Goal: Information Seeking & Learning: Check status

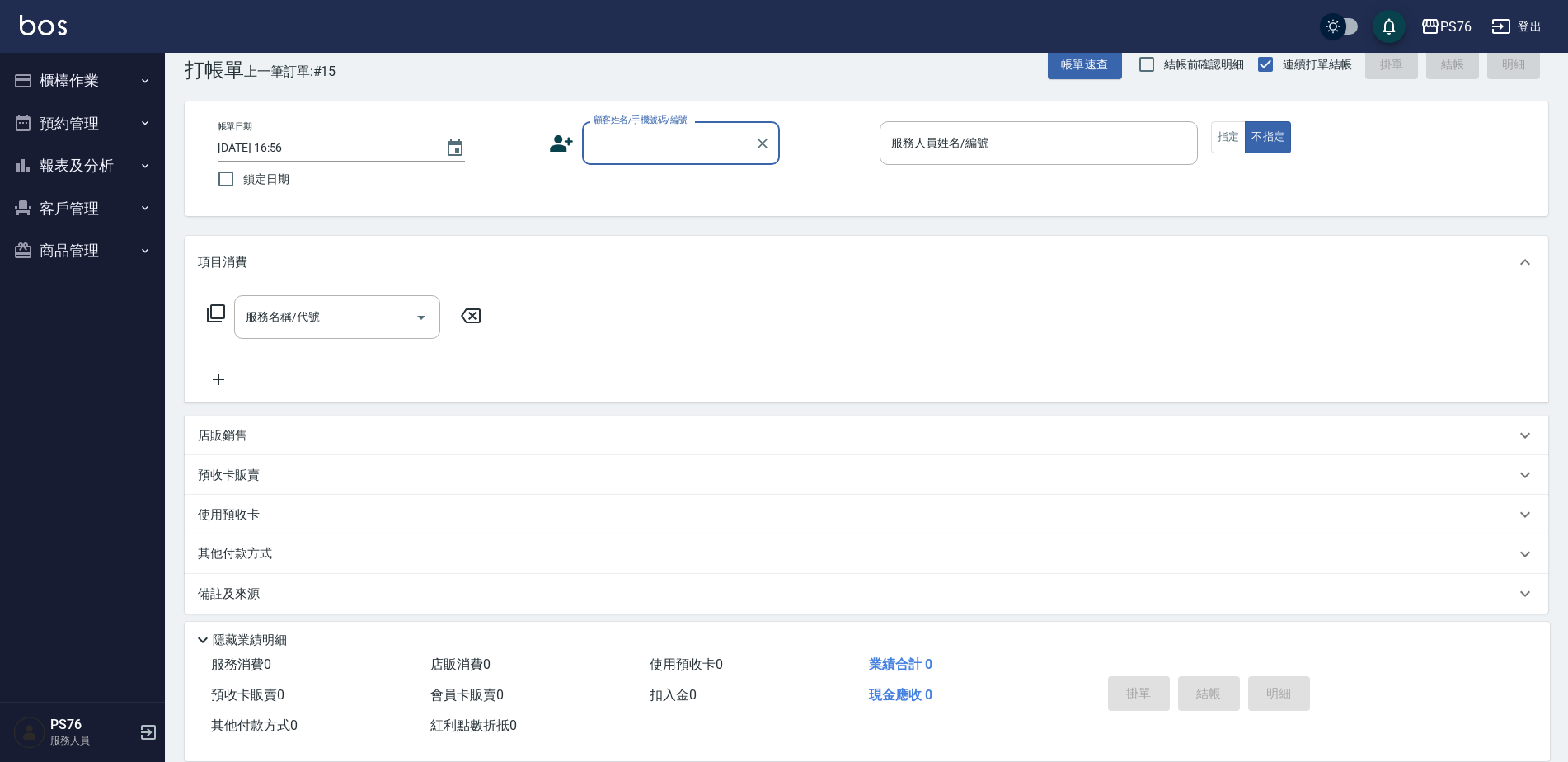
scroll to position [42, 0]
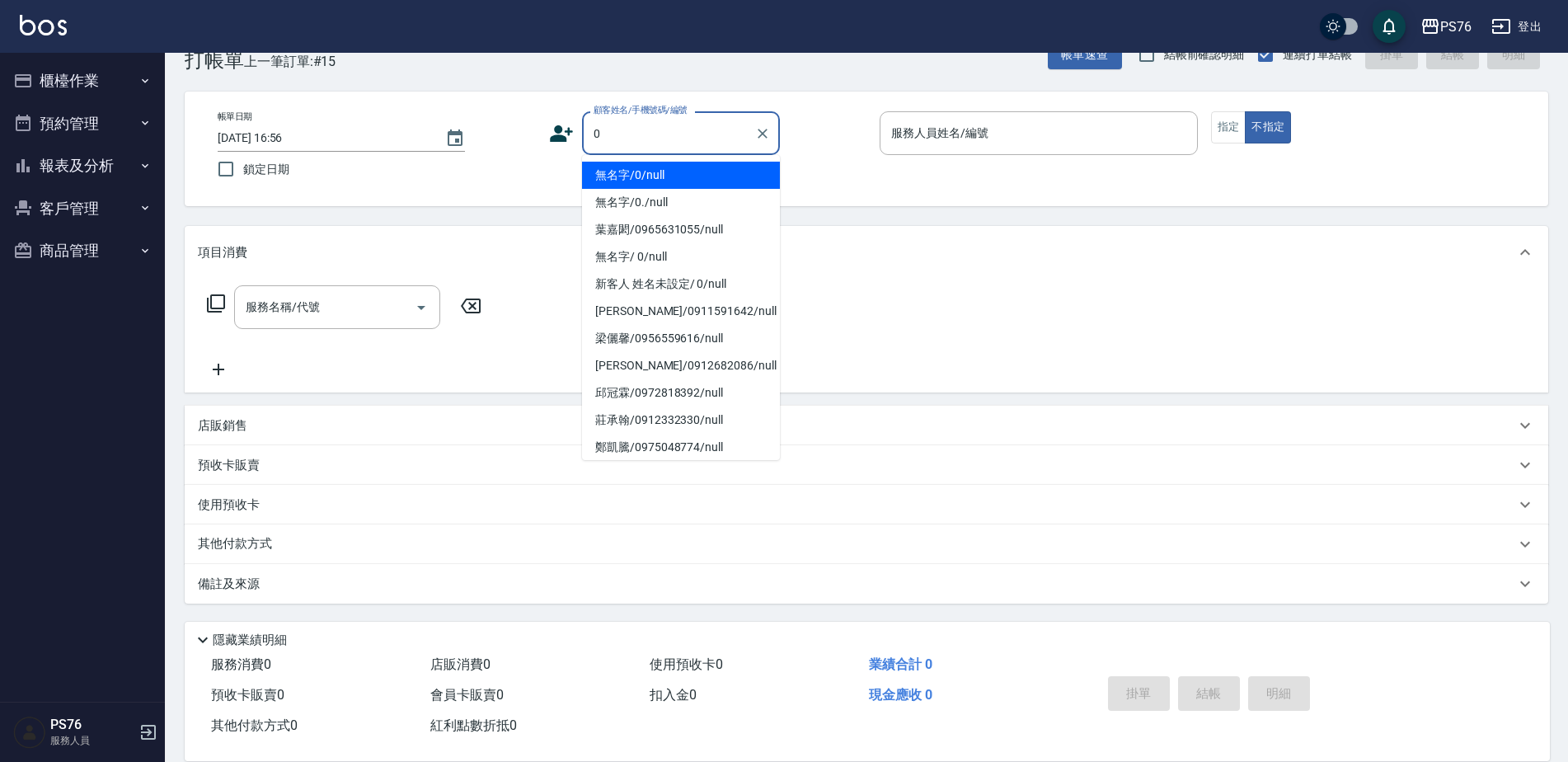
type input "無名字/0/null"
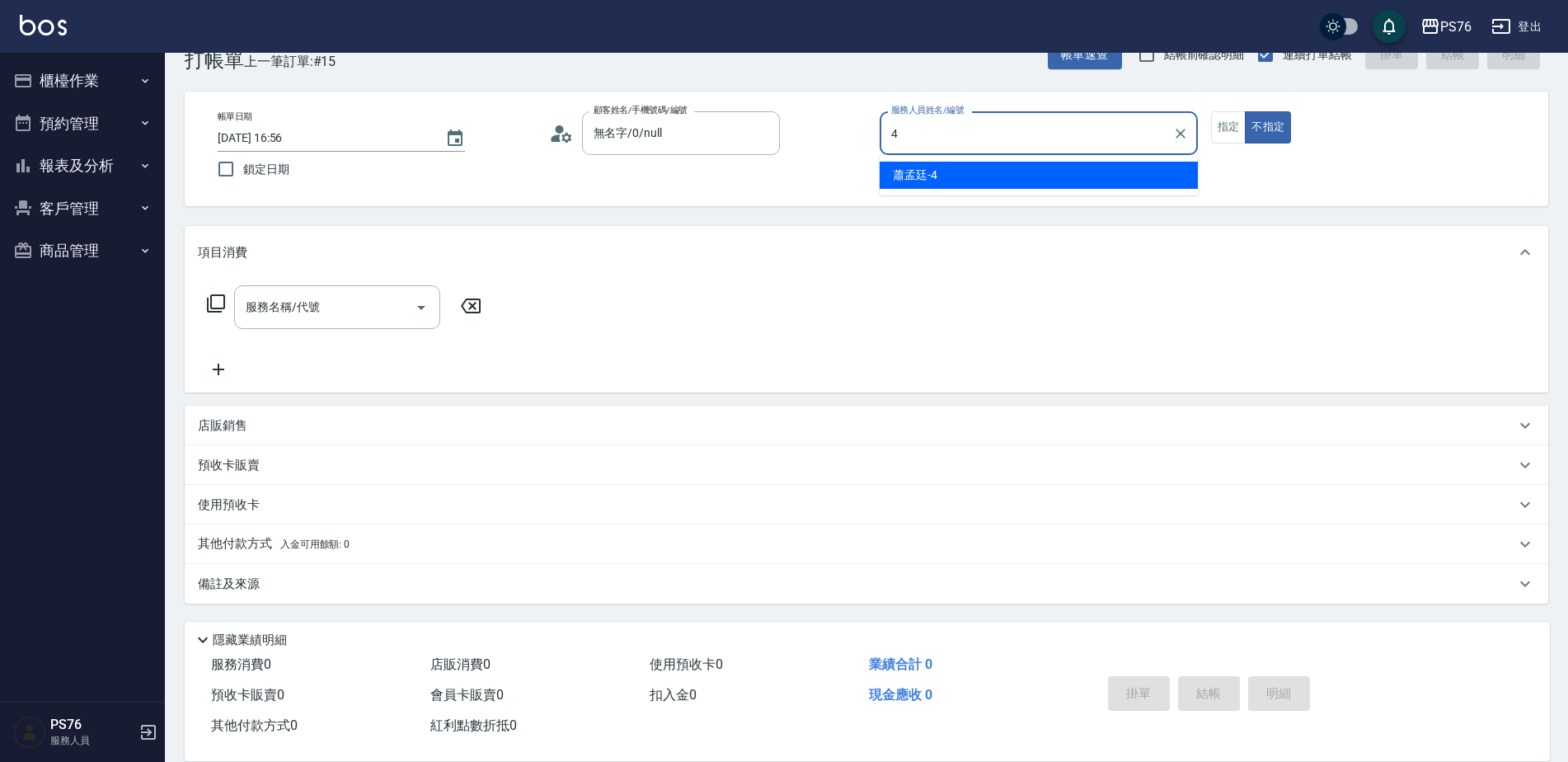
type input "蕭孟廷-4"
type button "false"
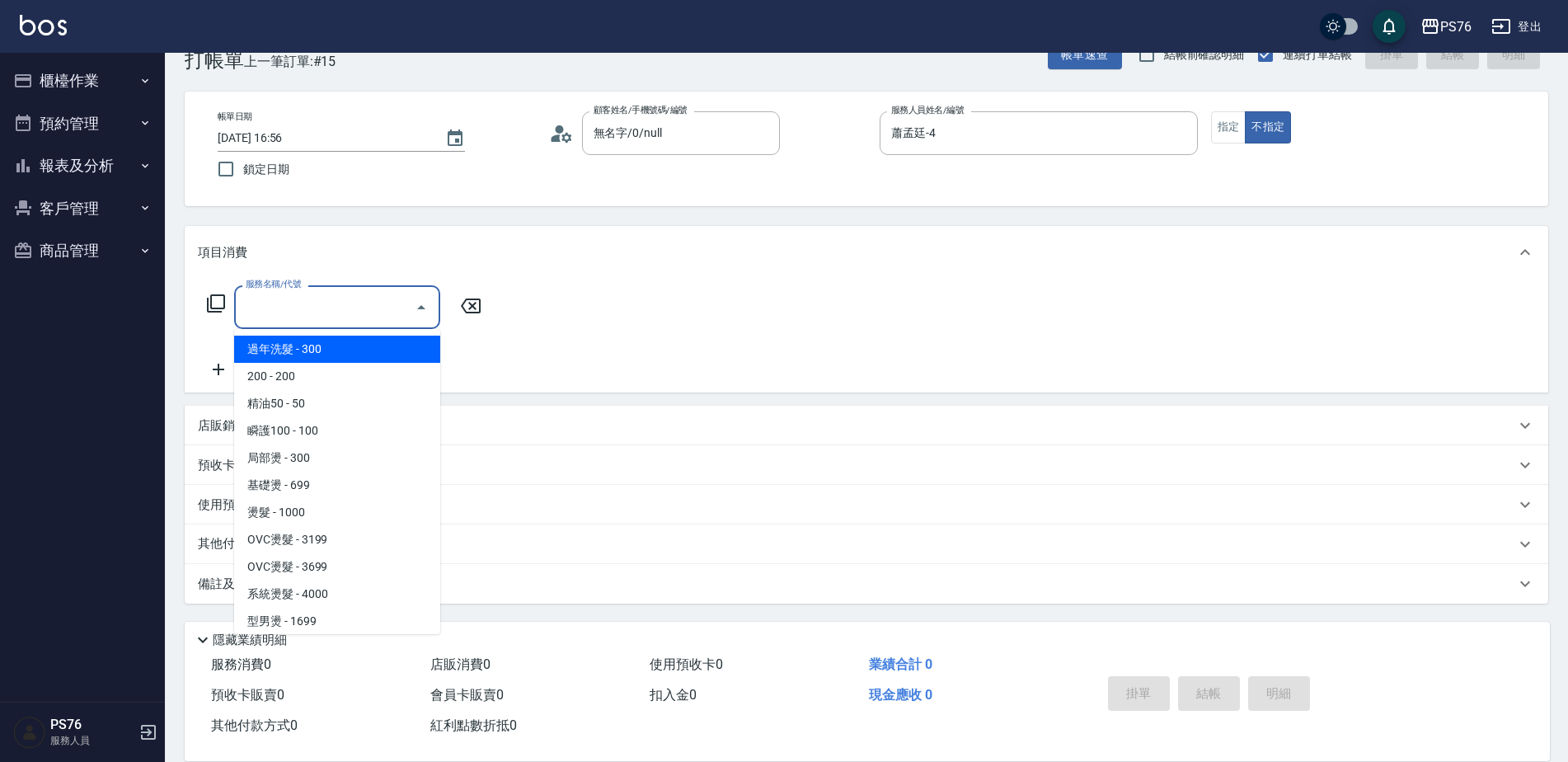
click at [302, 308] on input "服務名稱/代號" at bounding box center [324, 308] width 167 height 29
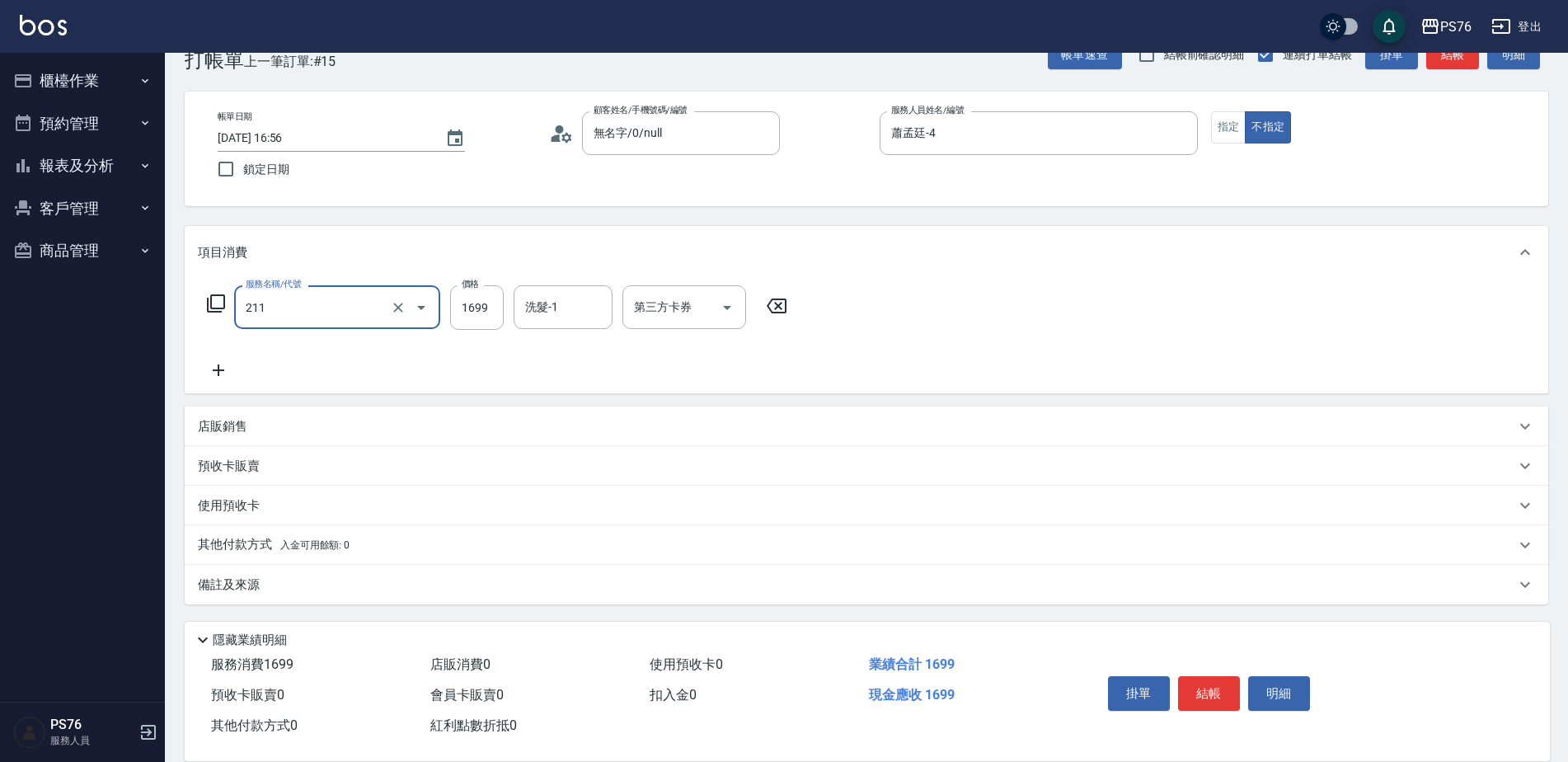
type input "型男燙(211)"
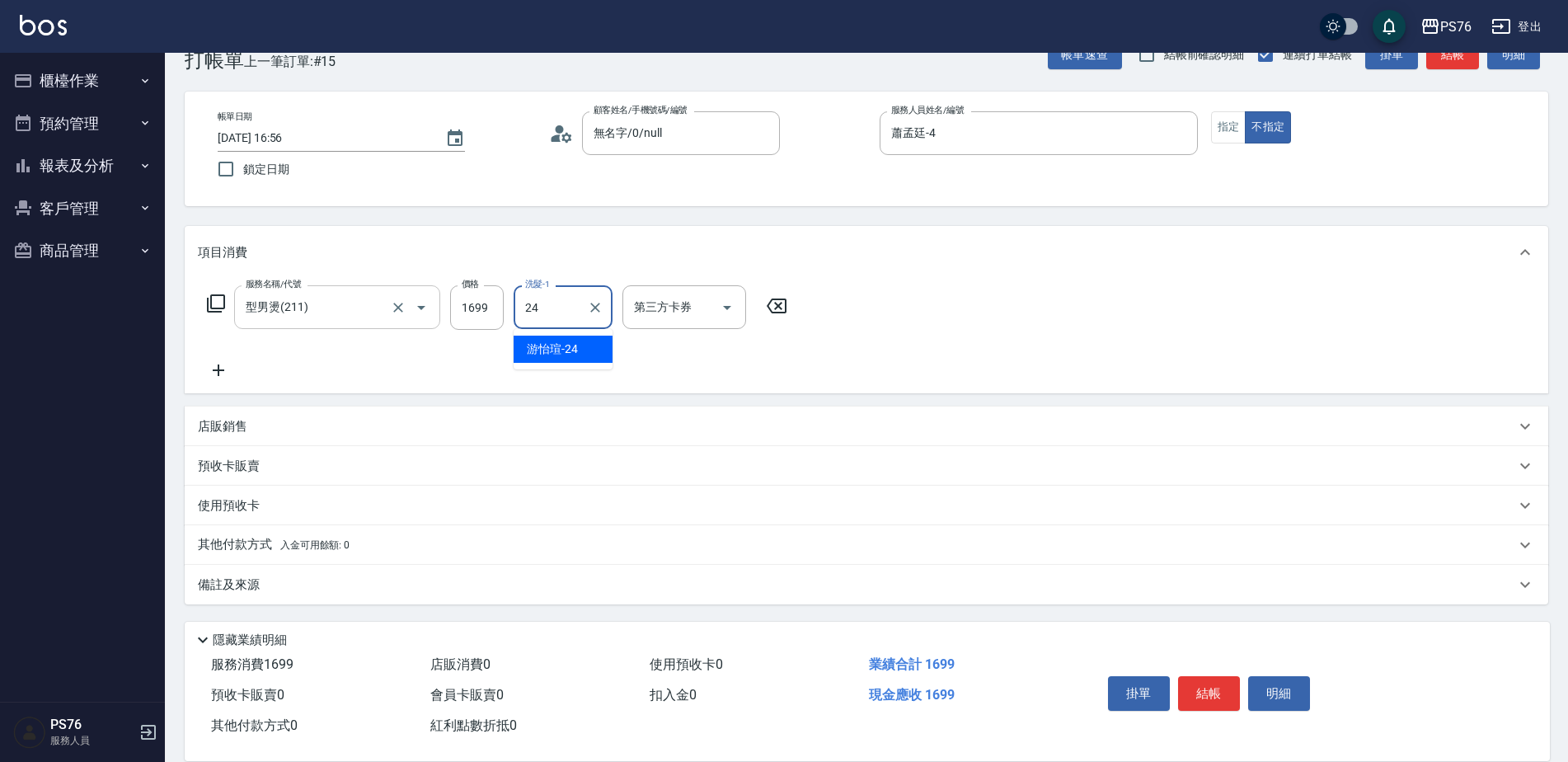
type input "游怡瑄-24"
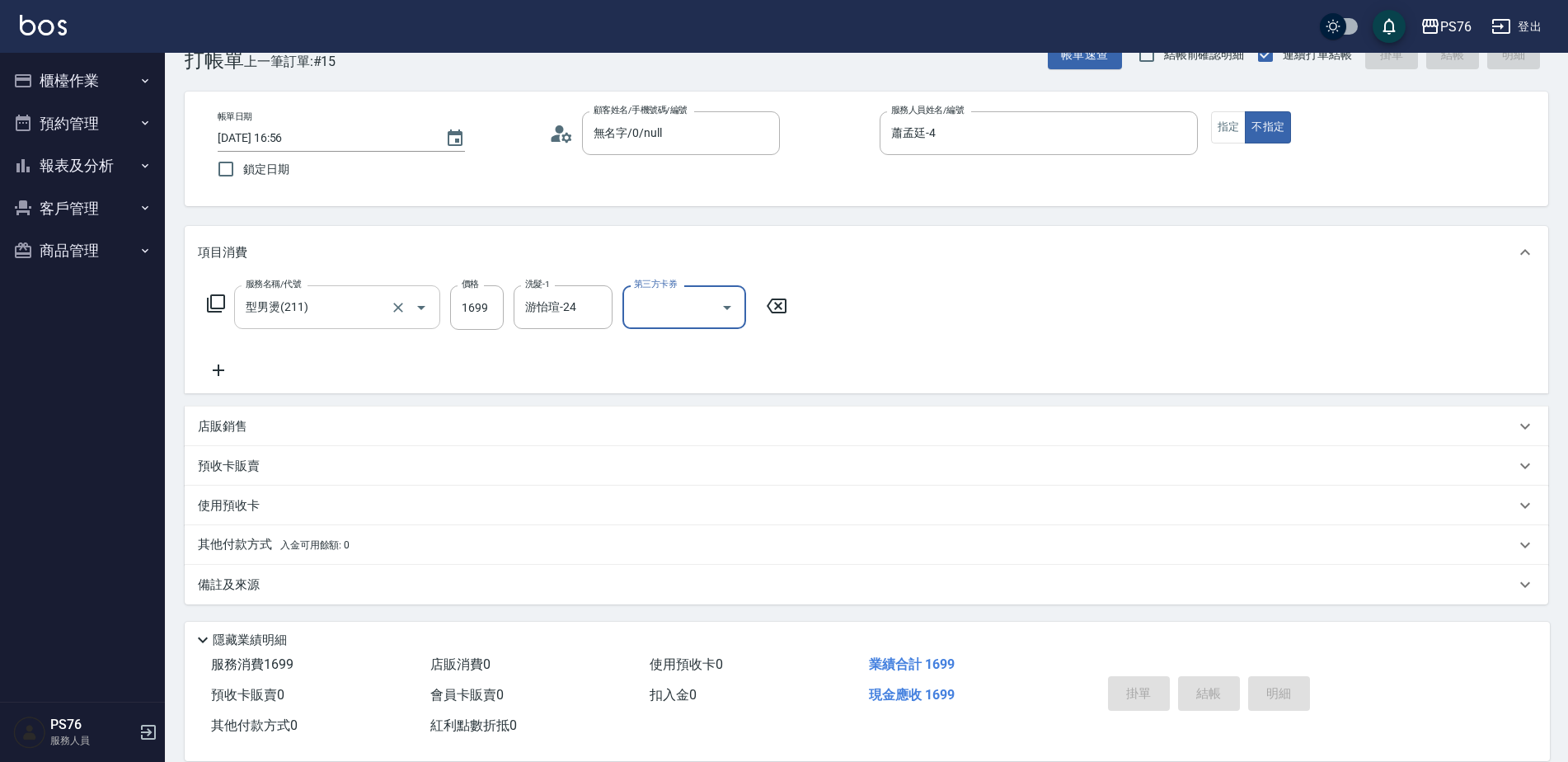
type input "舊有卡券"
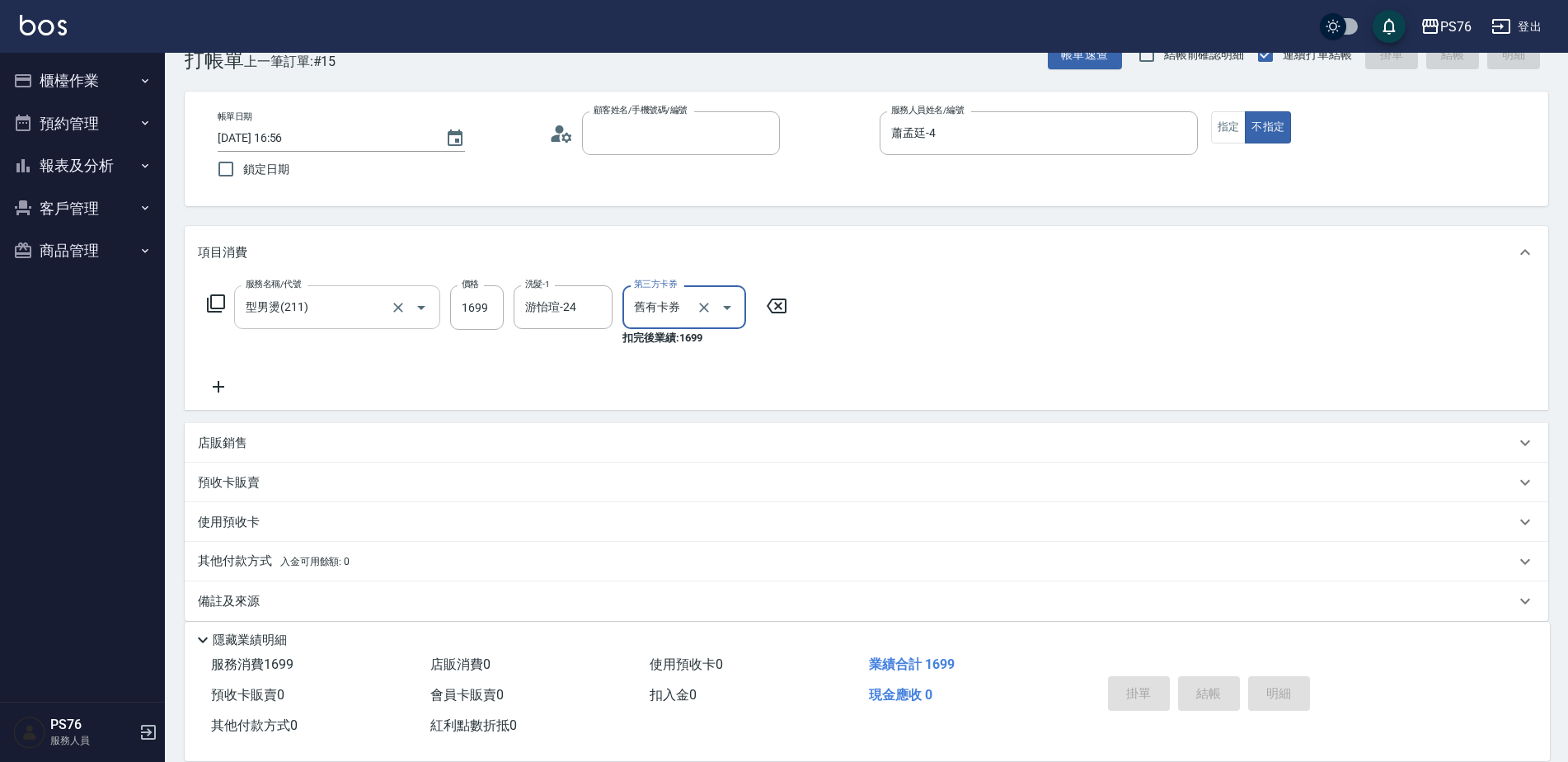
type input "6"
type input "[DATE] 21:02"
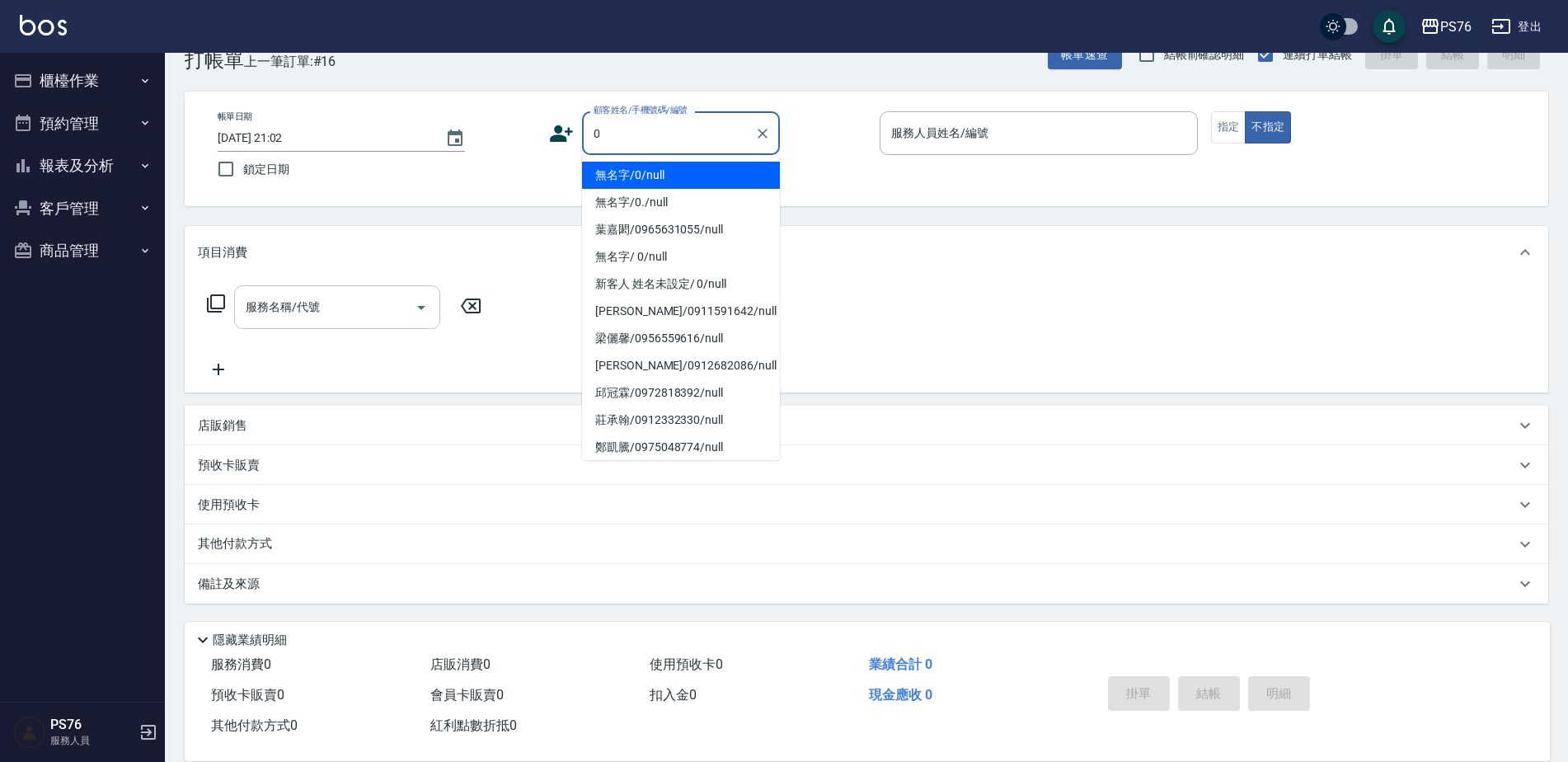
type input "無名字/0/null"
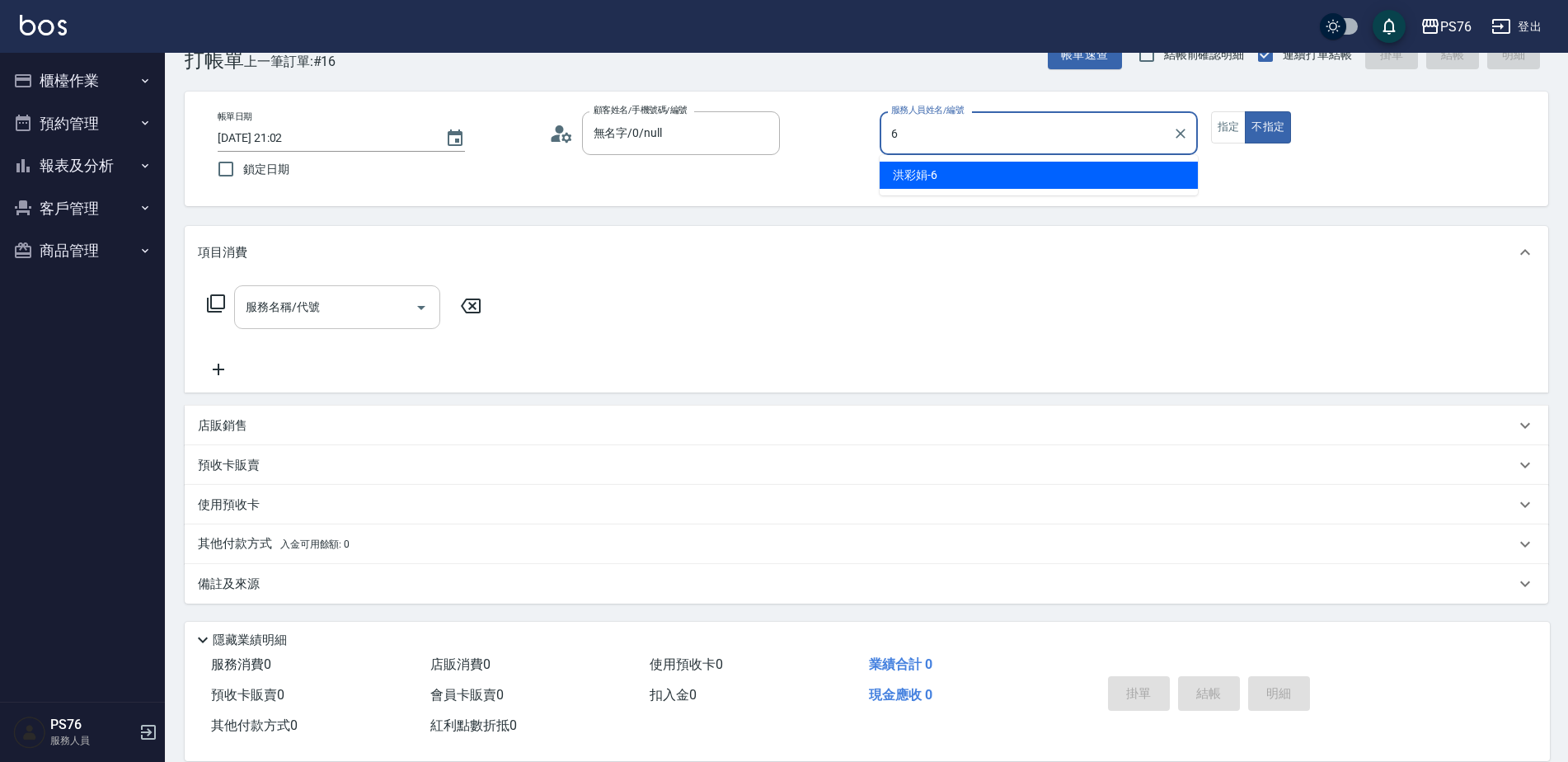
type input "洪彩娟-6"
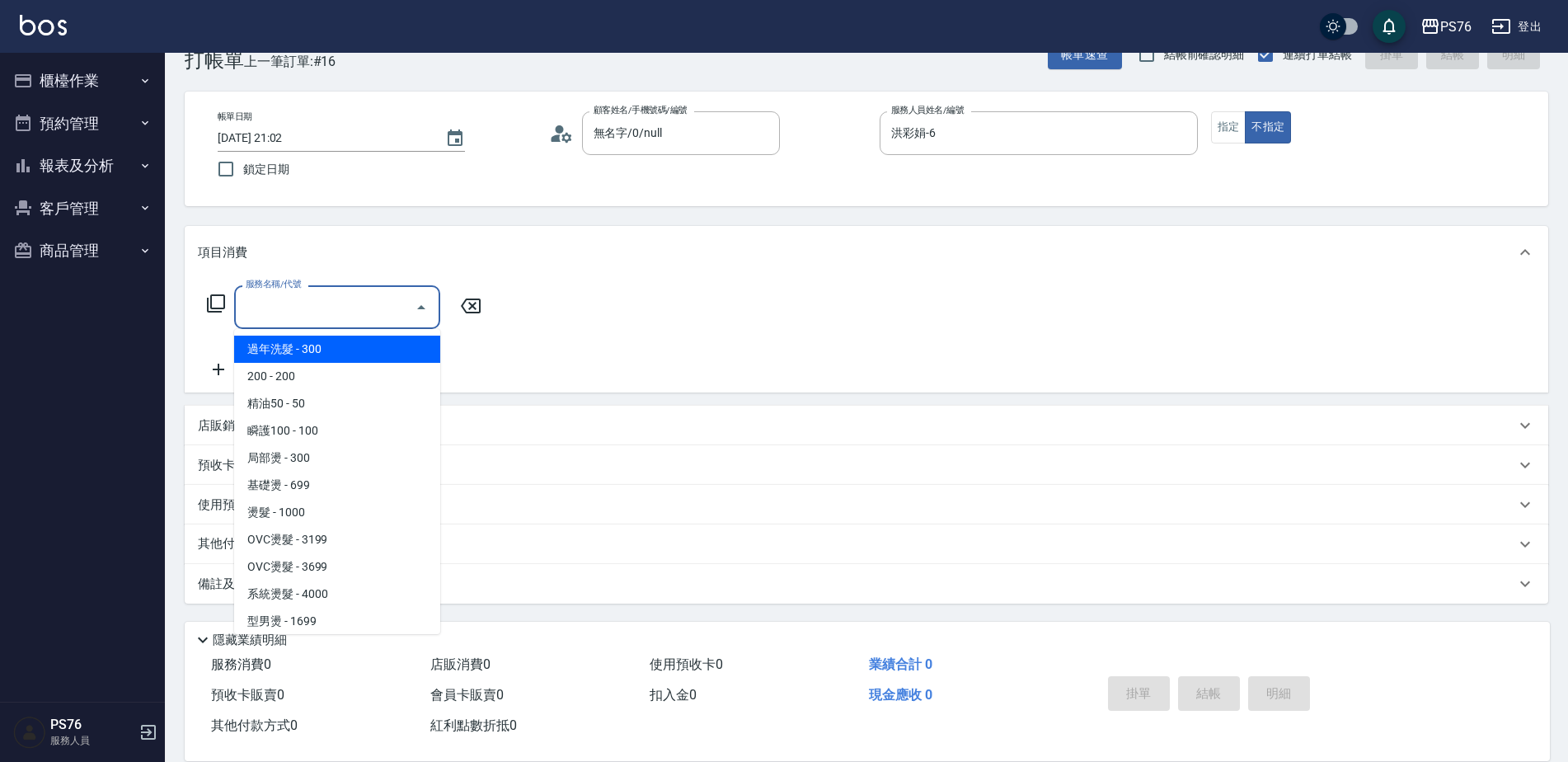
click at [302, 309] on input "服務名稱/代號" at bounding box center [324, 308] width 167 height 29
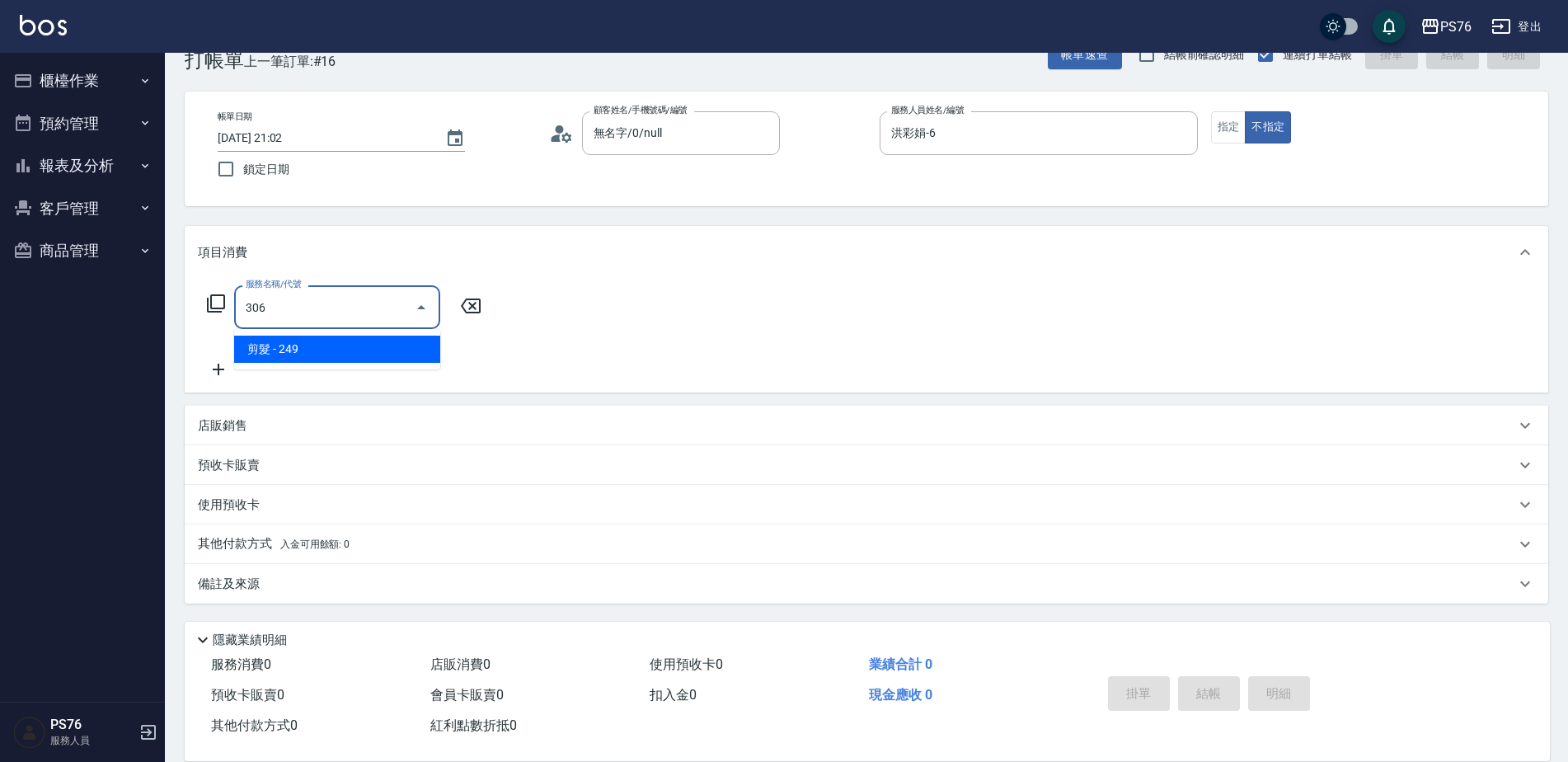
type input "剪髮(306)"
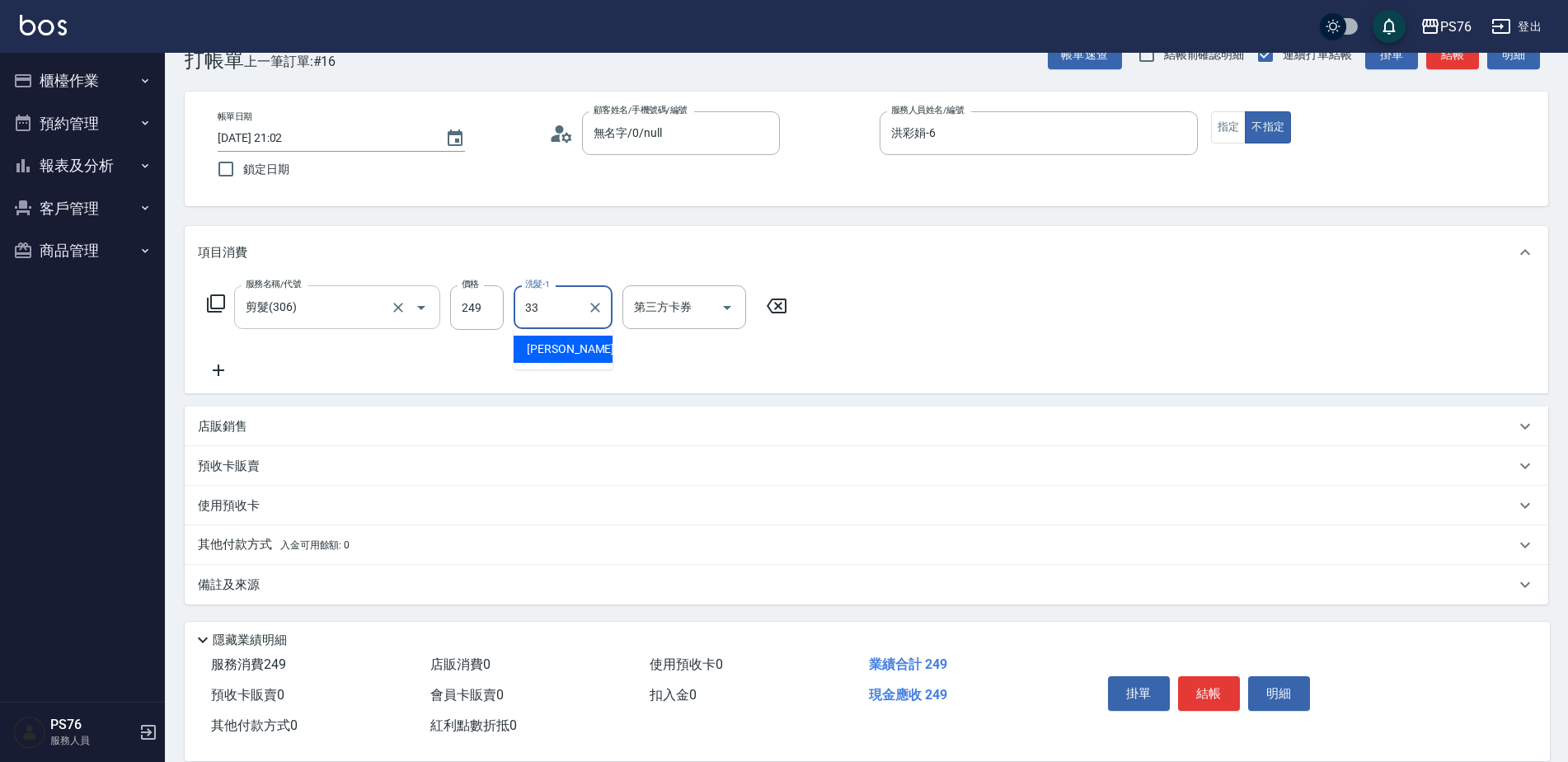
type input "[PERSON_NAME]33"
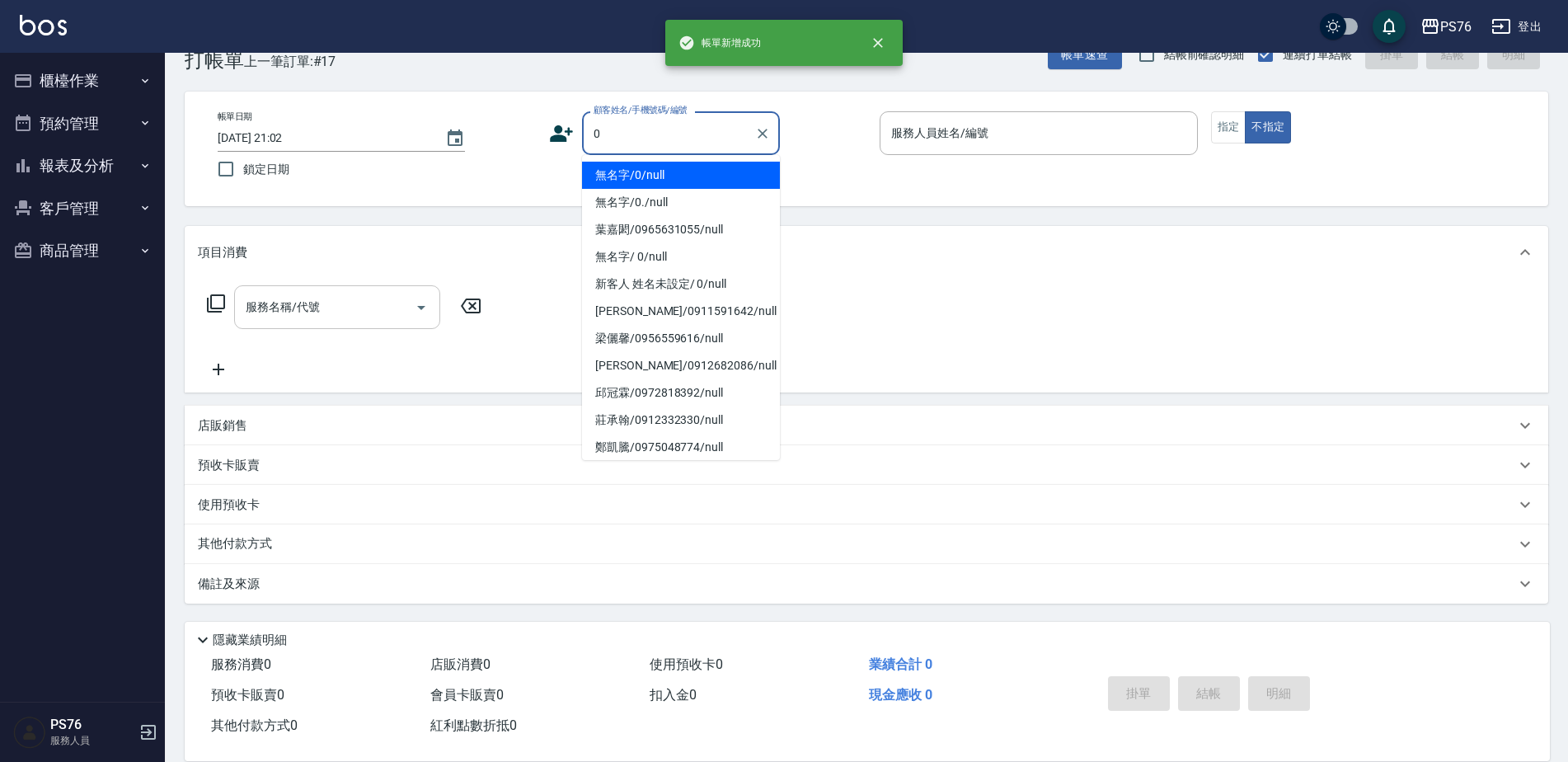
type input "無名字/0/null"
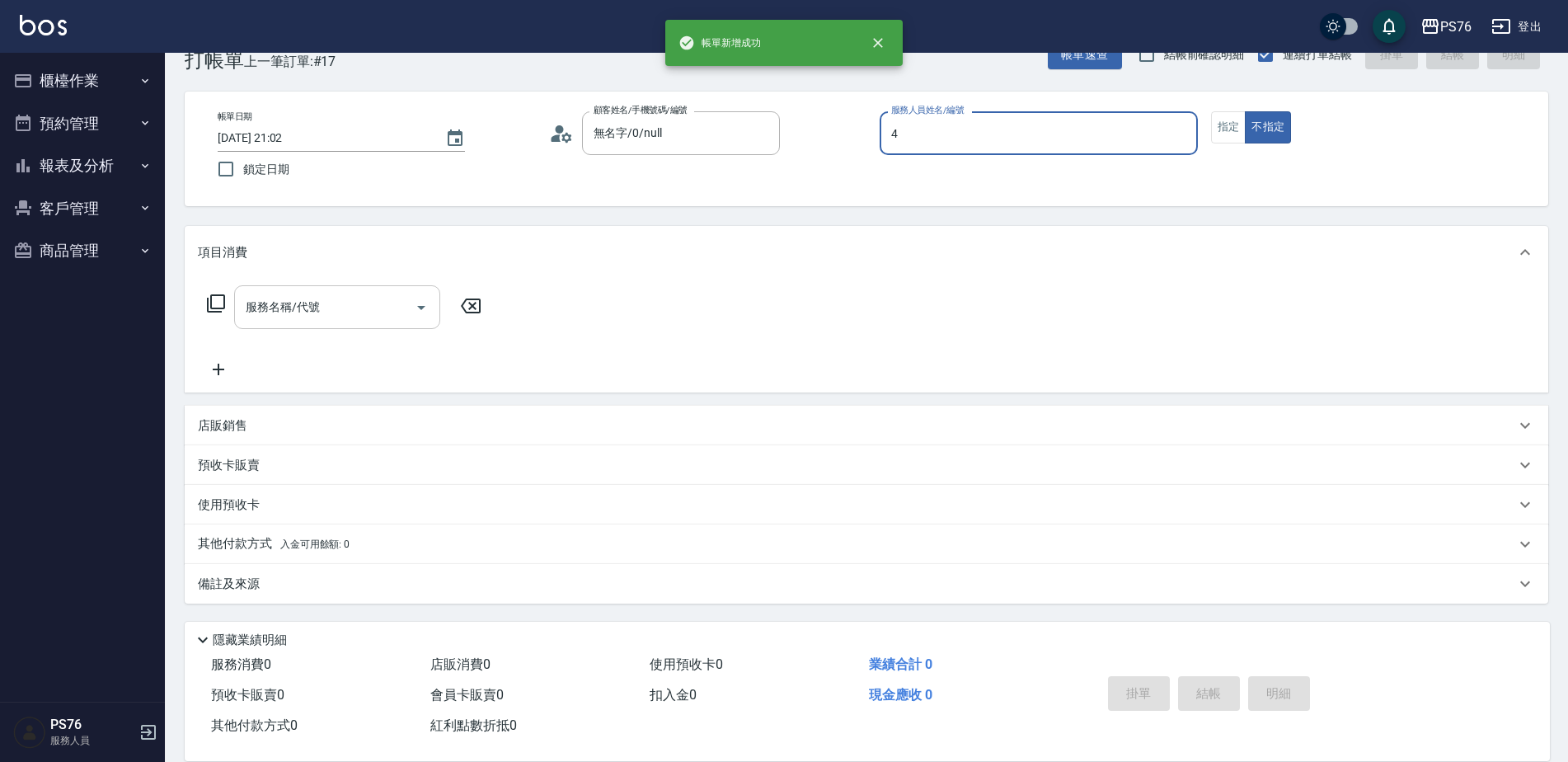
type input "蕭孟廷-4"
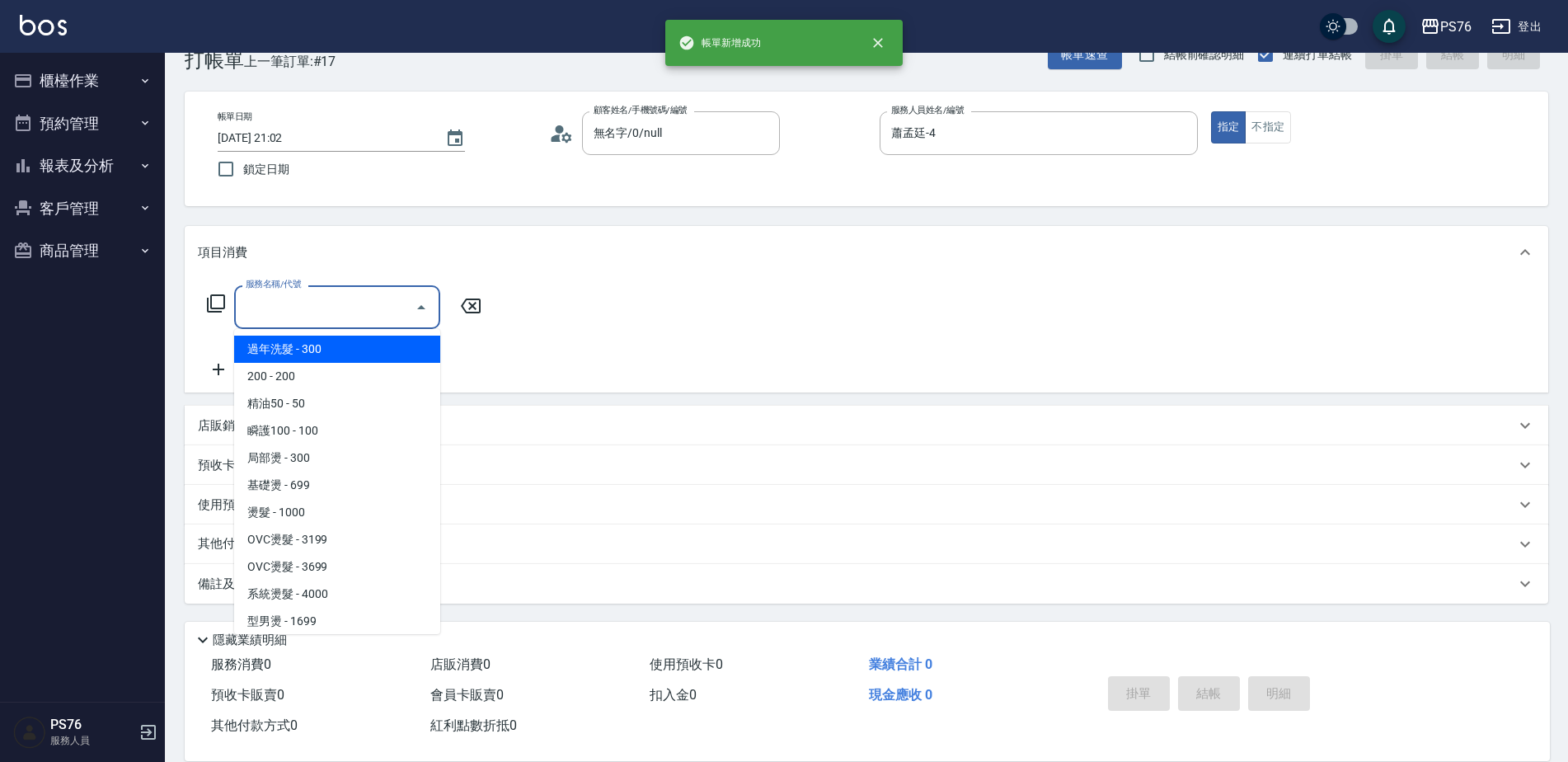
click at [302, 310] on input "服務名稱/代號" at bounding box center [324, 308] width 167 height 29
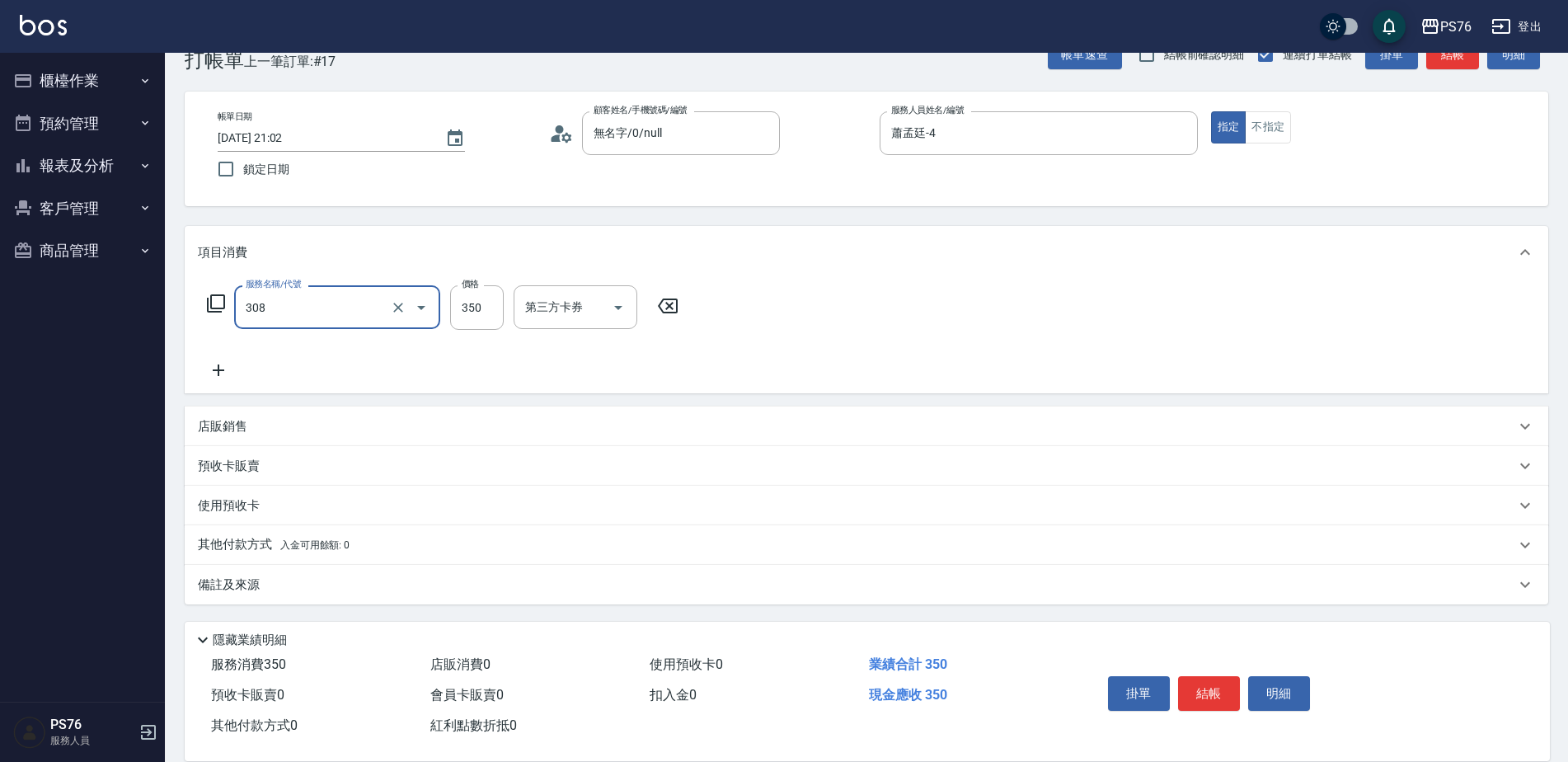
type input "洗+剪(308)"
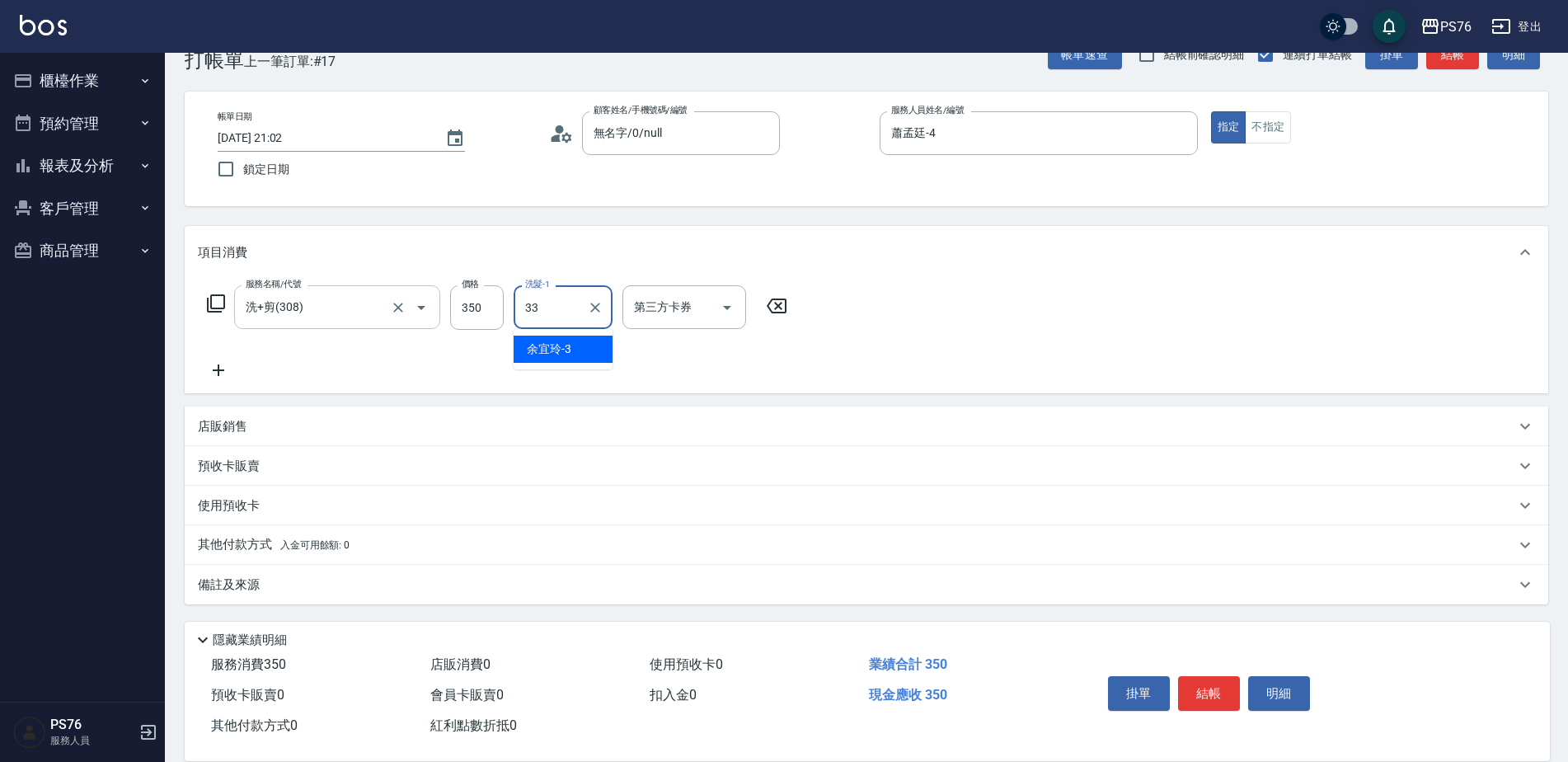
type input "[PERSON_NAME]33"
click at [1084, 147] on input "蕭孟廷-4" at bounding box center [1026, 133] width 279 height 29
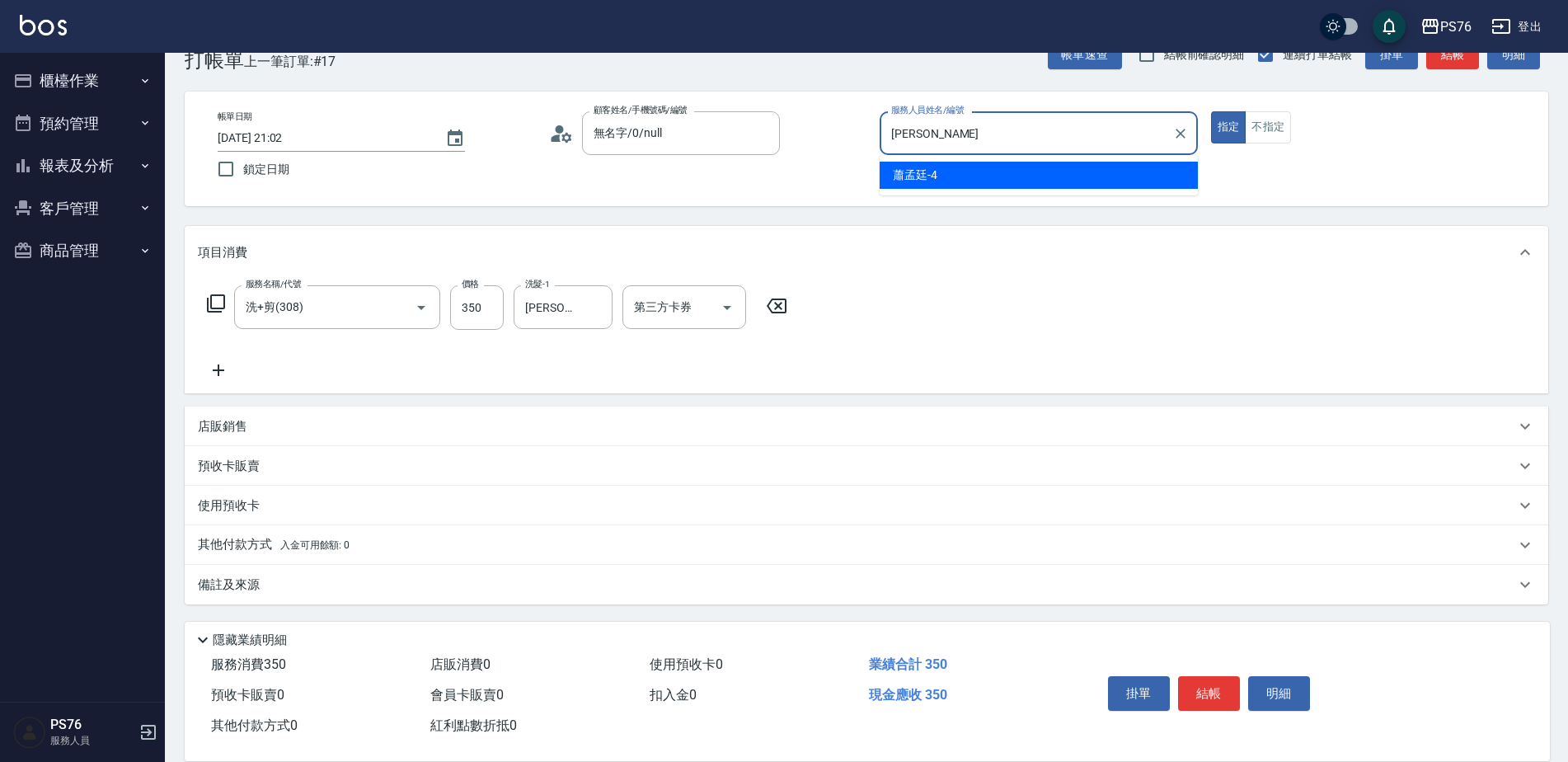
type input "[PERSON_NAME]"
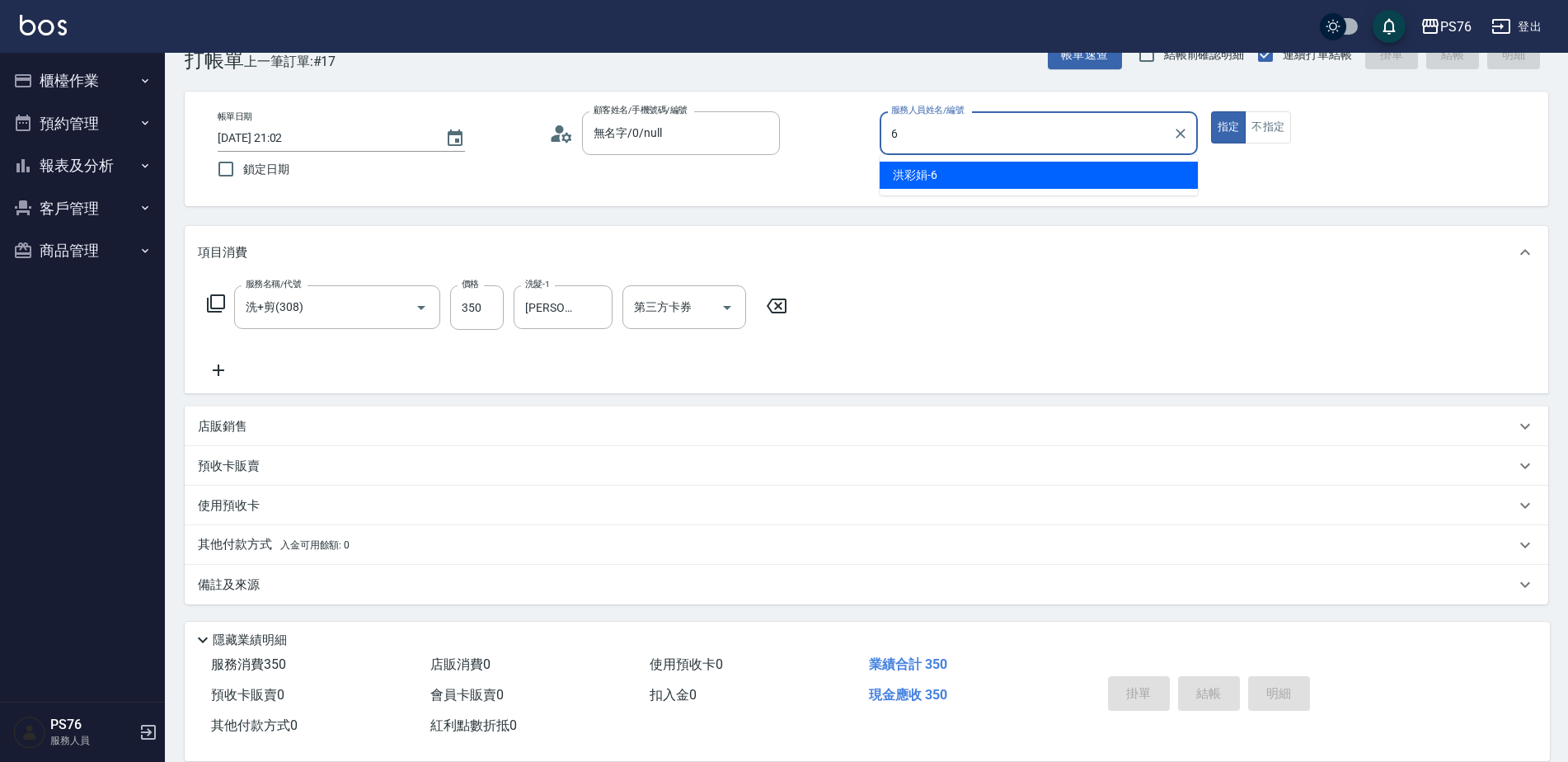
type input "洪彩娟-6"
type button "true"
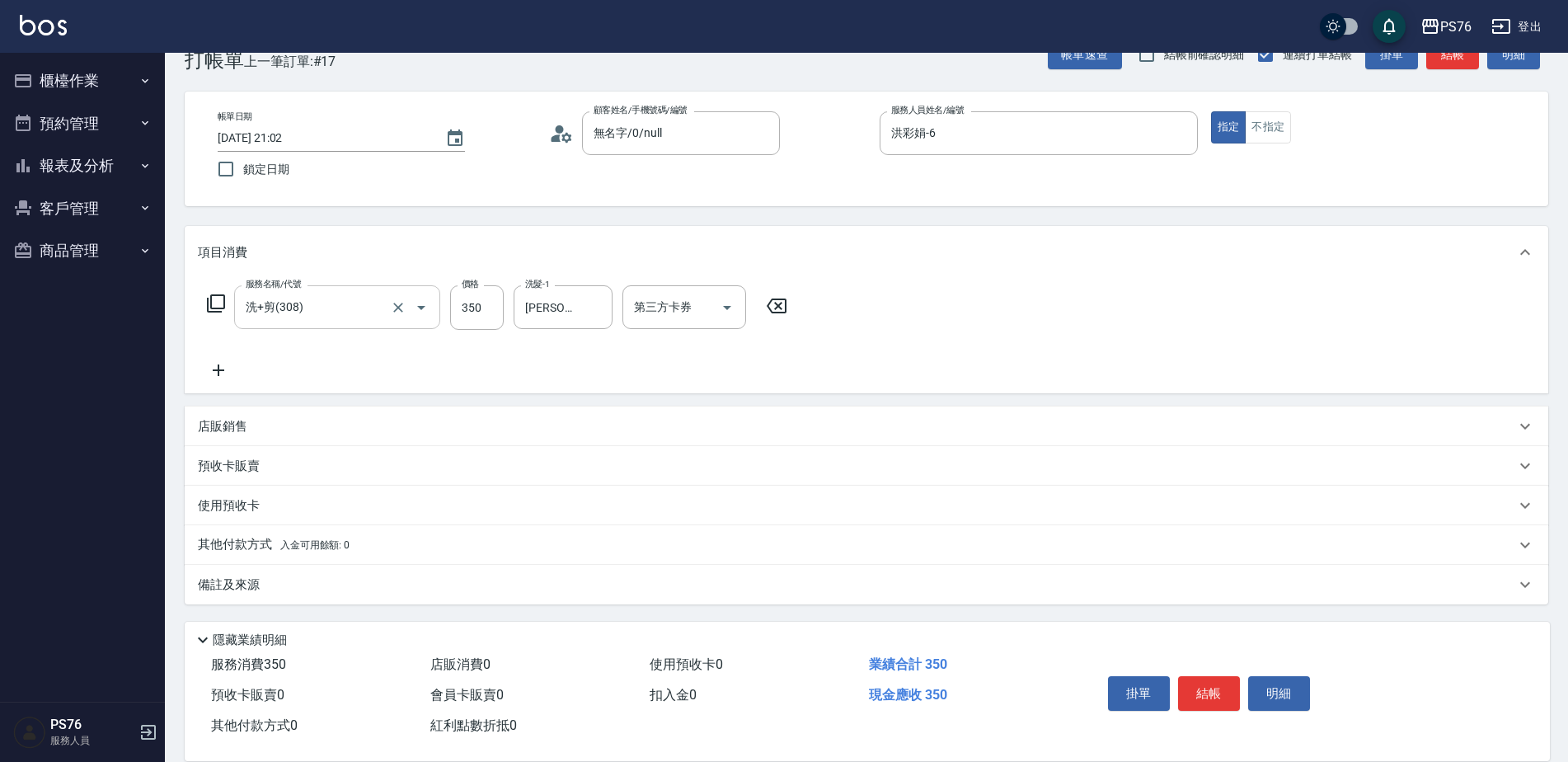
click at [327, 323] on div "洗+剪(308) 服務名稱/代號" at bounding box center [336, 308] width 206 height 44
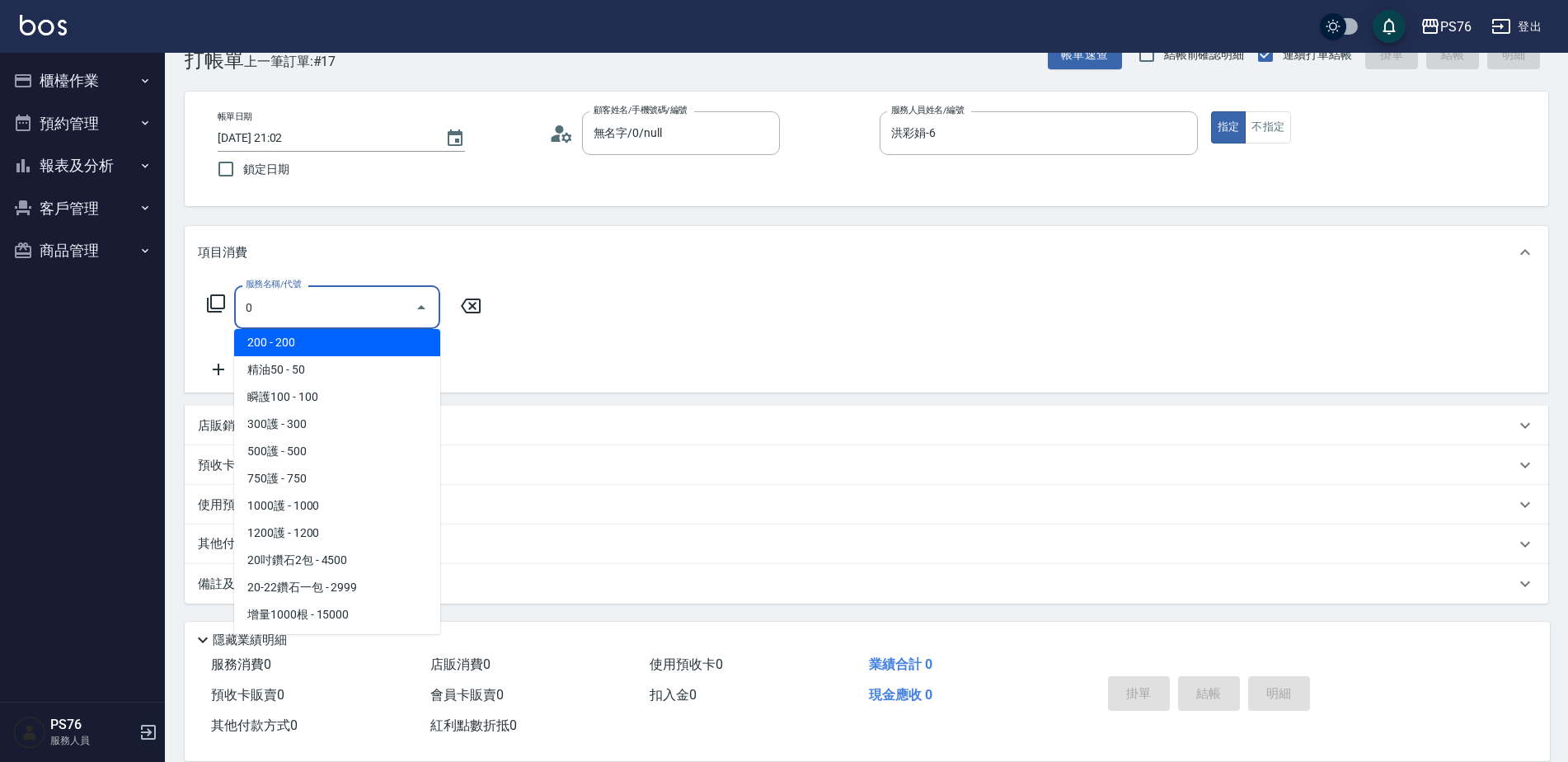
scroll to position [0, 0]
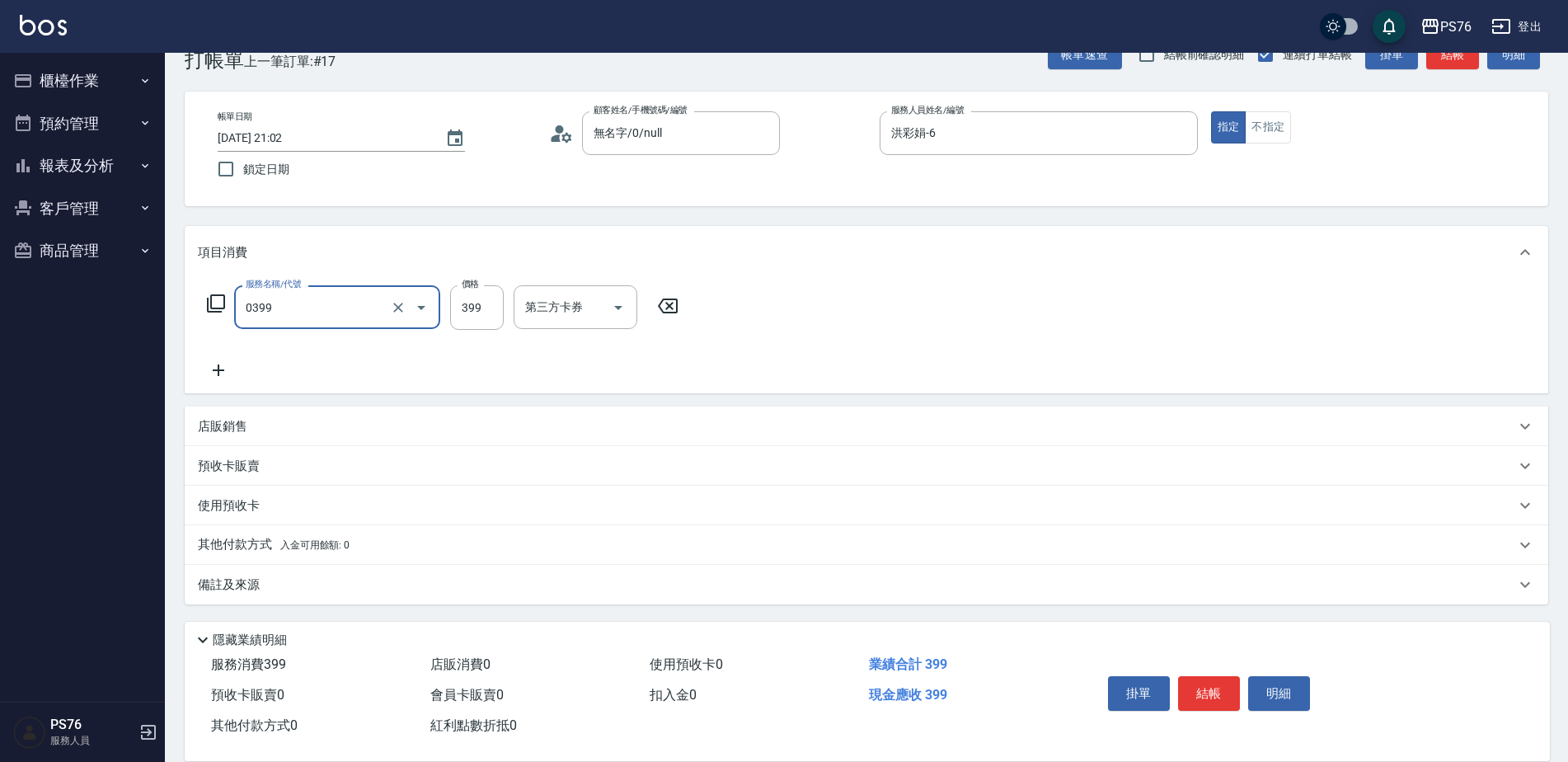
type input "海鹽399(0399)"
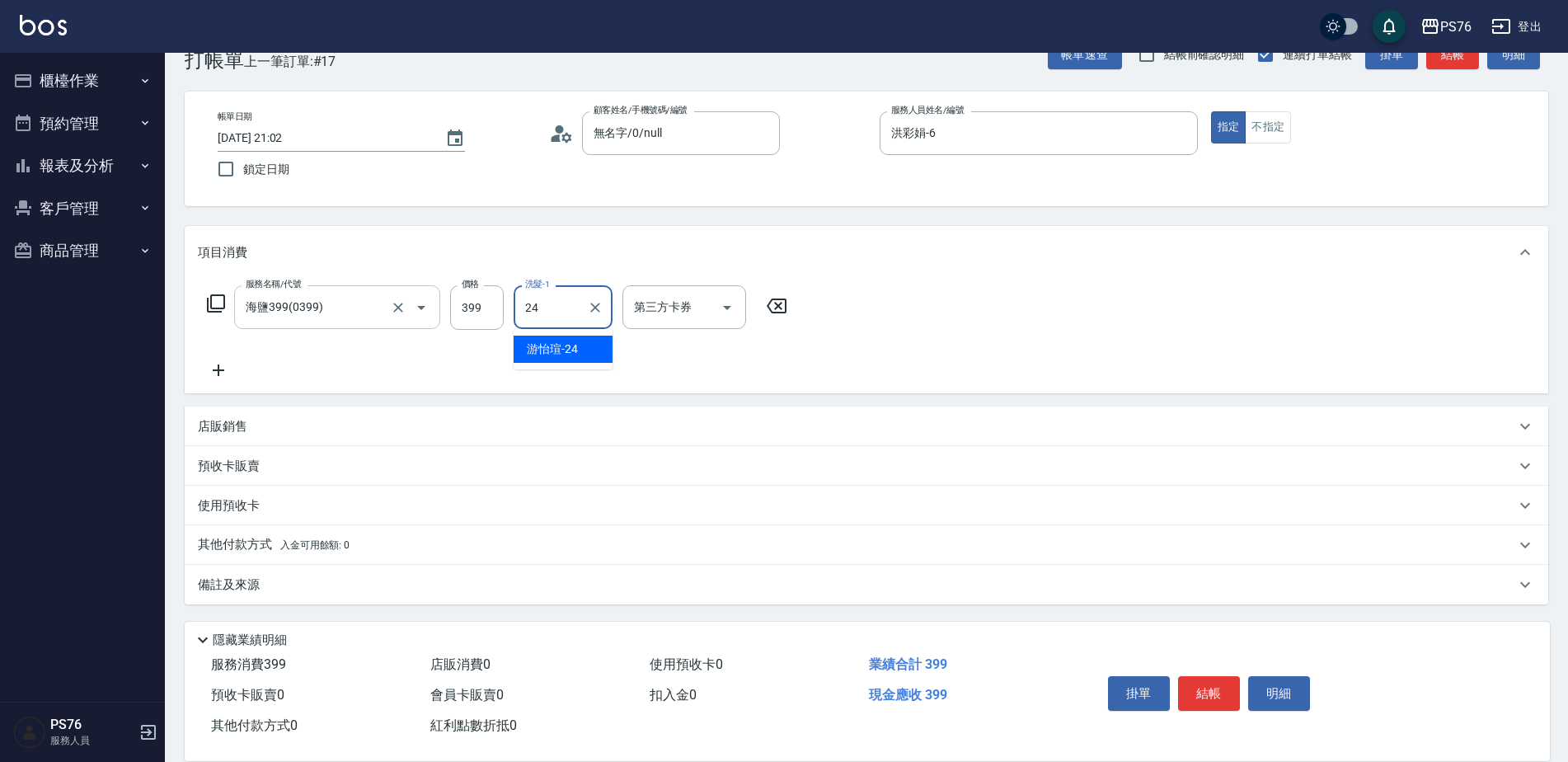
type input "游怡瑄-24"
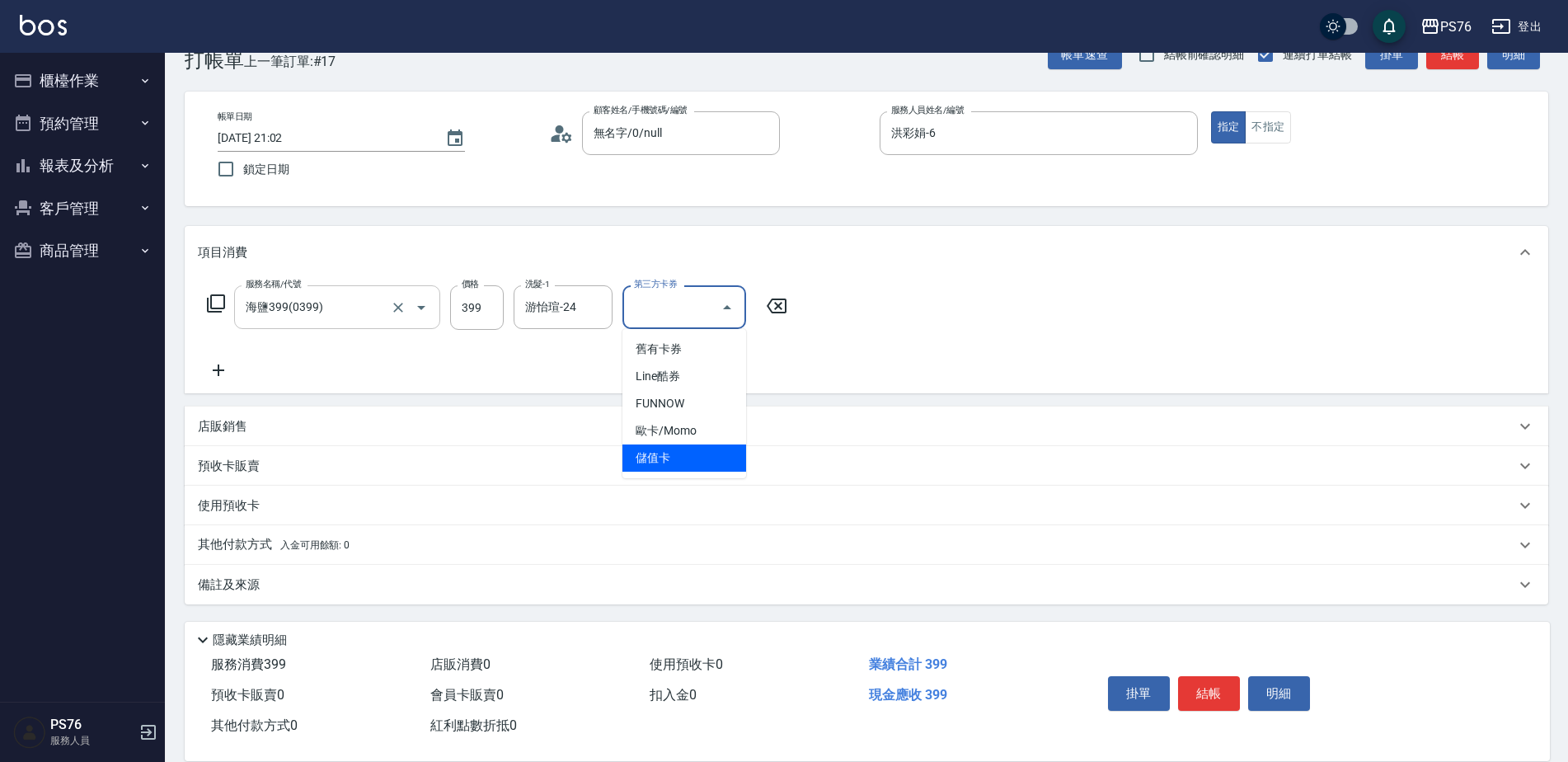
type input "儲值卡"
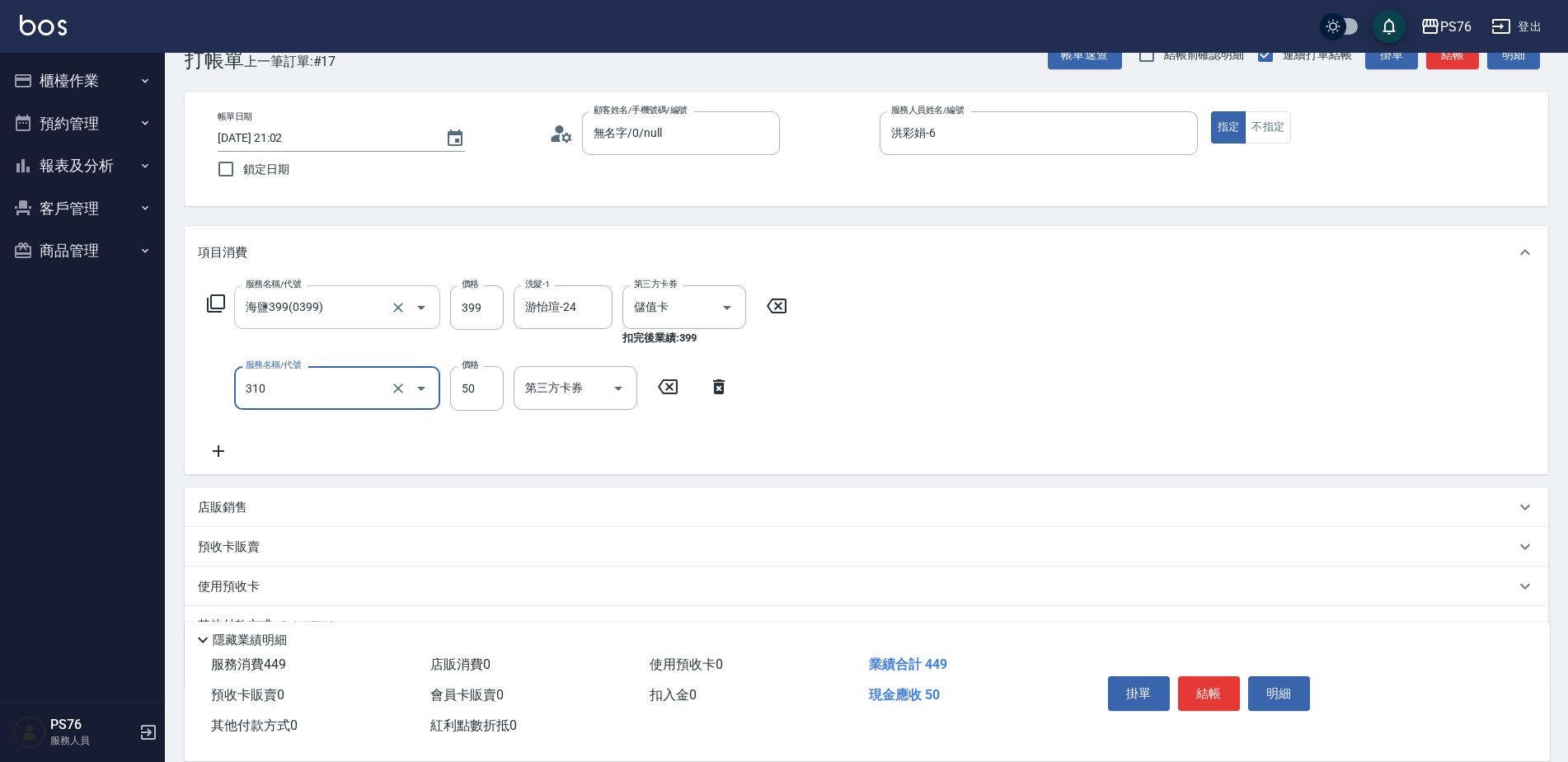
type input "剪瀏海(310)"
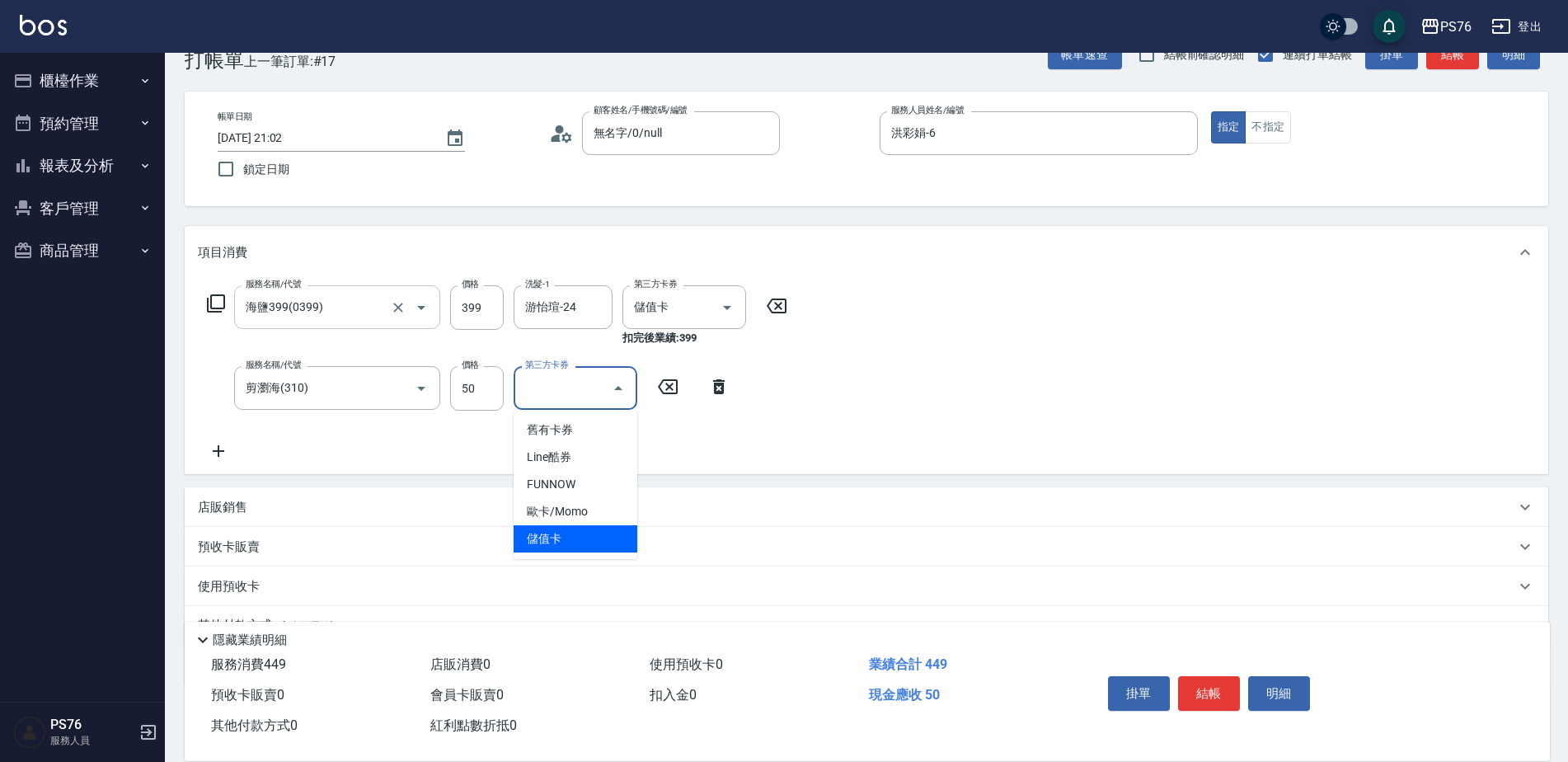
type input "儲值卡"
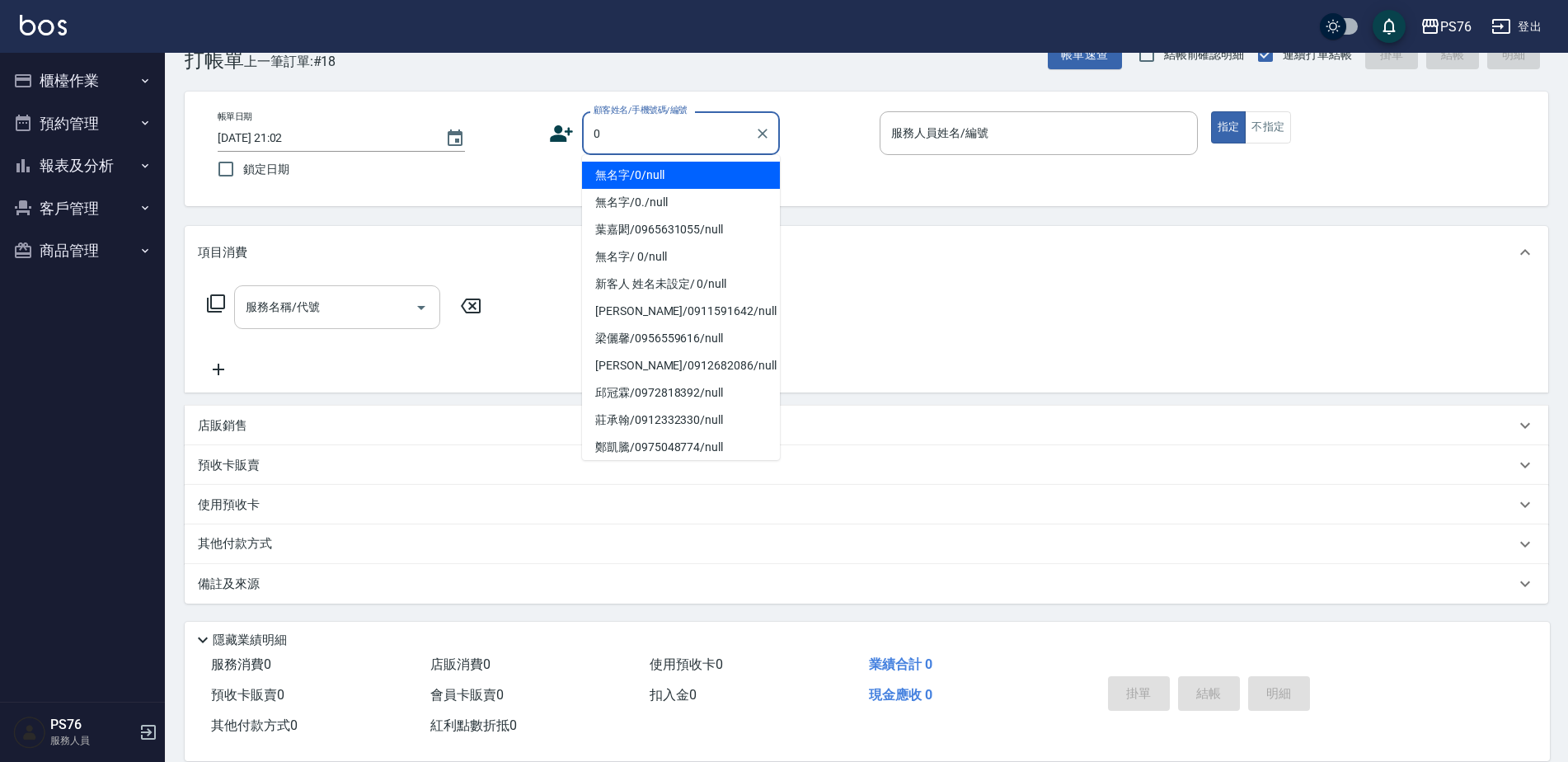
type input "無名字/0/null"
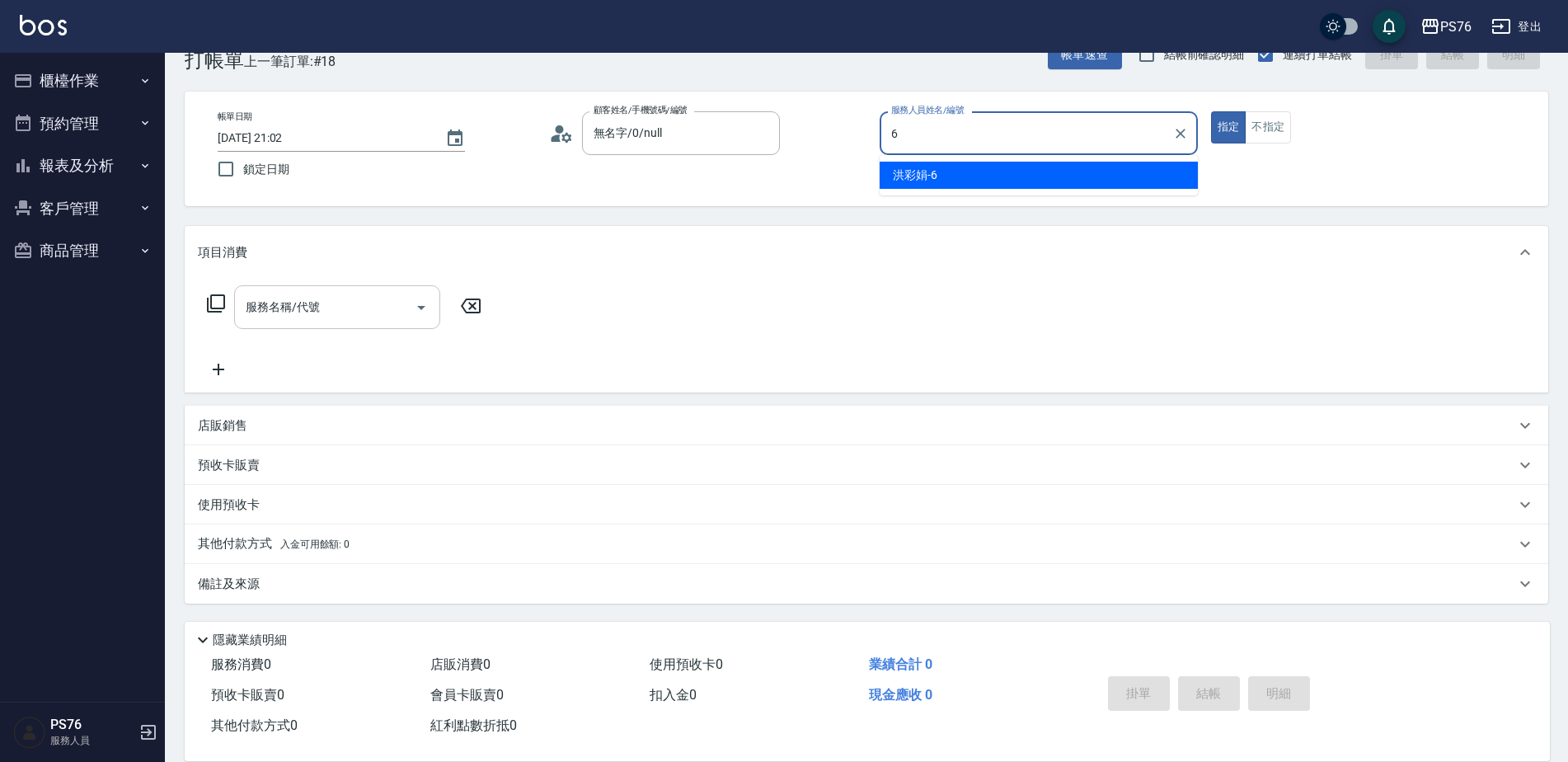
type input "洪彩娟-6"
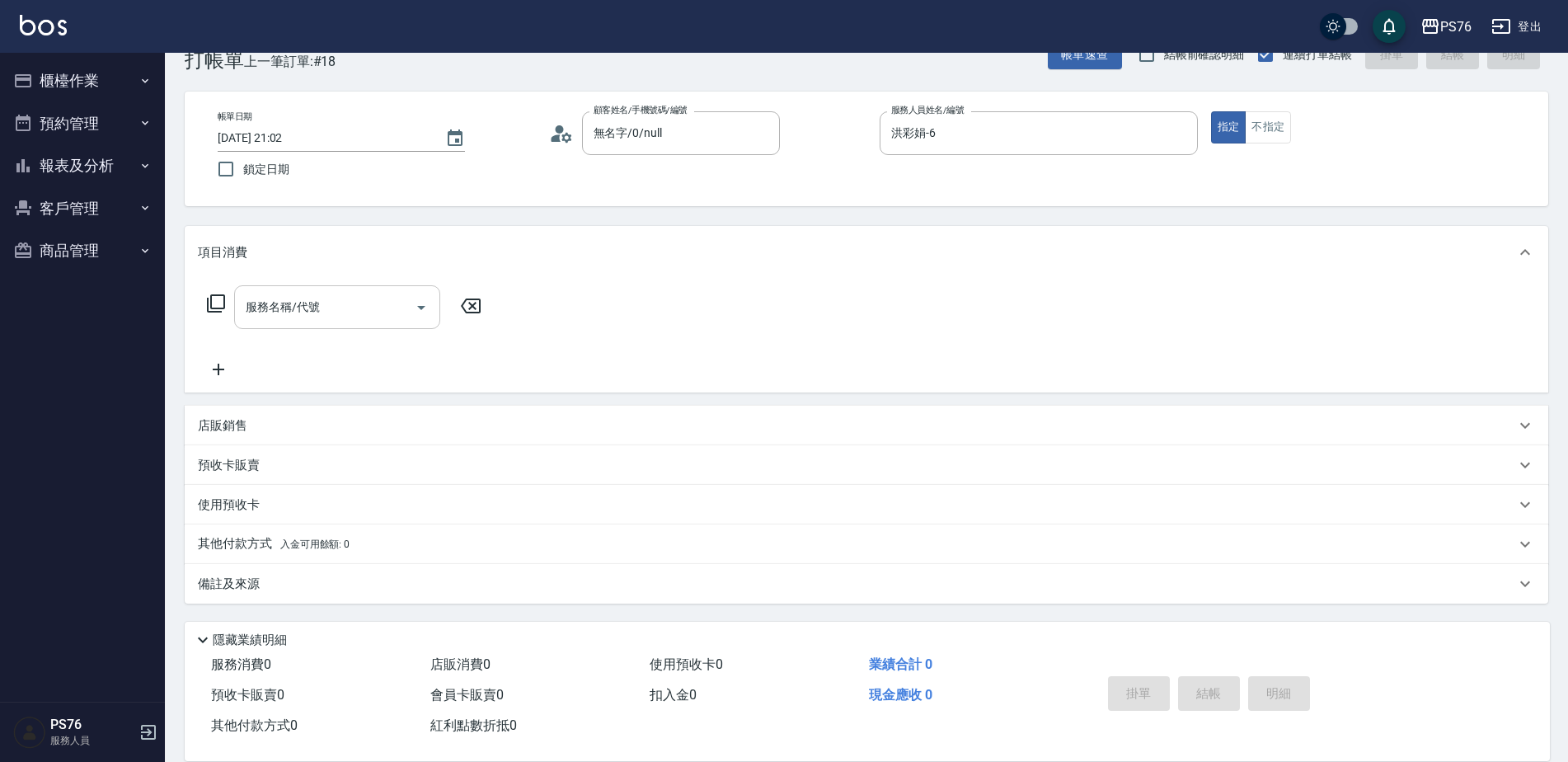
click at [326, 323] on div "服務名稱/代號" at bounding box center [336, 308] width 206 height 44
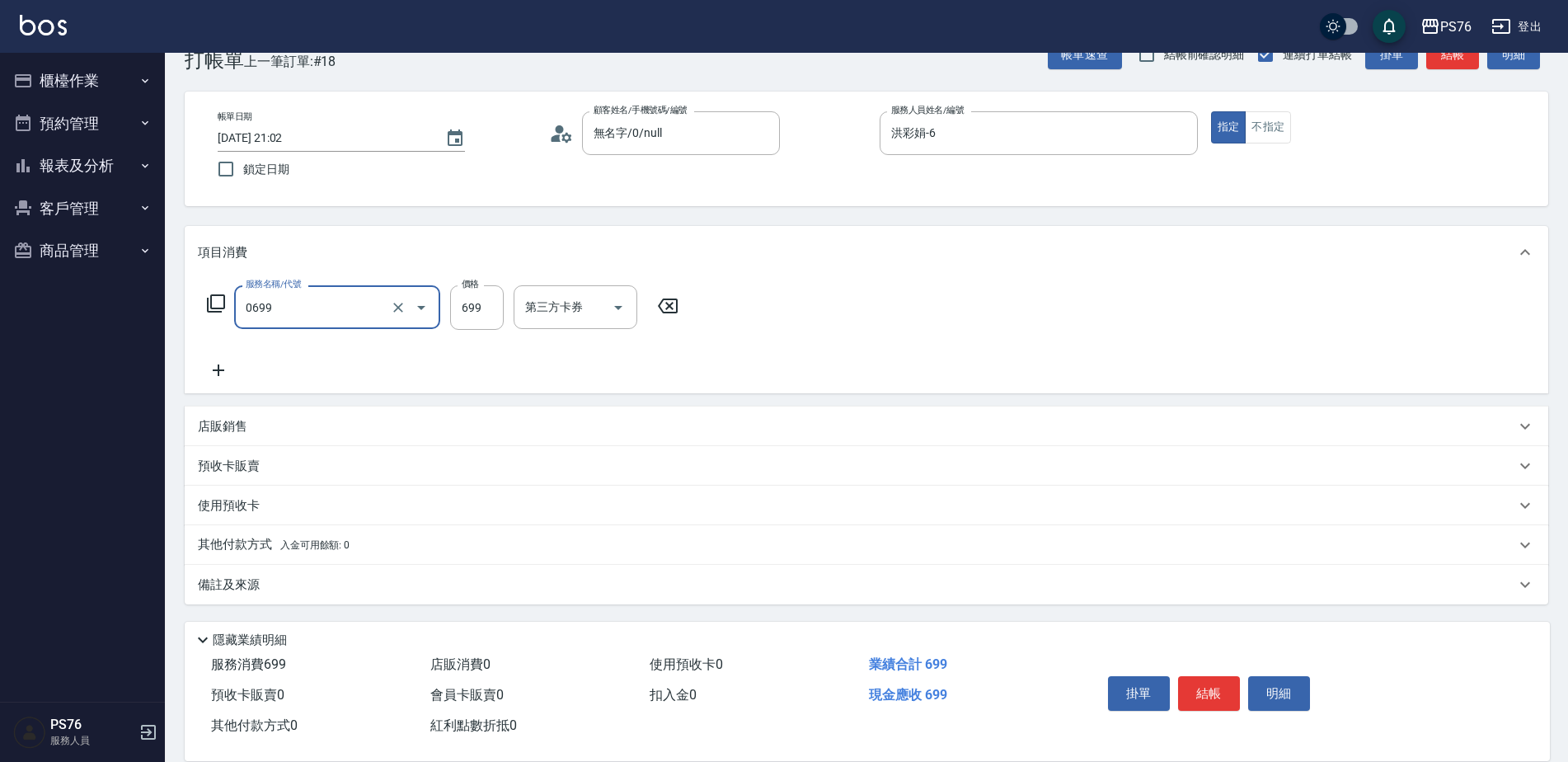
type input "精油SPA(0699)"
type input "599"
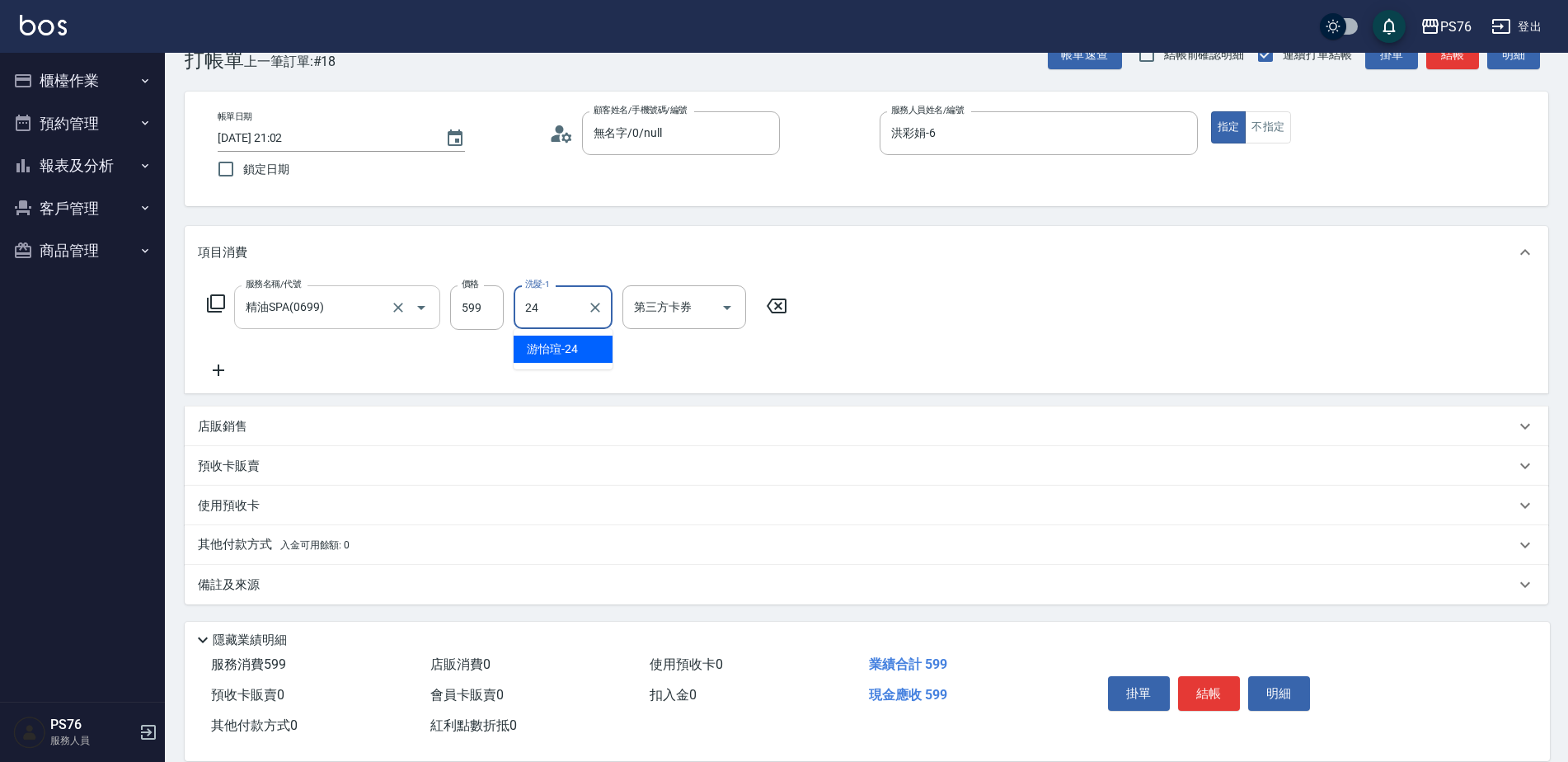
type input "游怡瑄-24"
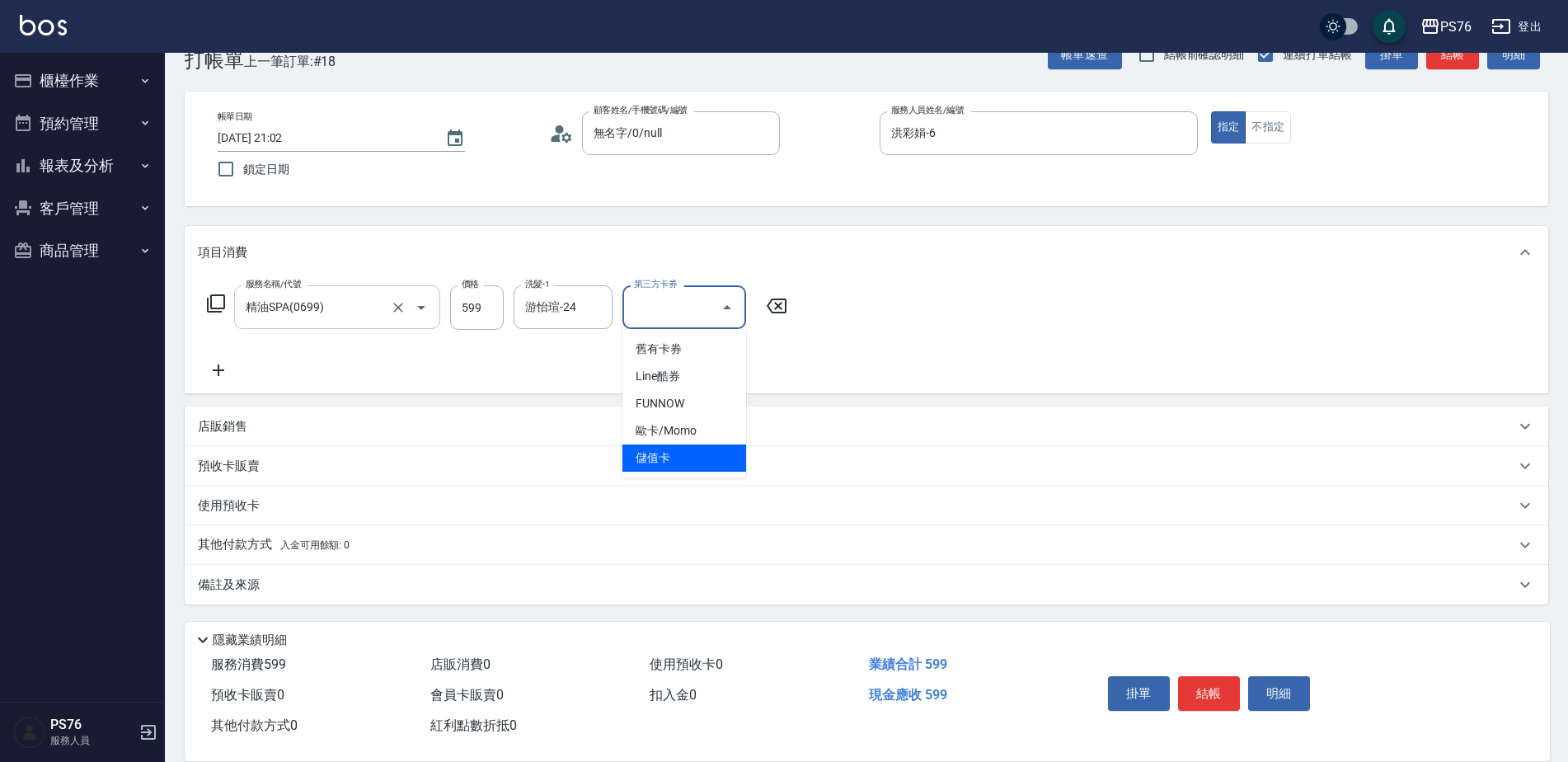
type input "儲值卡"
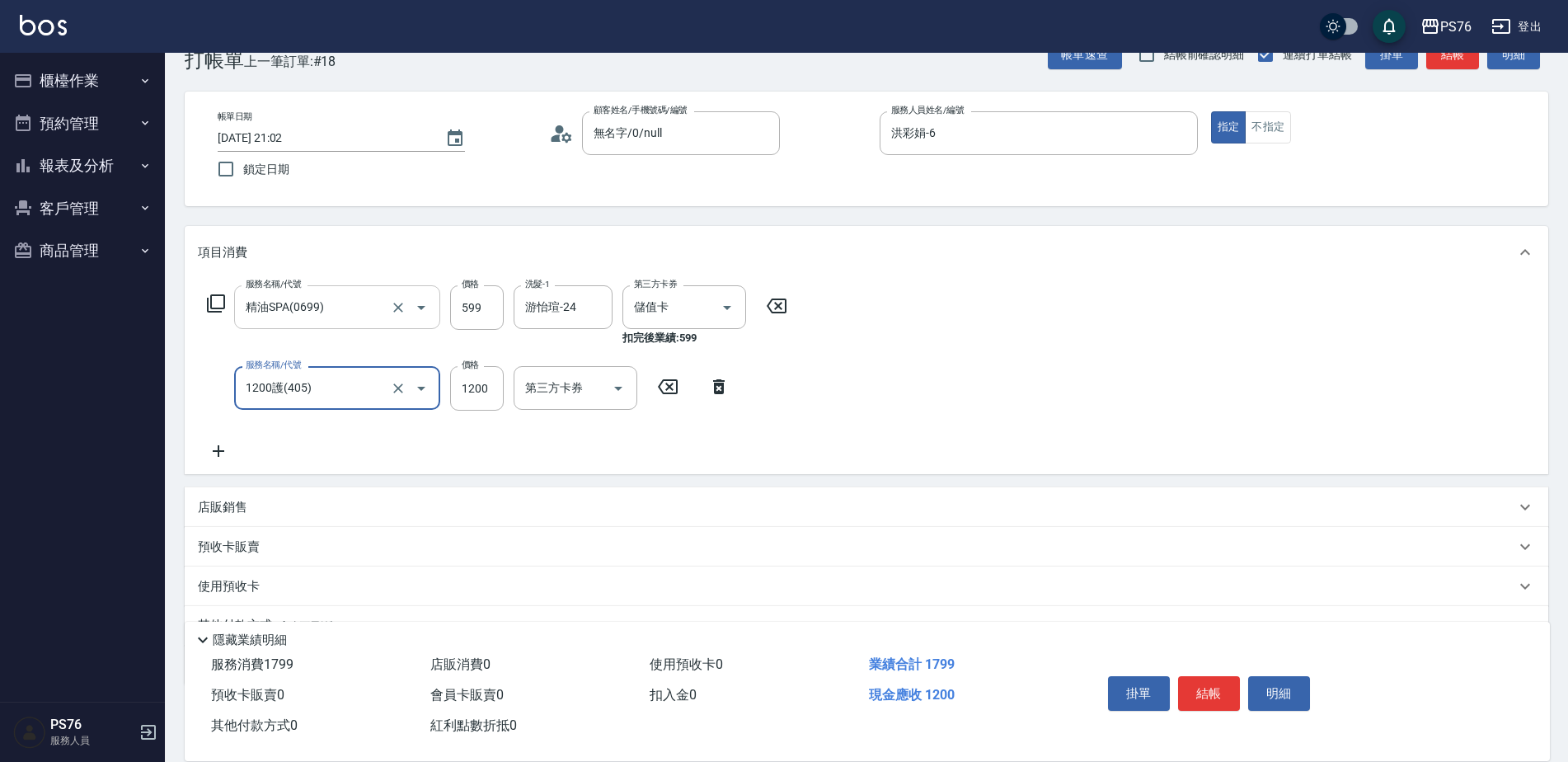
type input "1200護(405)"
type input "1100"
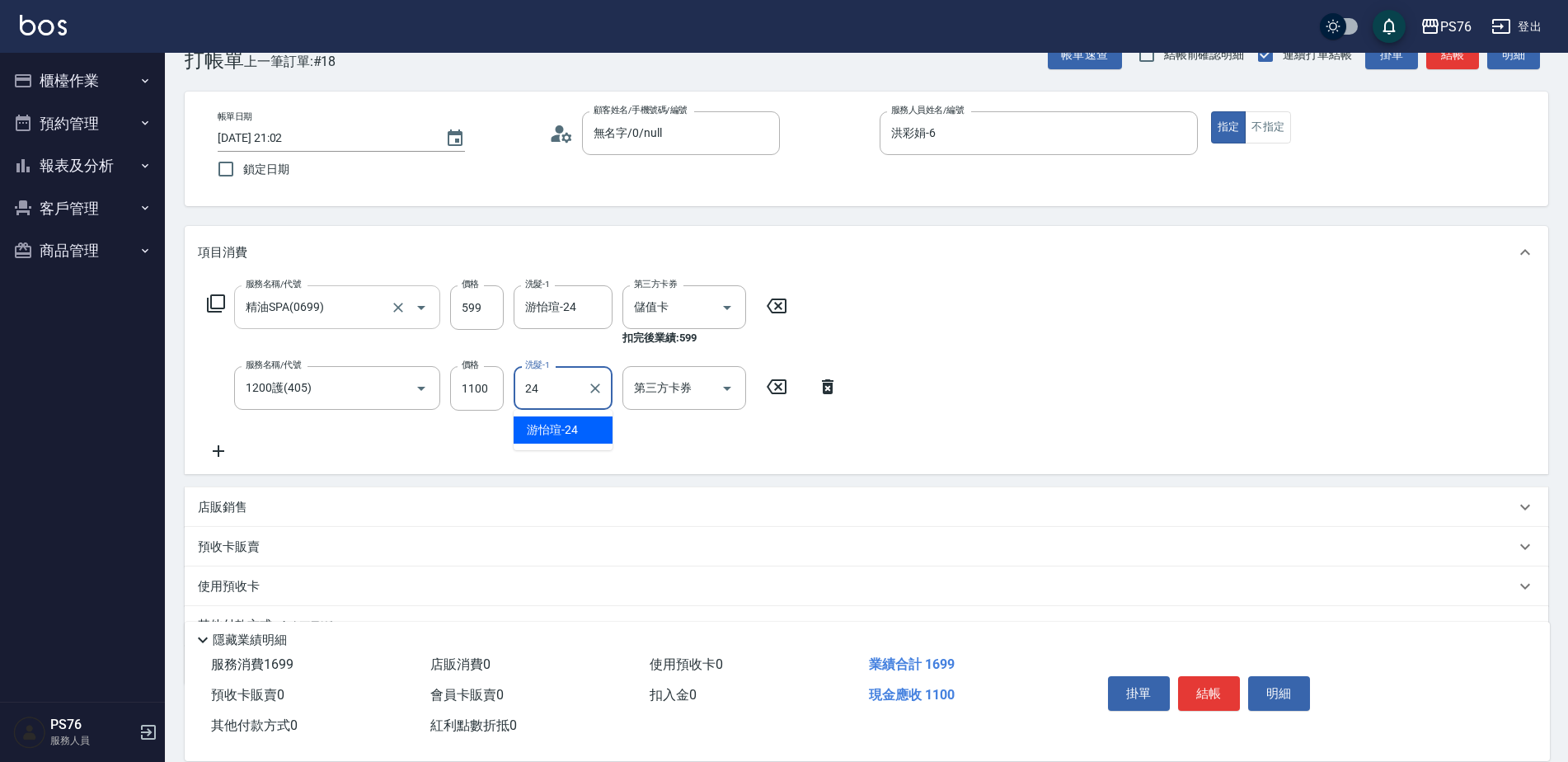
type input "游怡瑄-24"
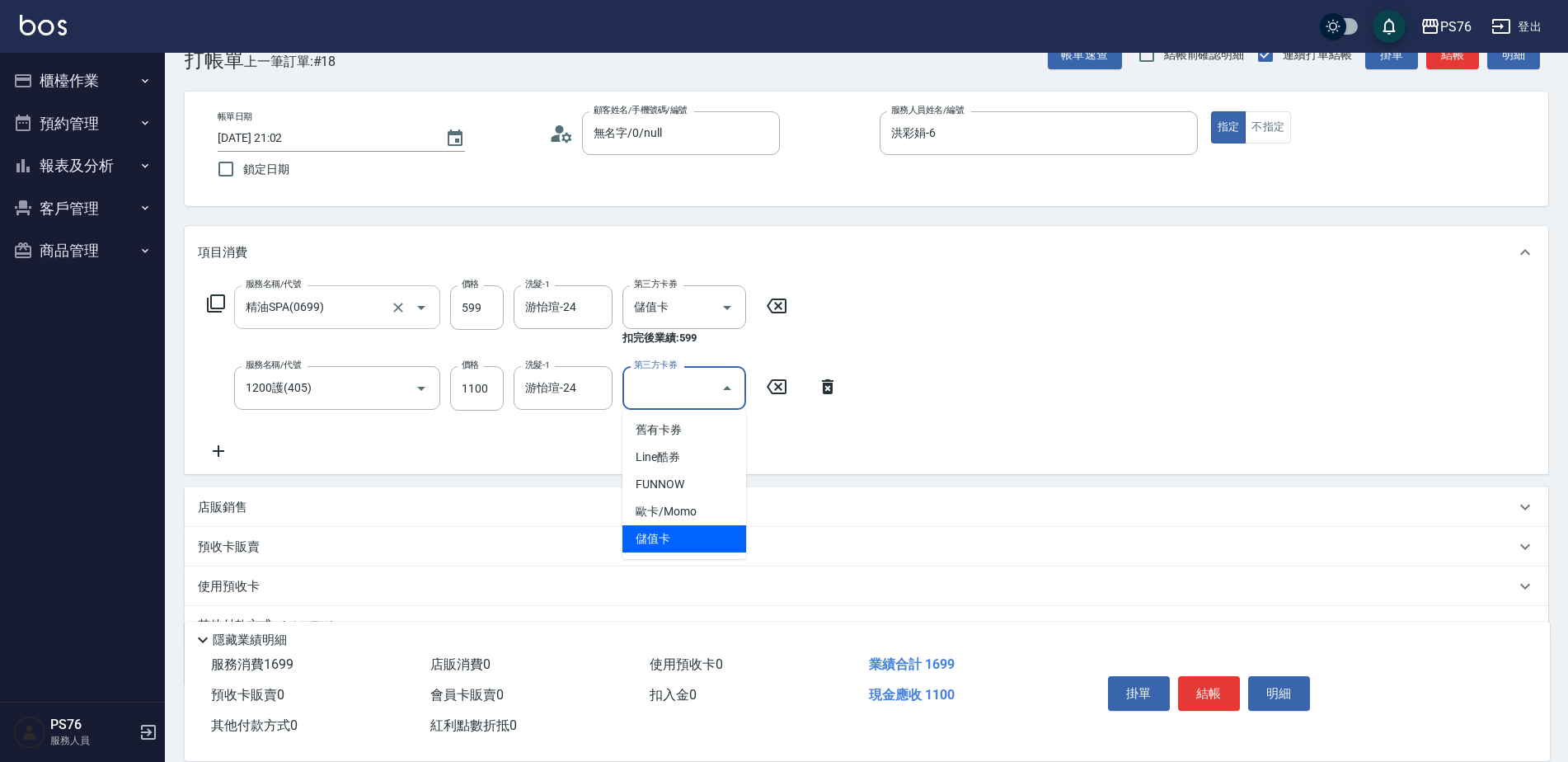
type input "儲值卡"
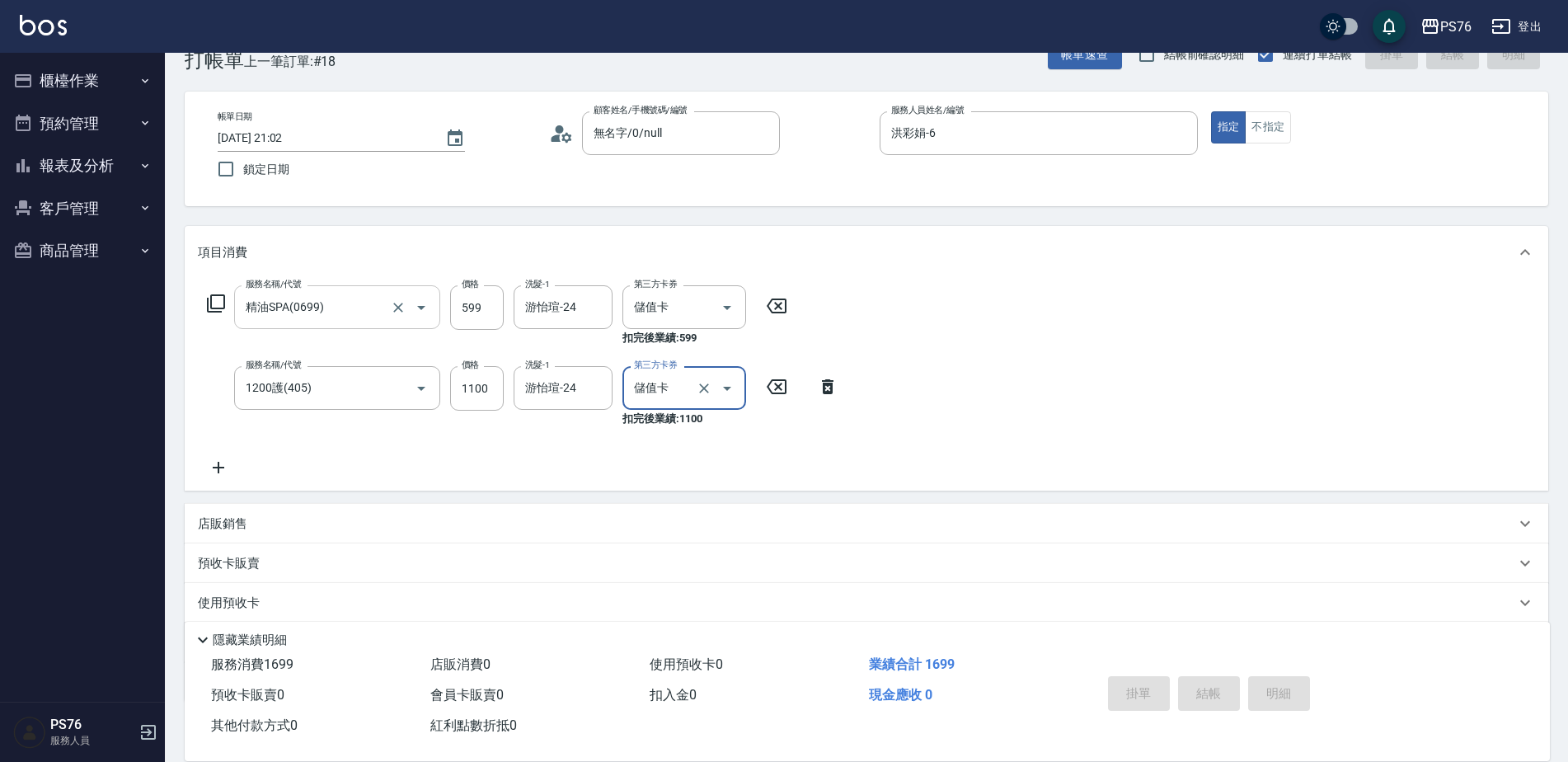
type input "[DATE] 21:03"
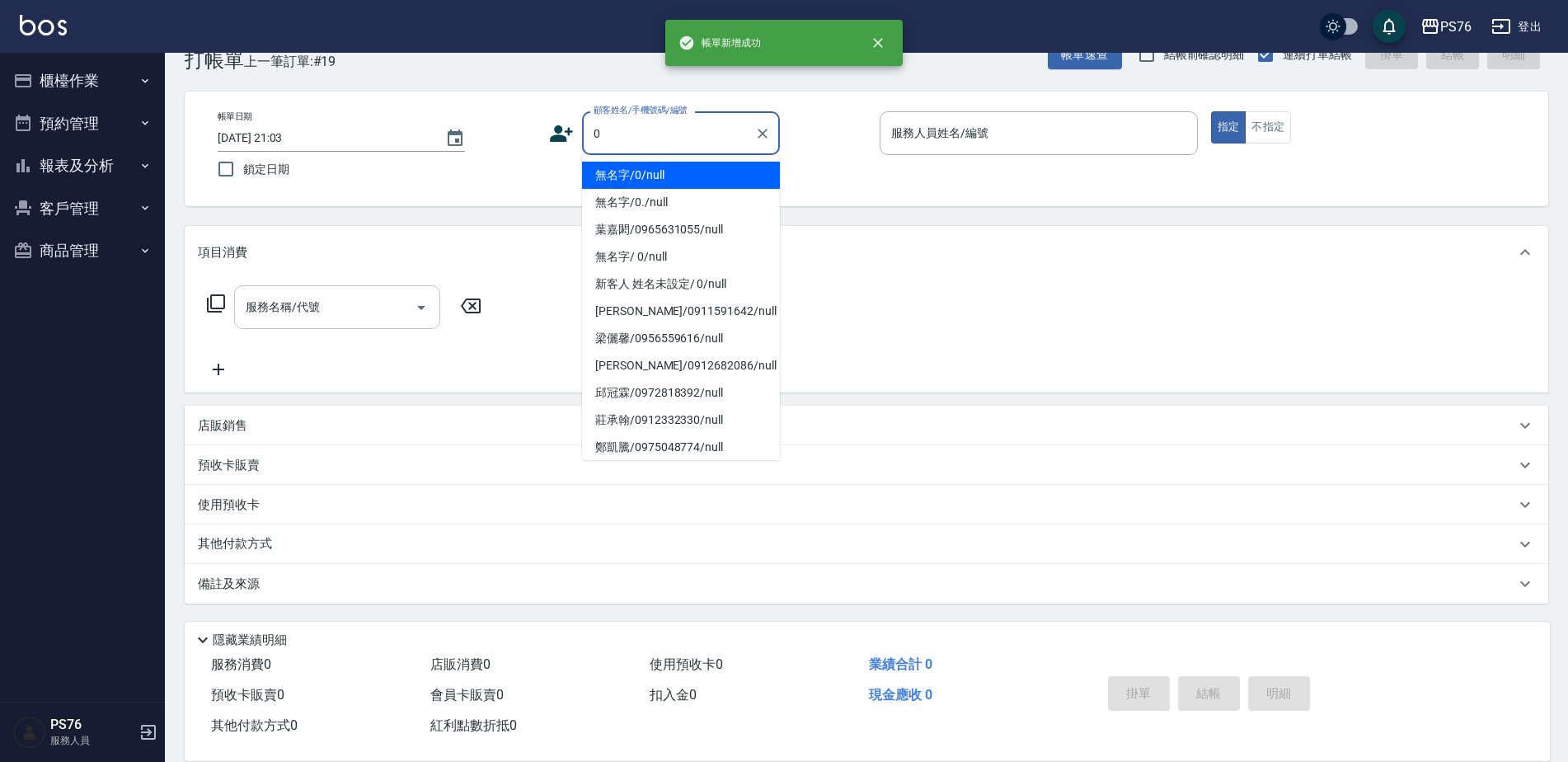
type input "無名字/0/null"
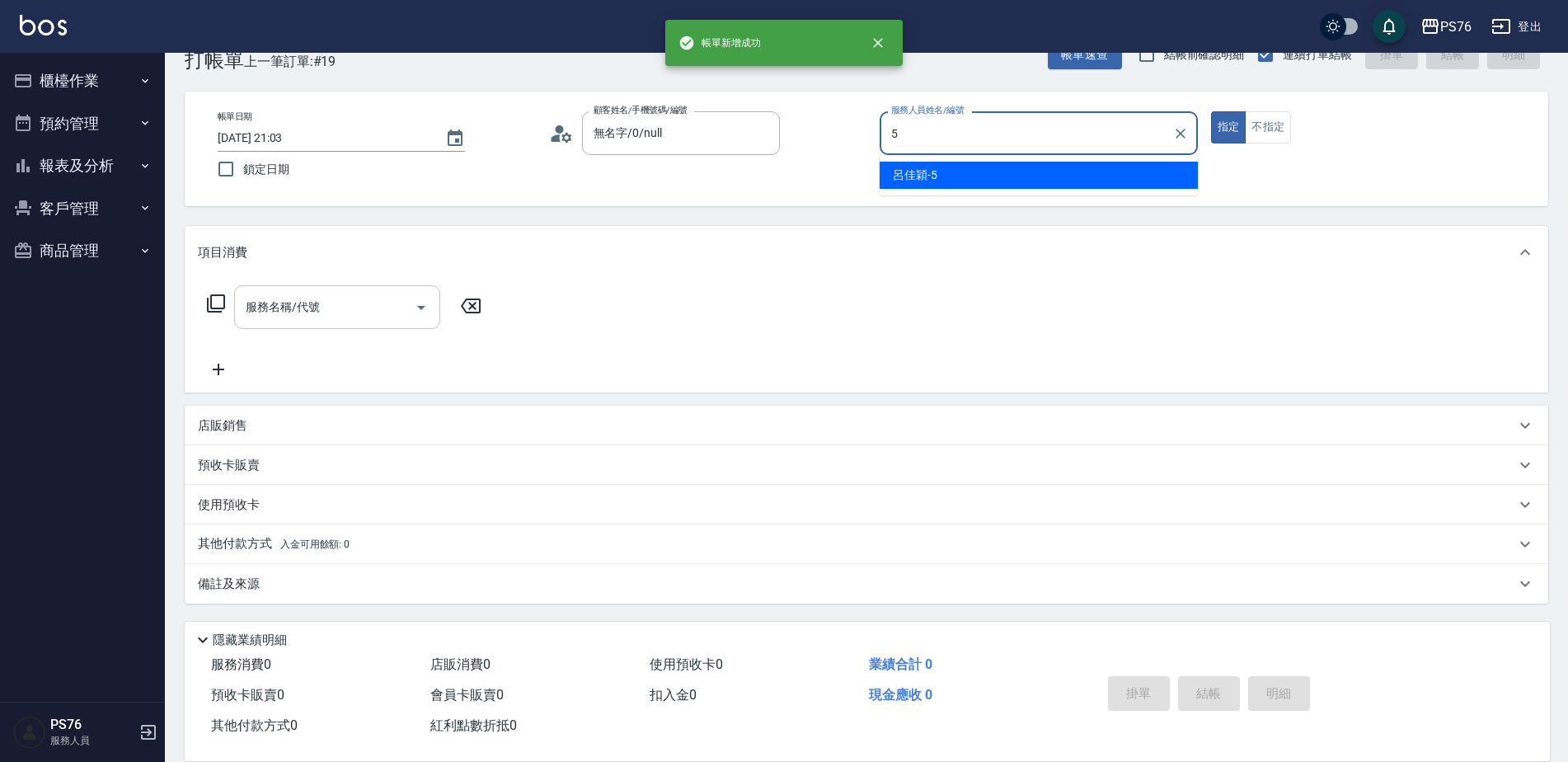
type input "呂佳穎-5"
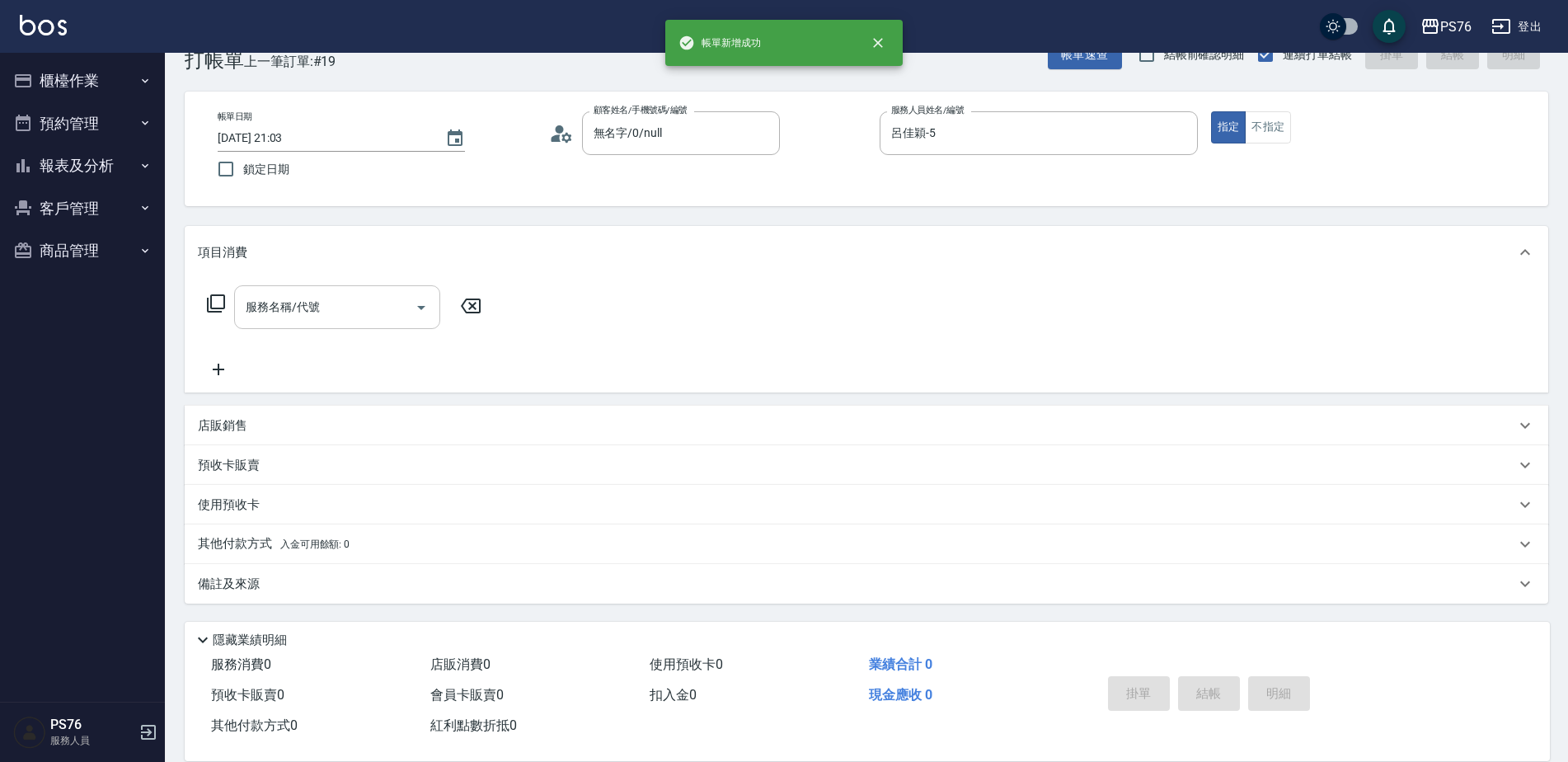
click at [326, 323] on div "服務名稱/代號" at bounding box center [336, 308] width 206 height 44
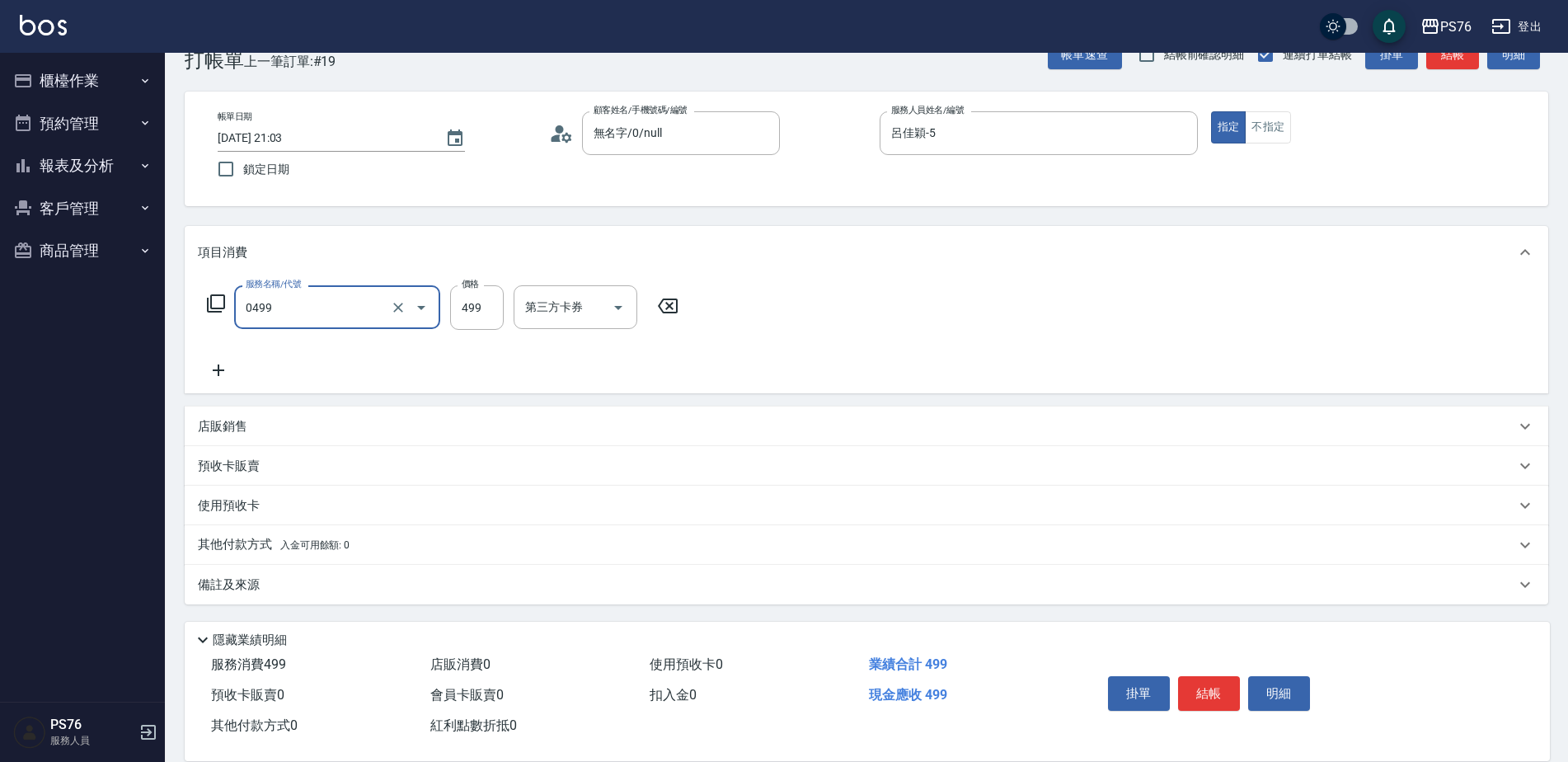
type input "[PERSON_NAME]499(0499)"
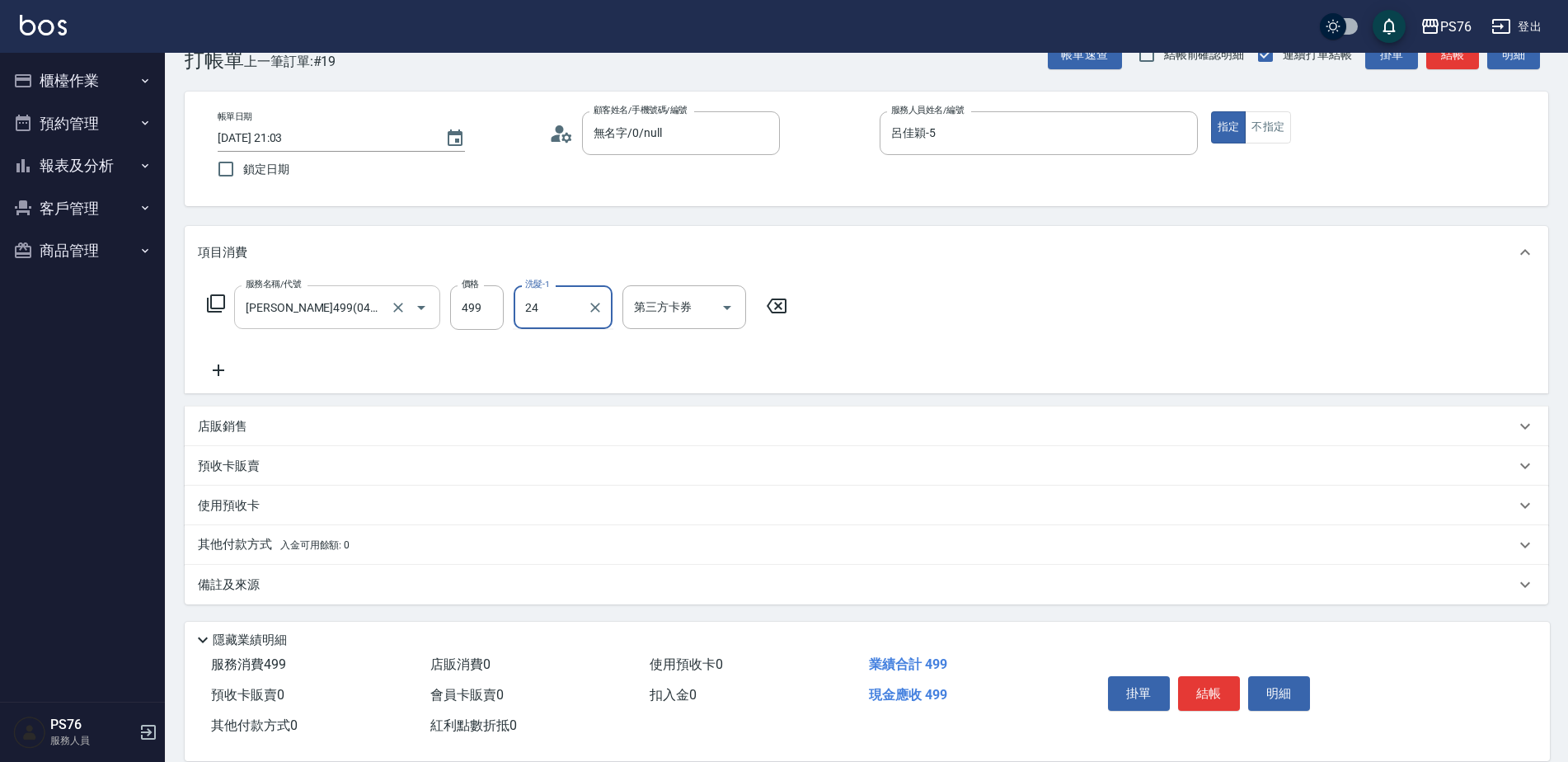
type input "游怡瑄-24"
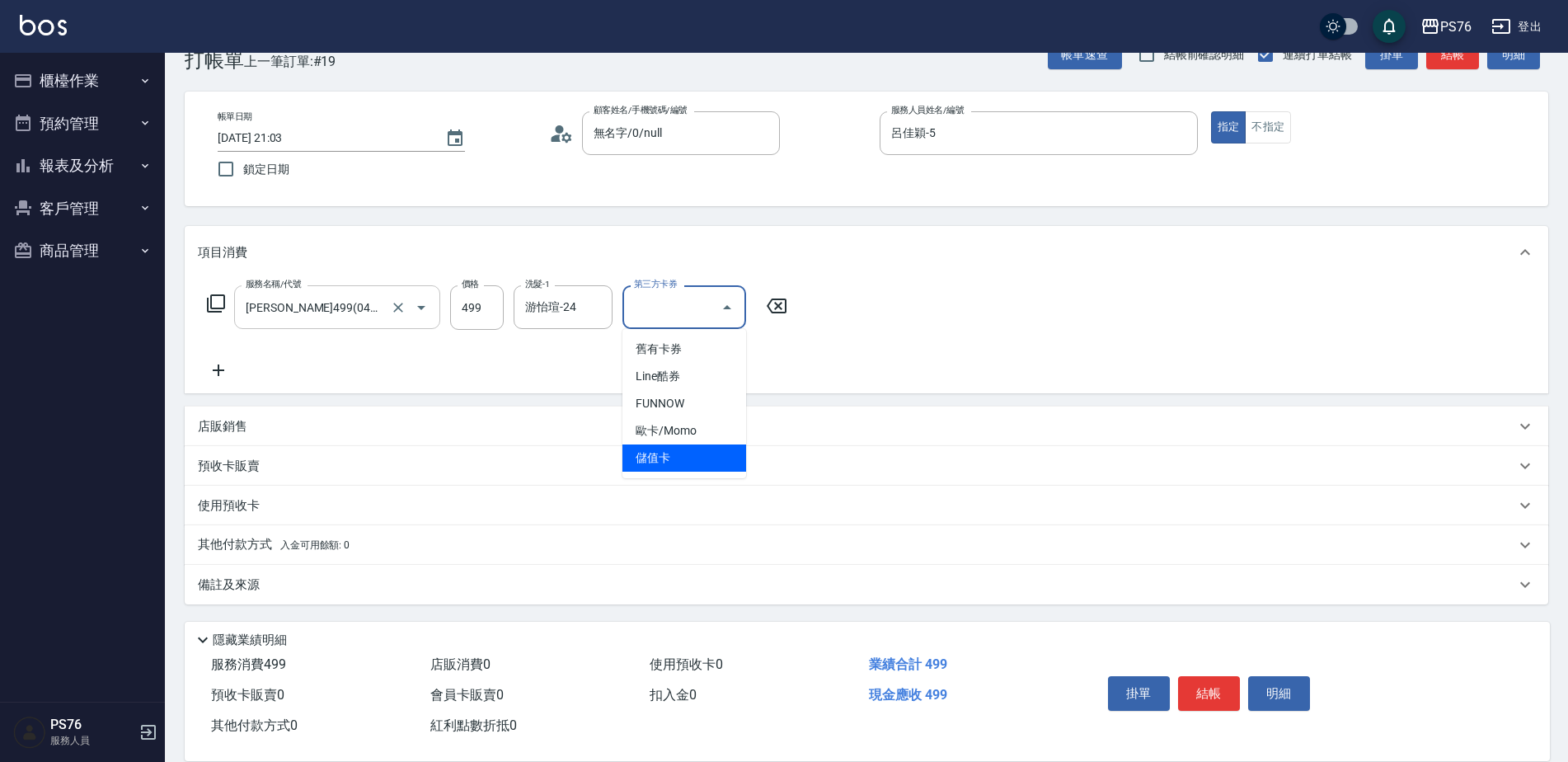
type input "儲值卡"
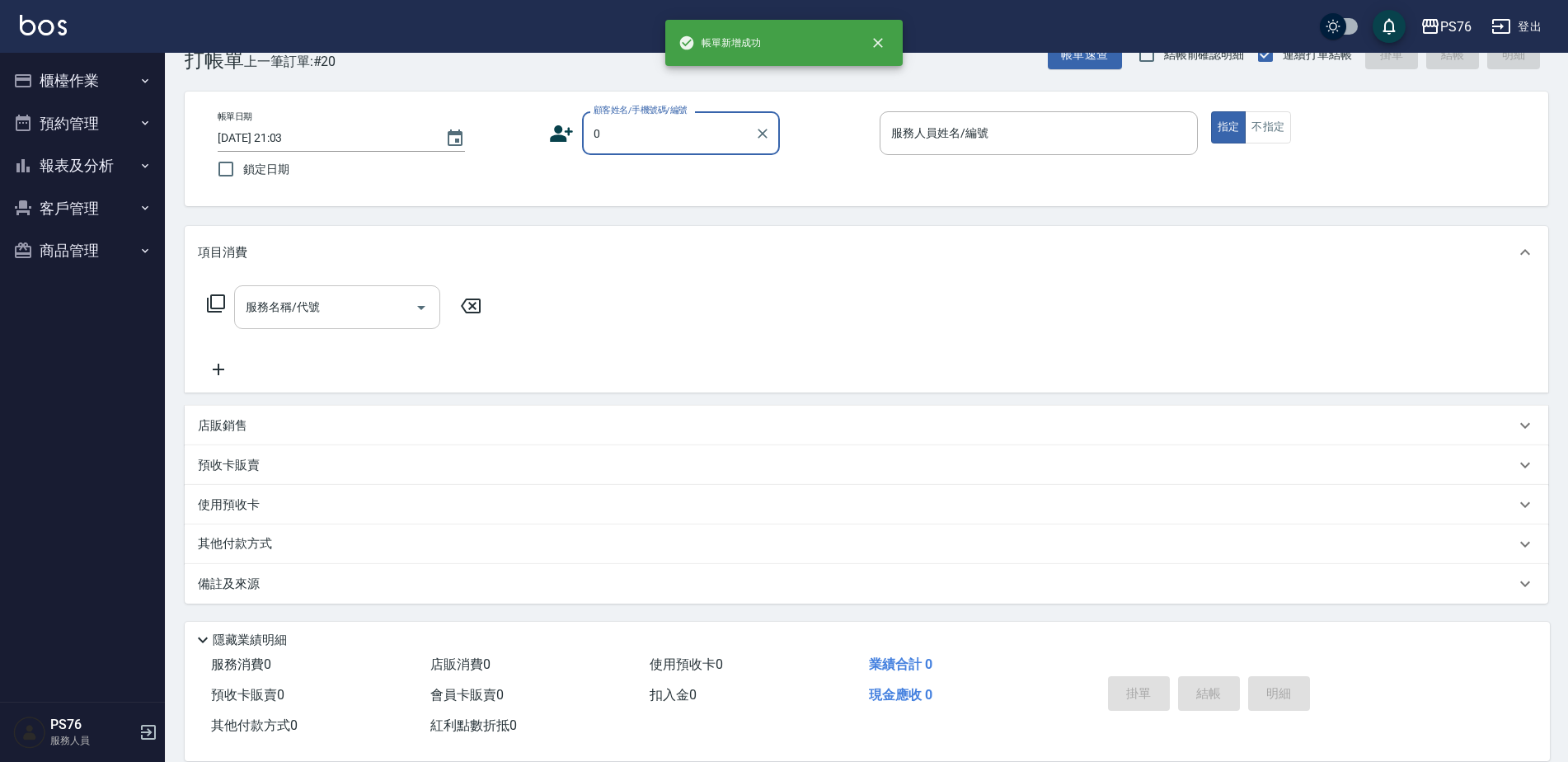
type input "無名字/0/null"
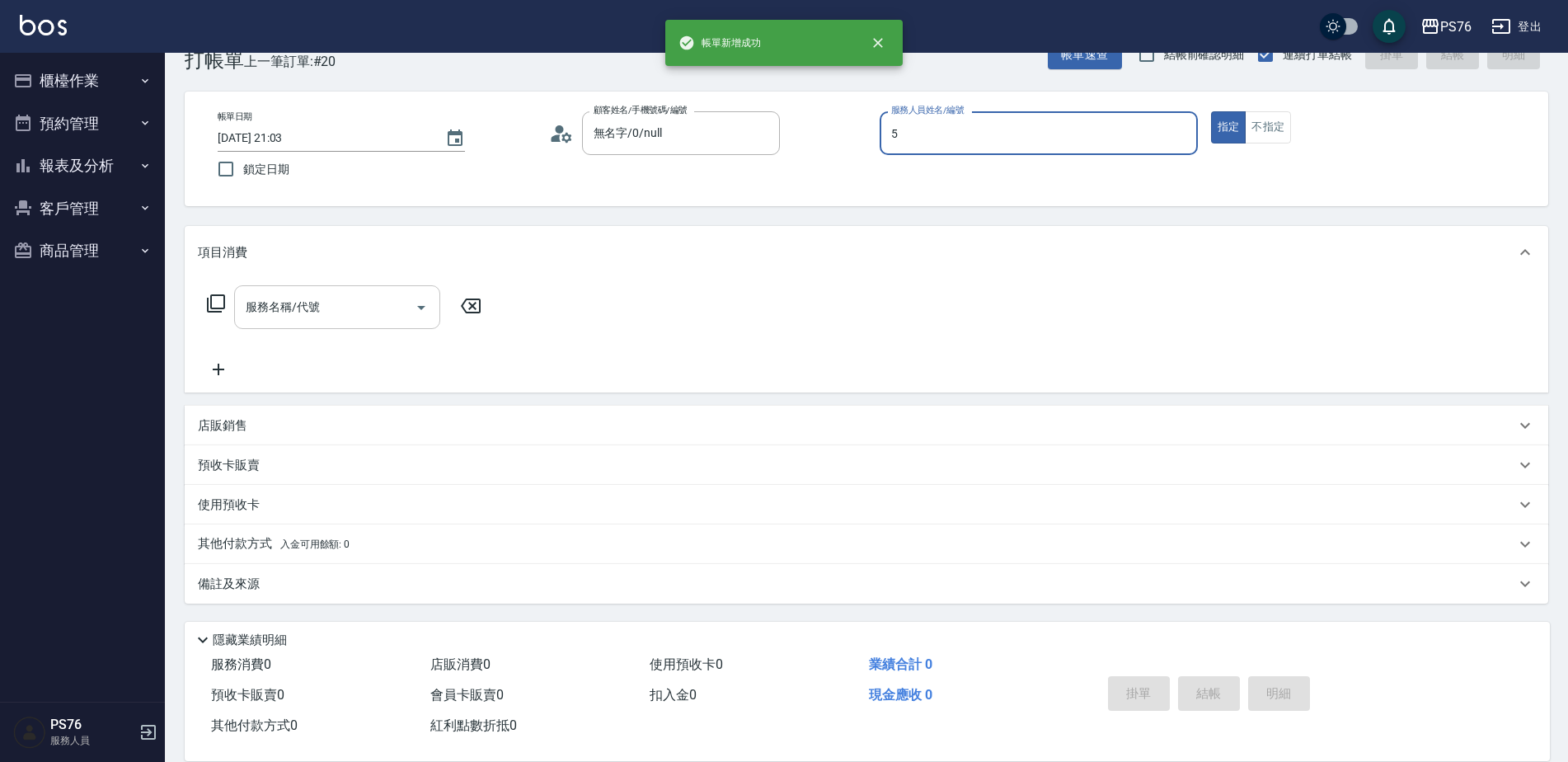
type input "呂佳穎-5"
click at [326, 324] on div "服務名稱/代號" at bounding box center [336, 308] width 206 height 44
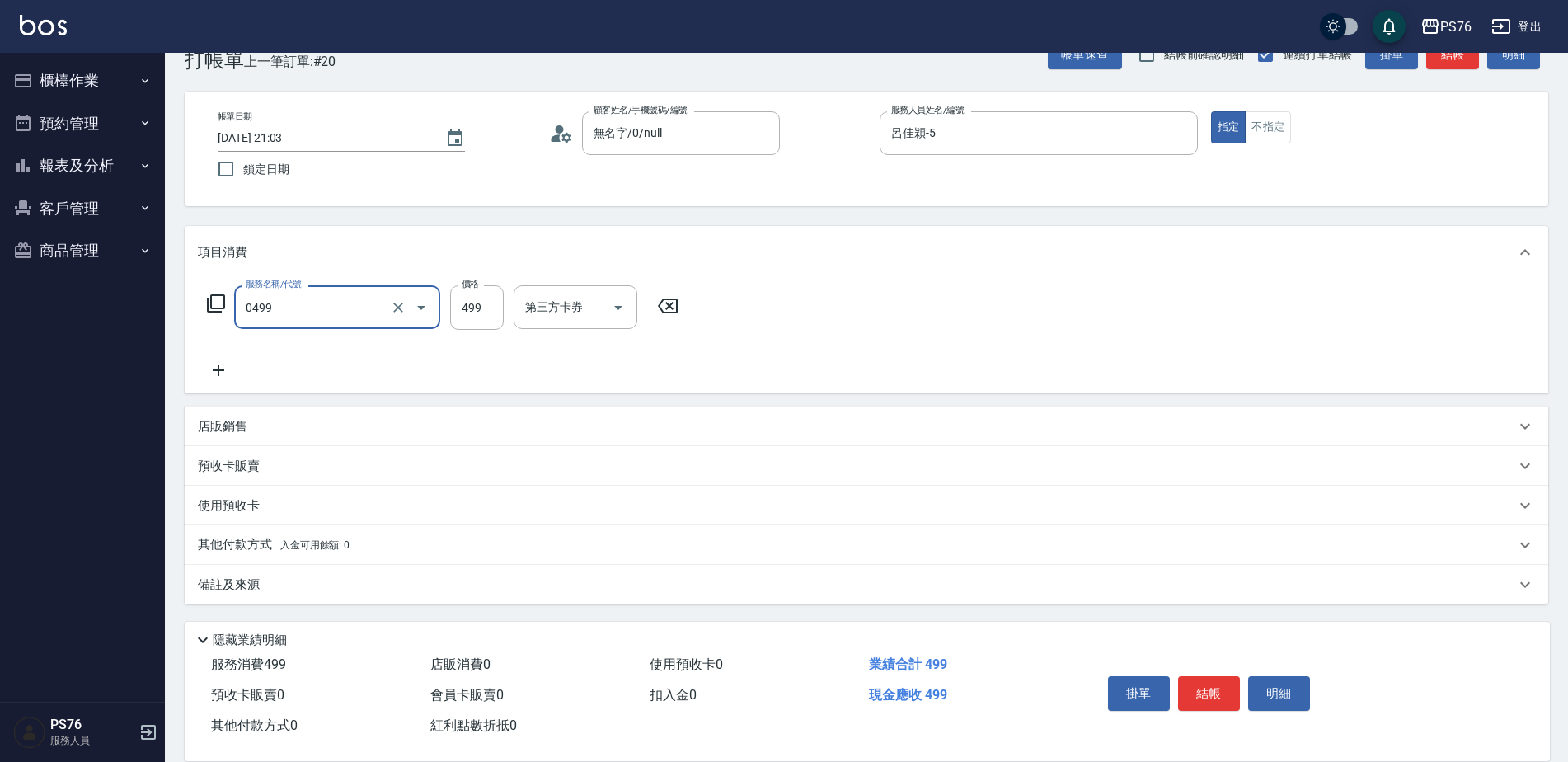
type input "[PERSON_NAME]499(0499)"
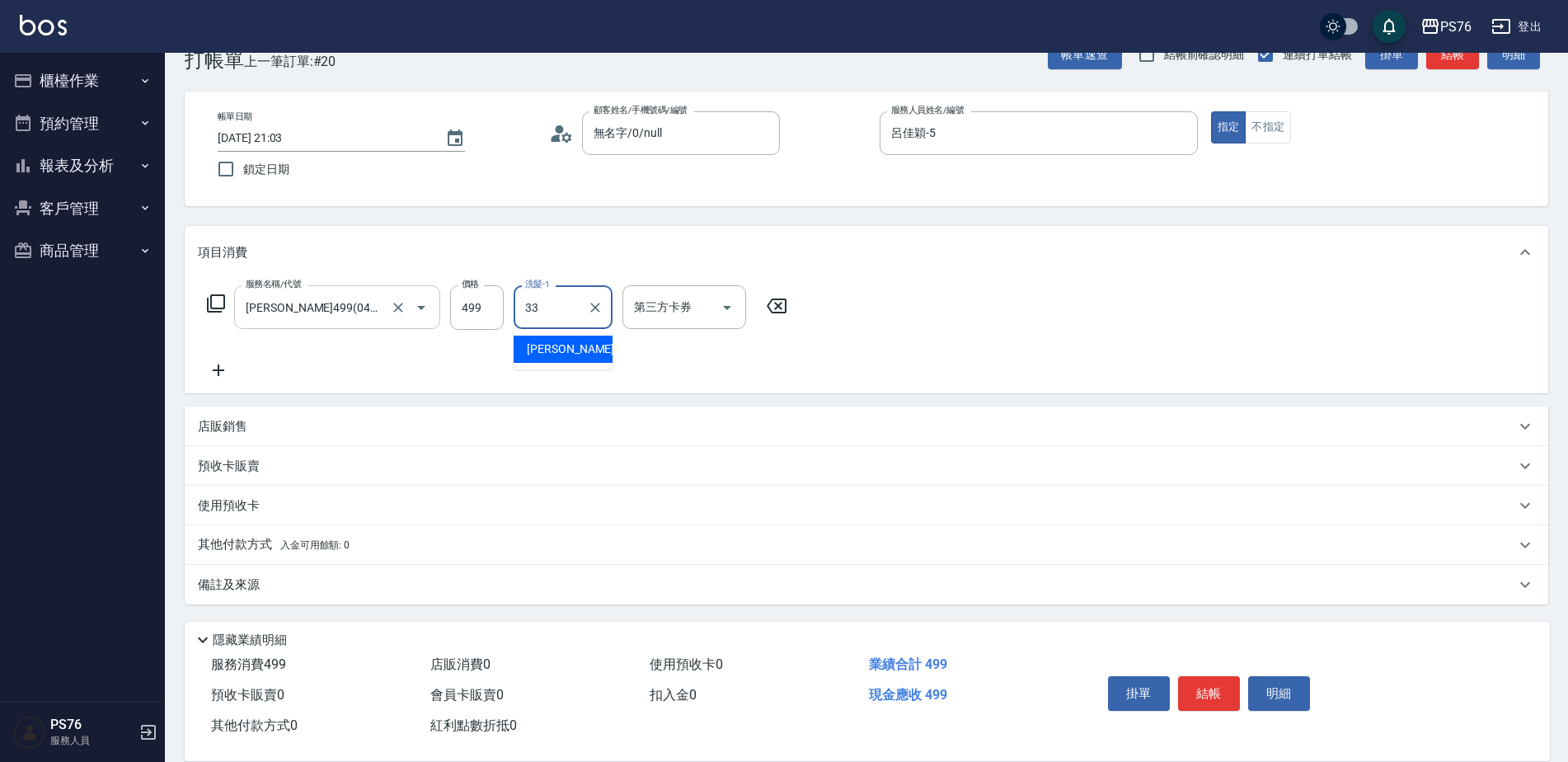
type input "[PERSON_NAME]33"
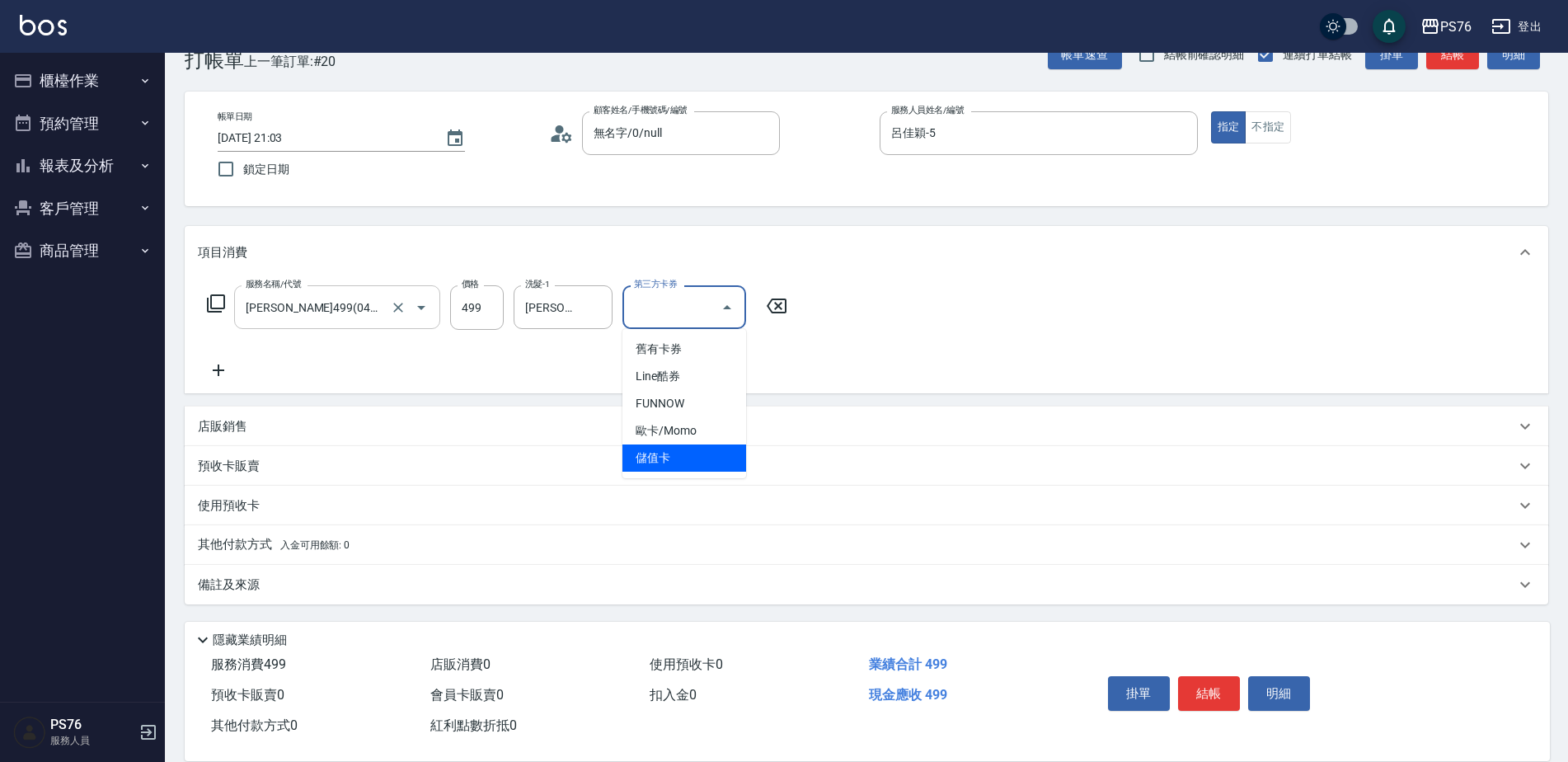
type input "儲值卡"
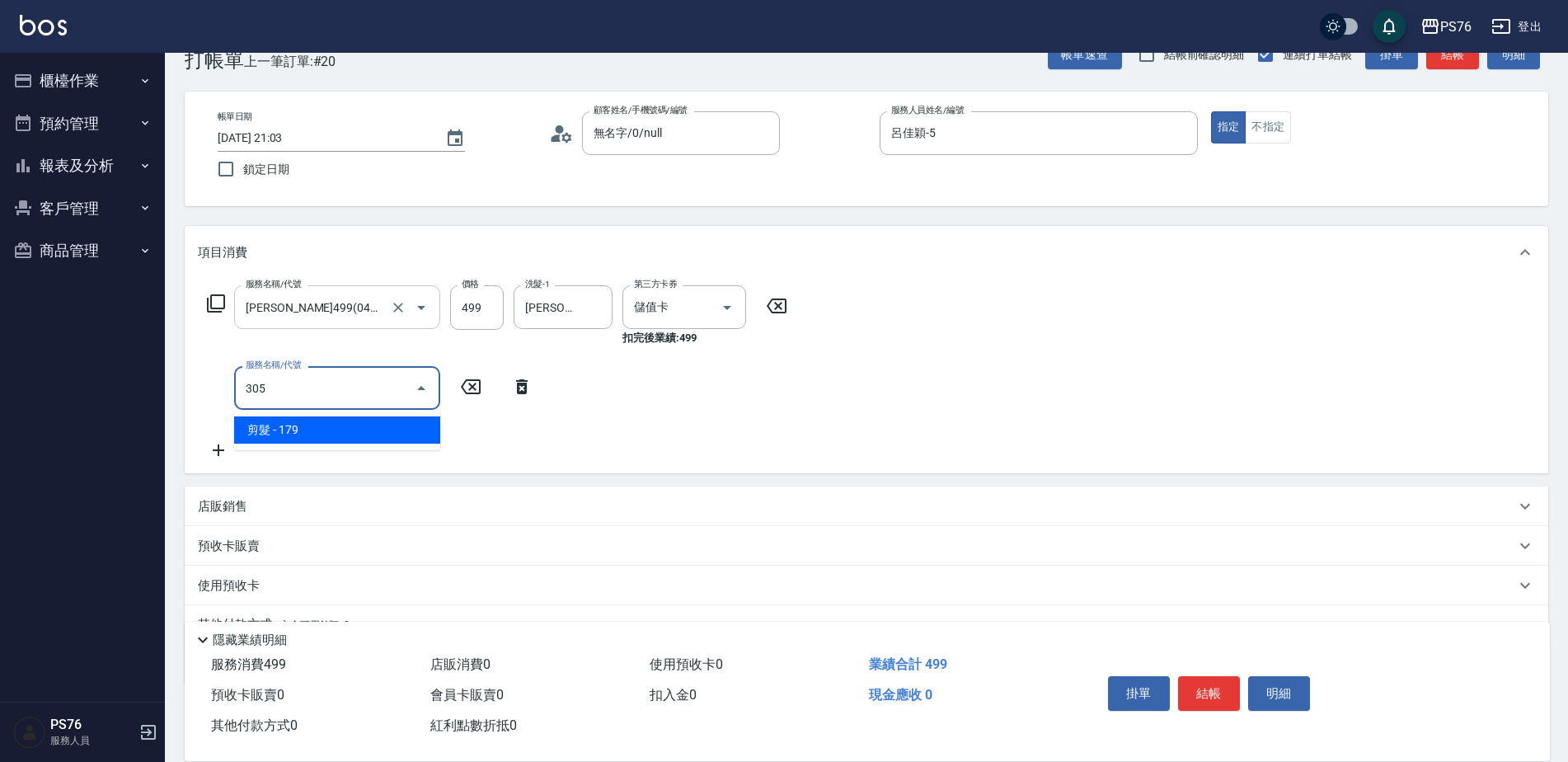
type input "剪髮(305)"
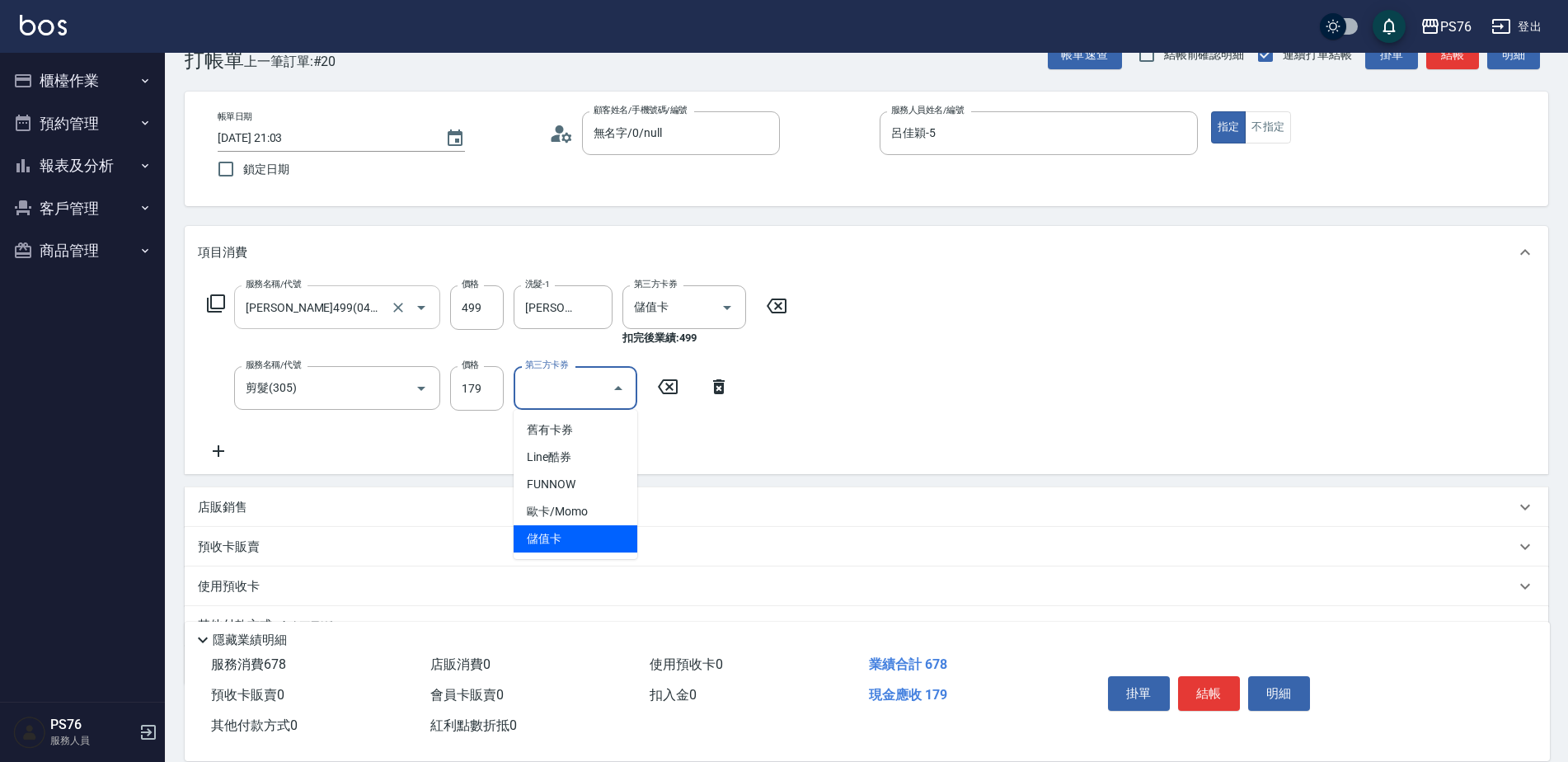
type input "儲值卡"
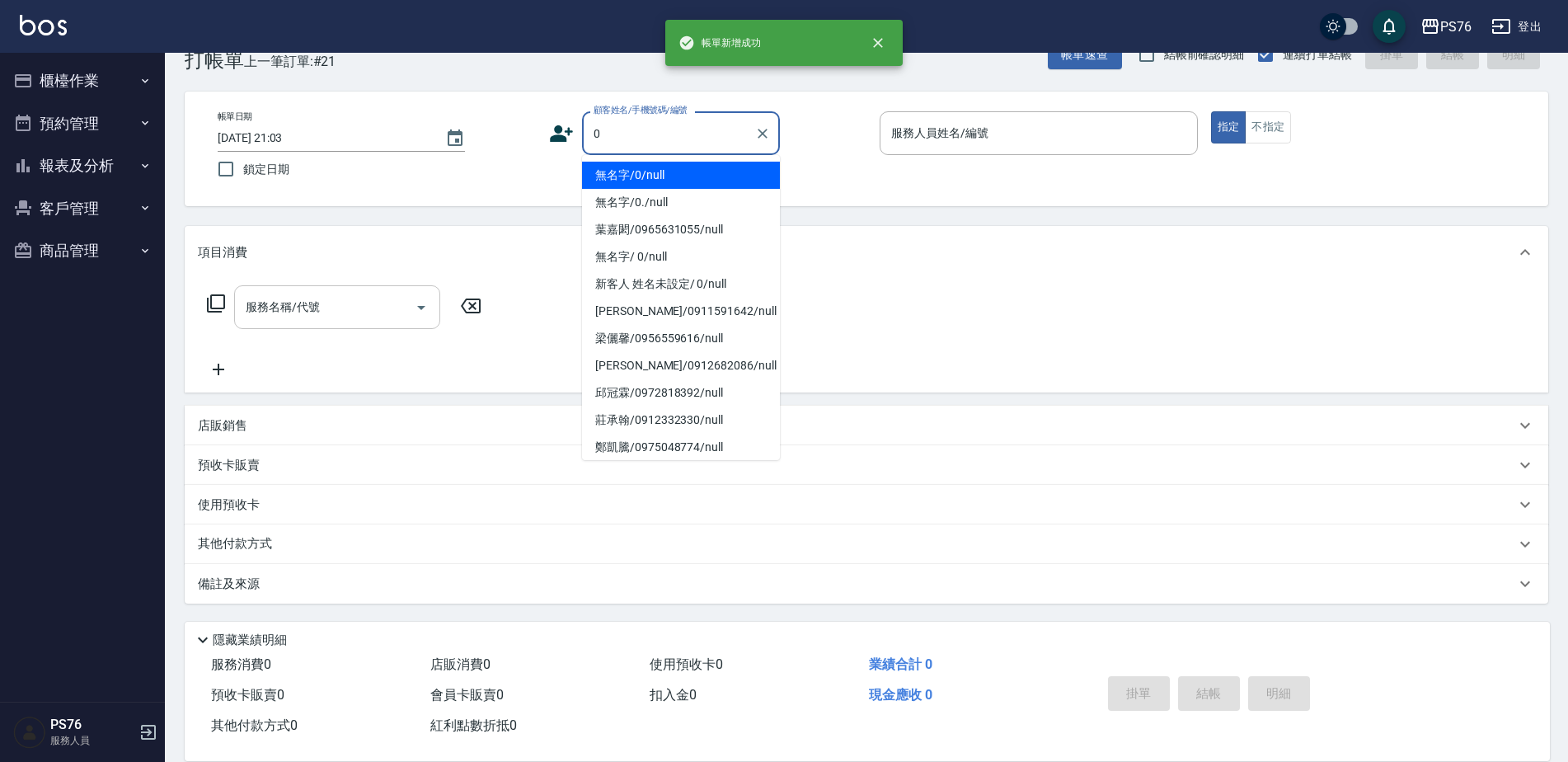
type input "無名字/0/null"
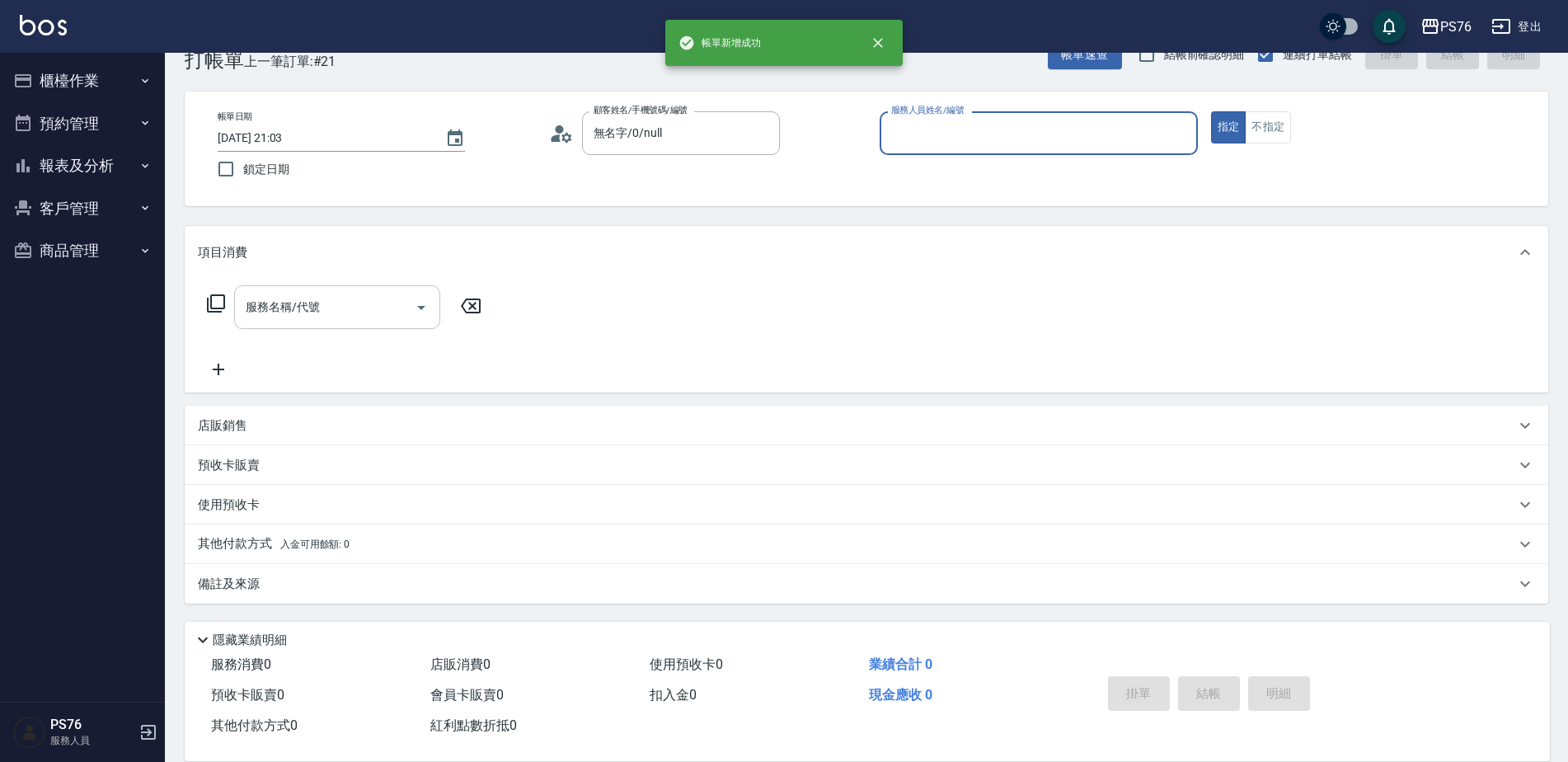
type input "4"
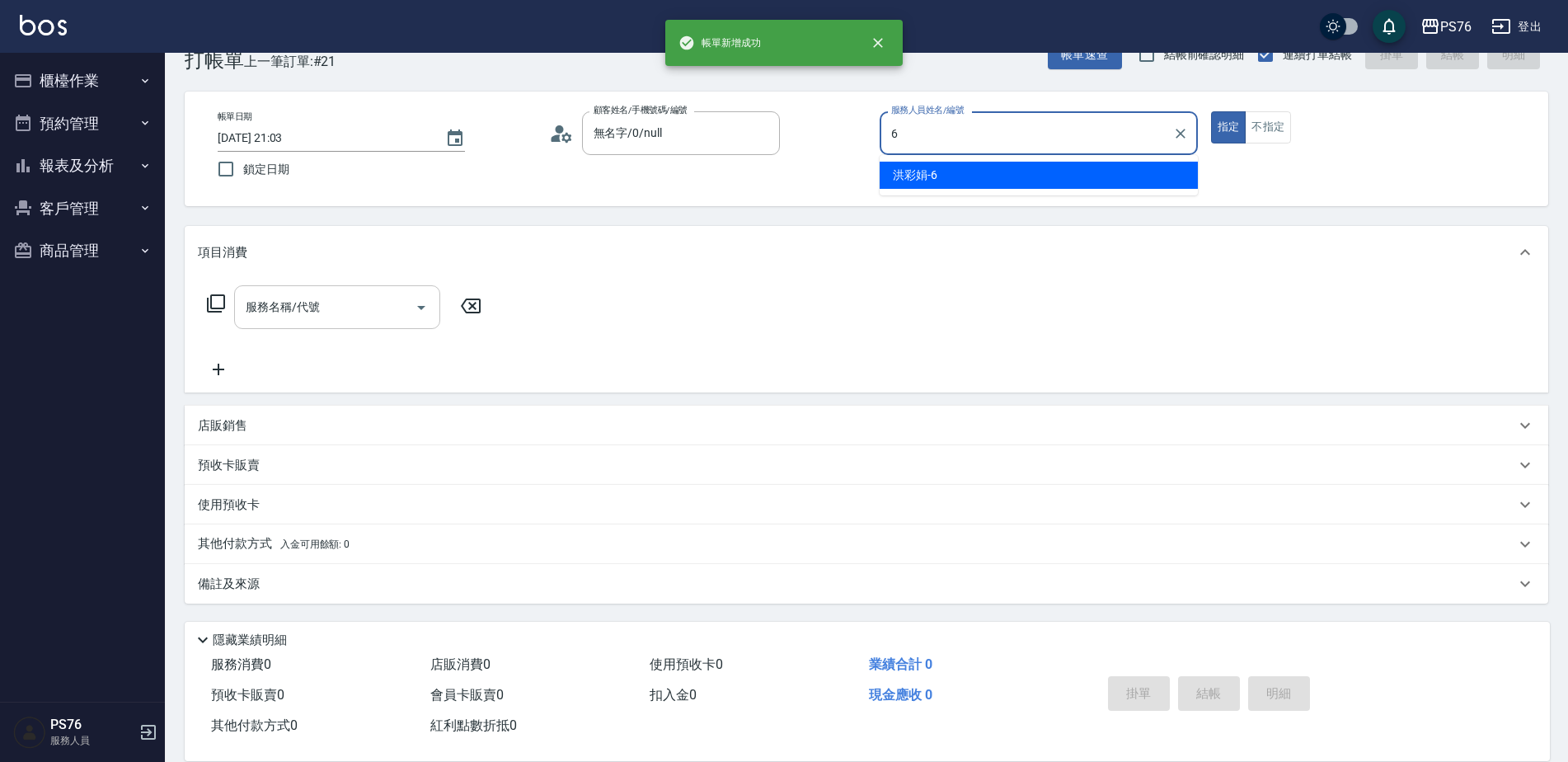
type input "洪彩娟-6"
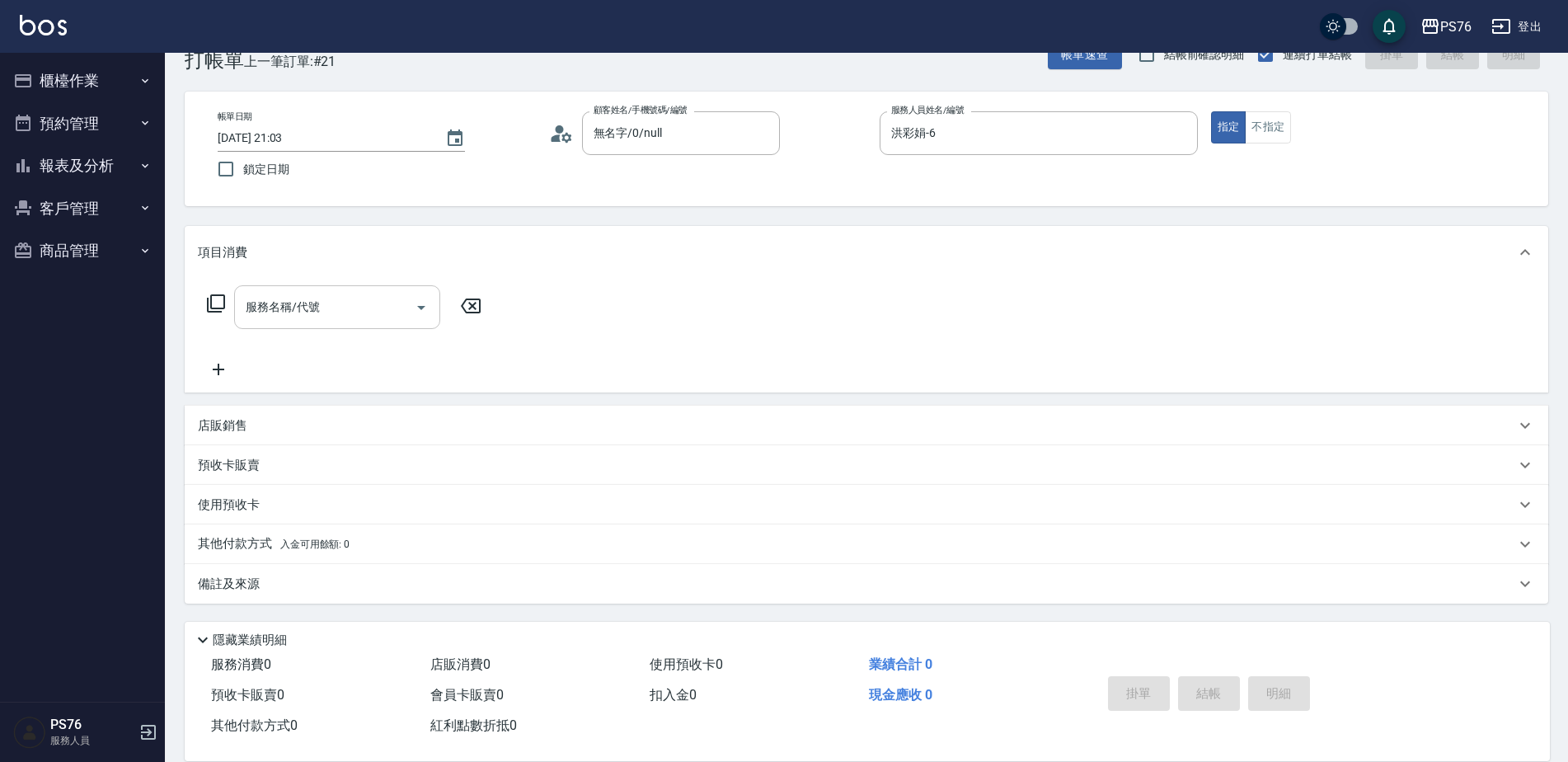
click at [327, 325] on div "服務名稱/代號" at bounding box center [336, 308] width 206 height 44
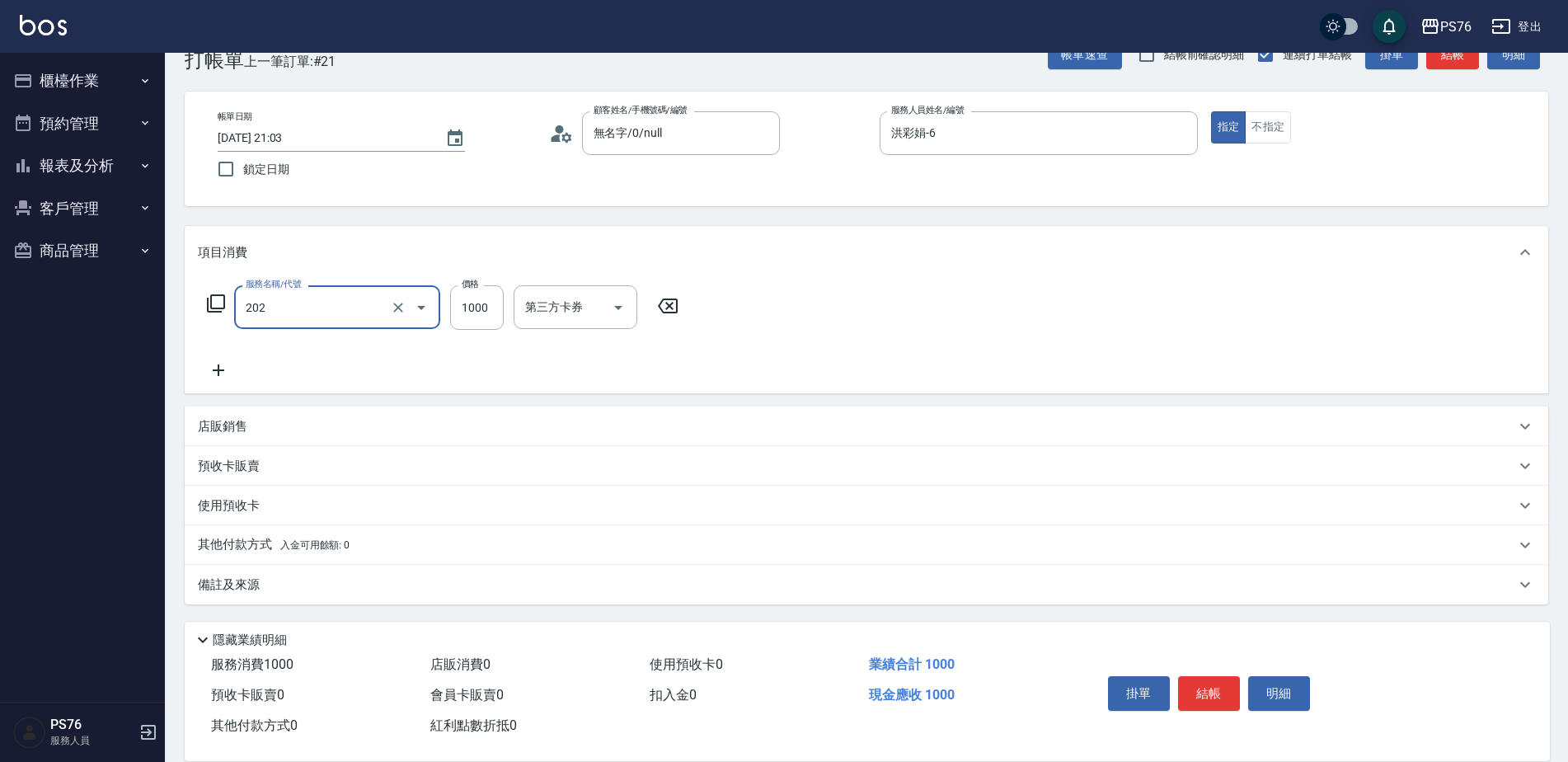
type input "燙髮(202)"
type input "1199"
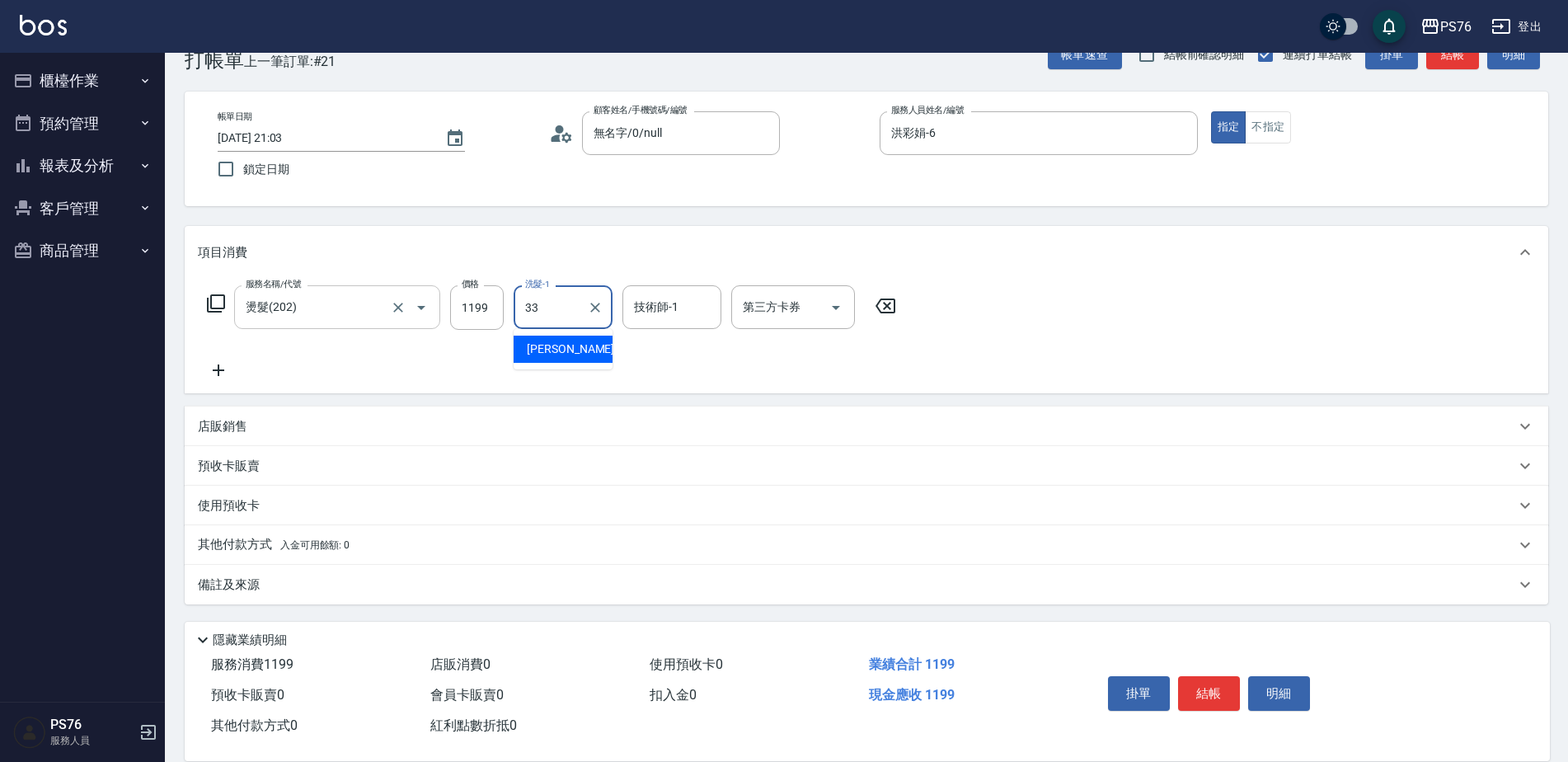
type input "[PERSON_NAME]33"
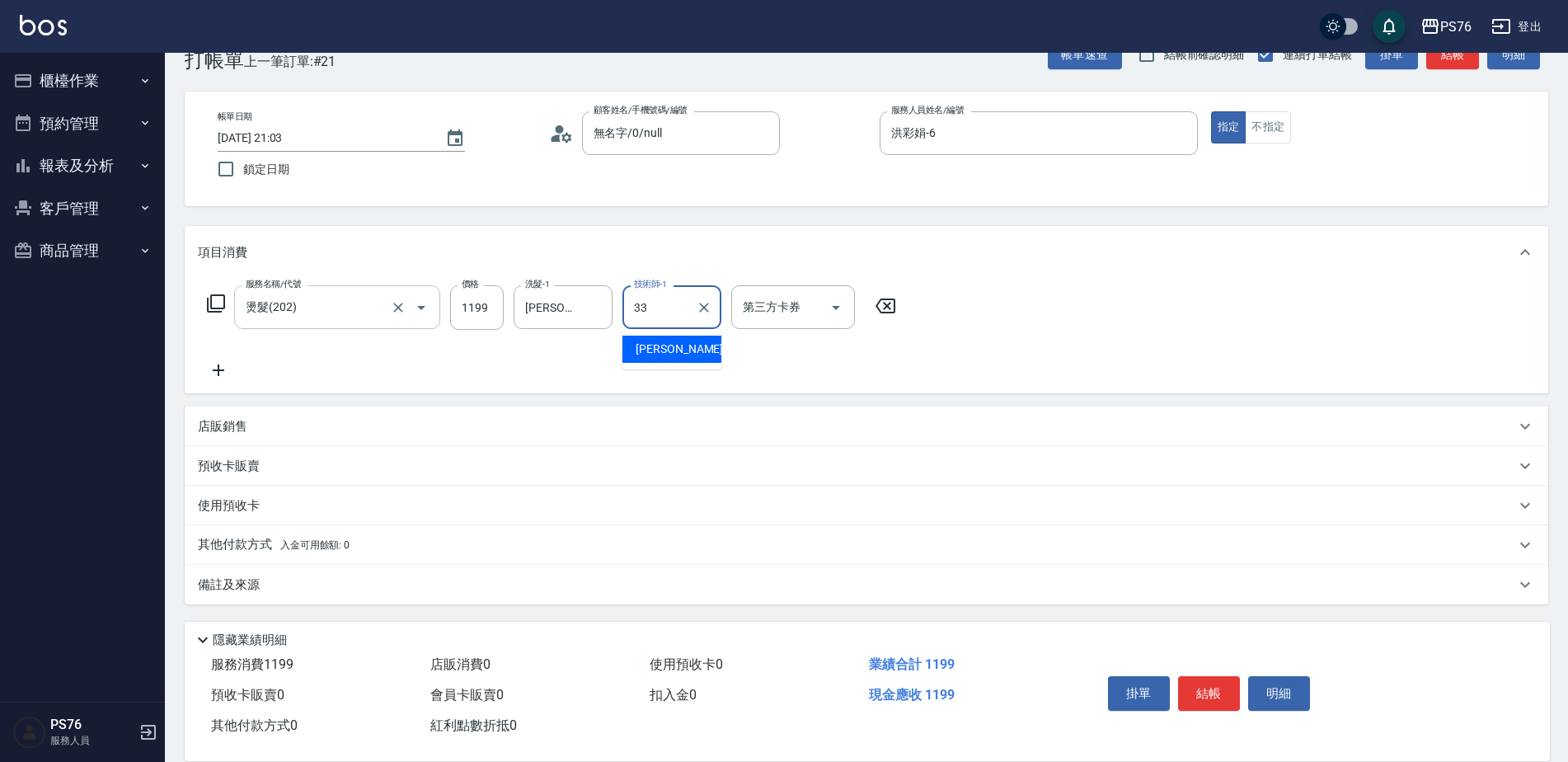
type input "[PERSON_NAME]33"
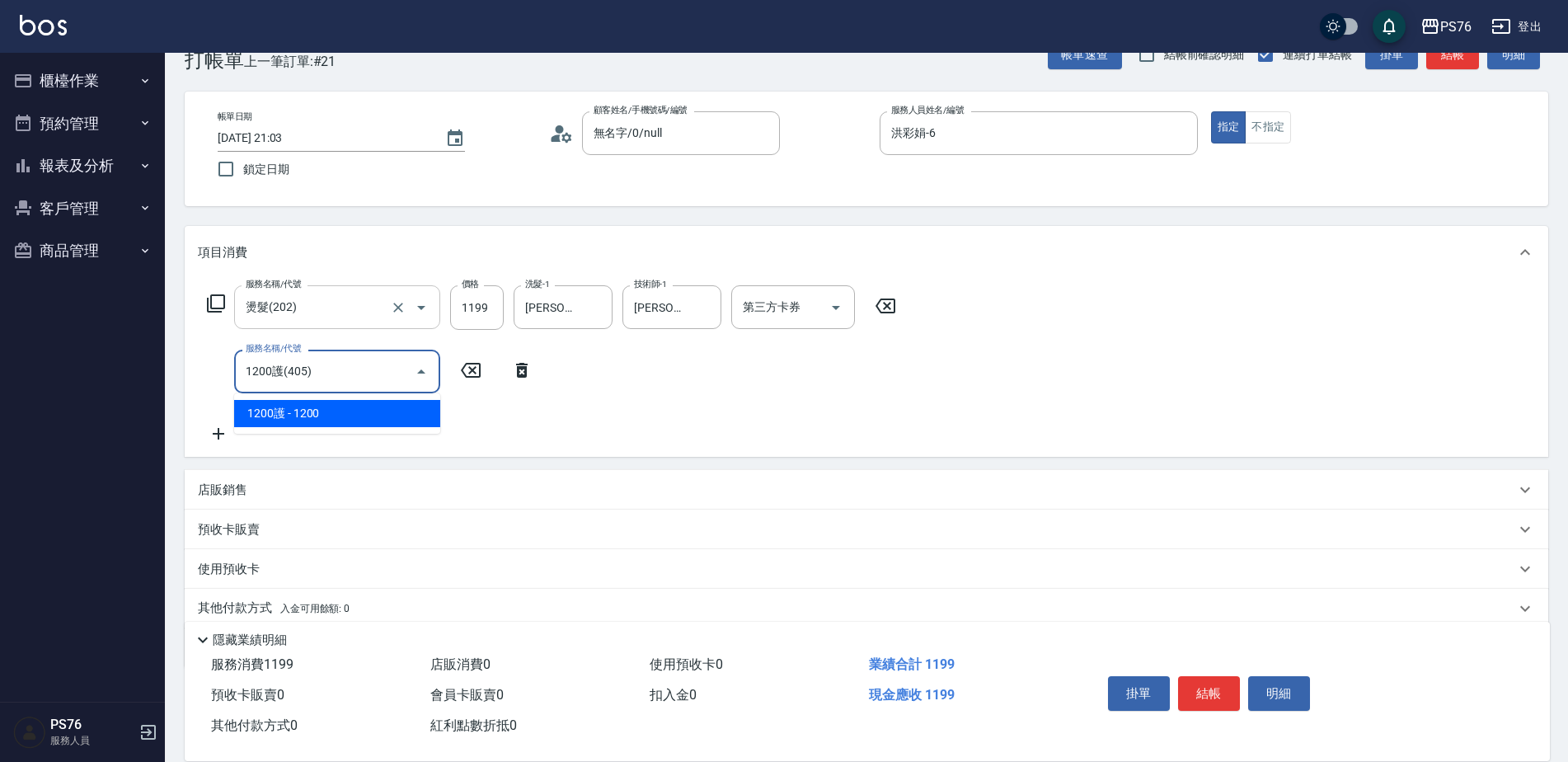
type input "1200護(405)"
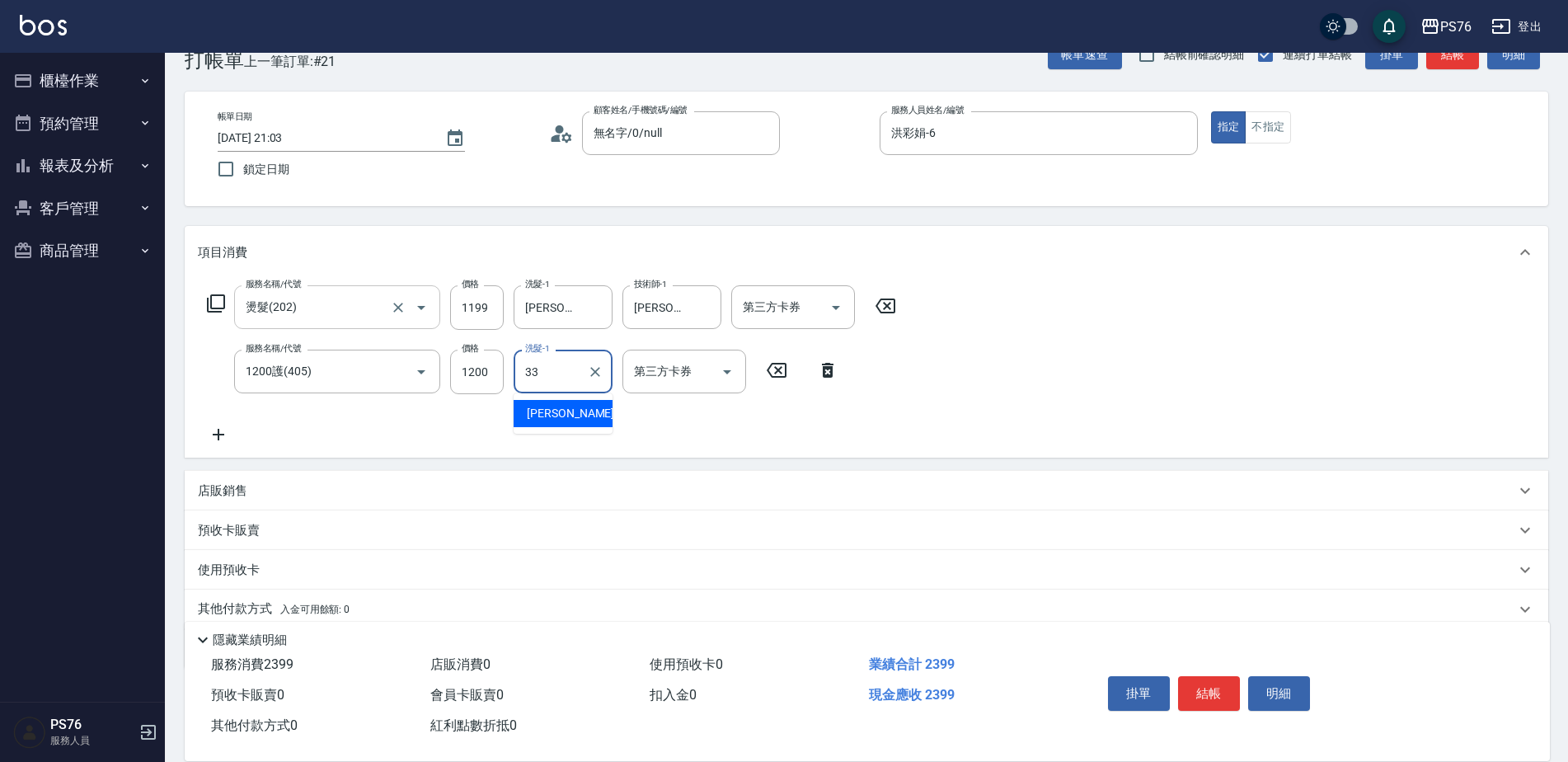
type input "[PERSON_NAME]33"
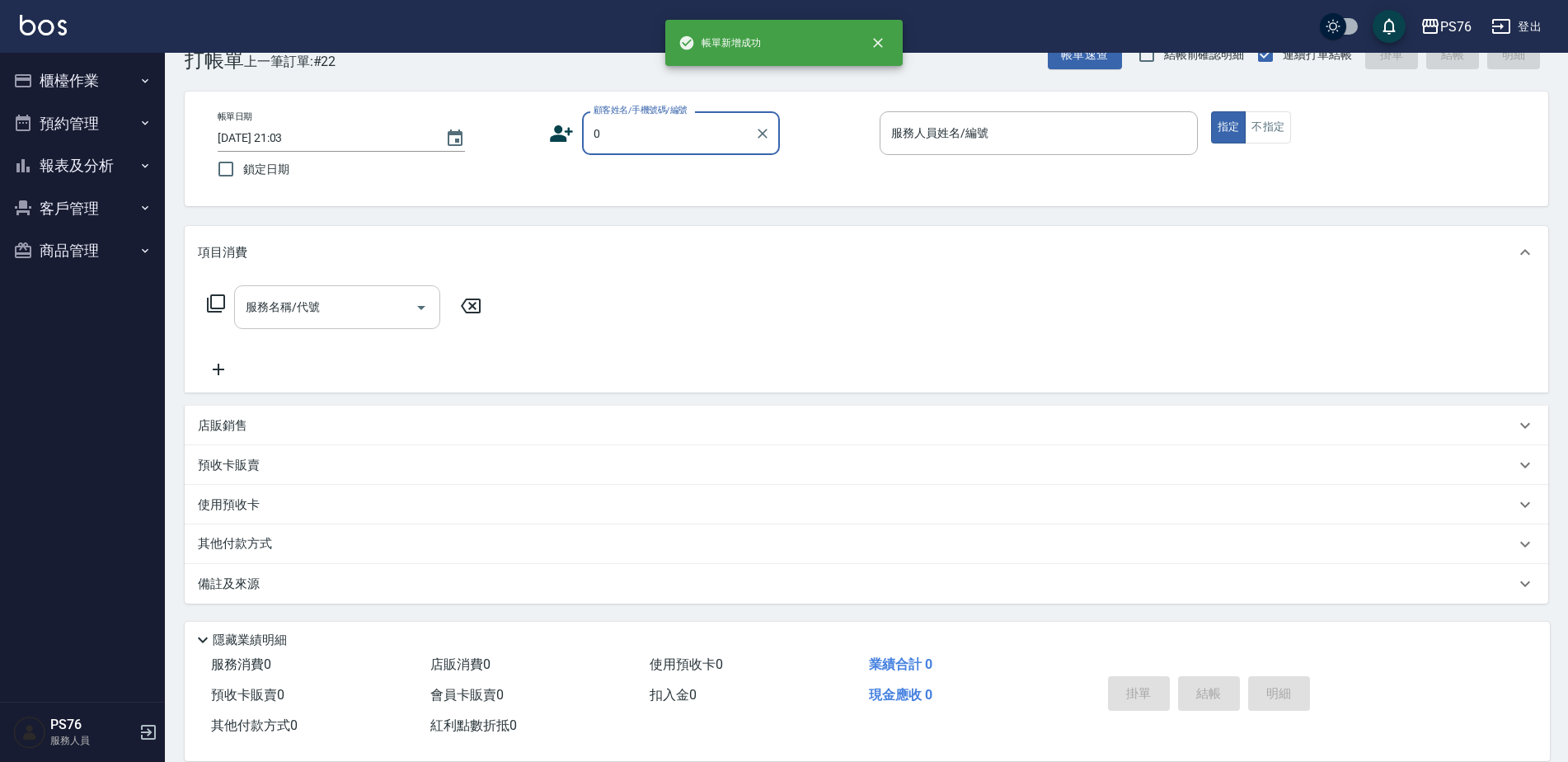
type input "無名字/0/null"
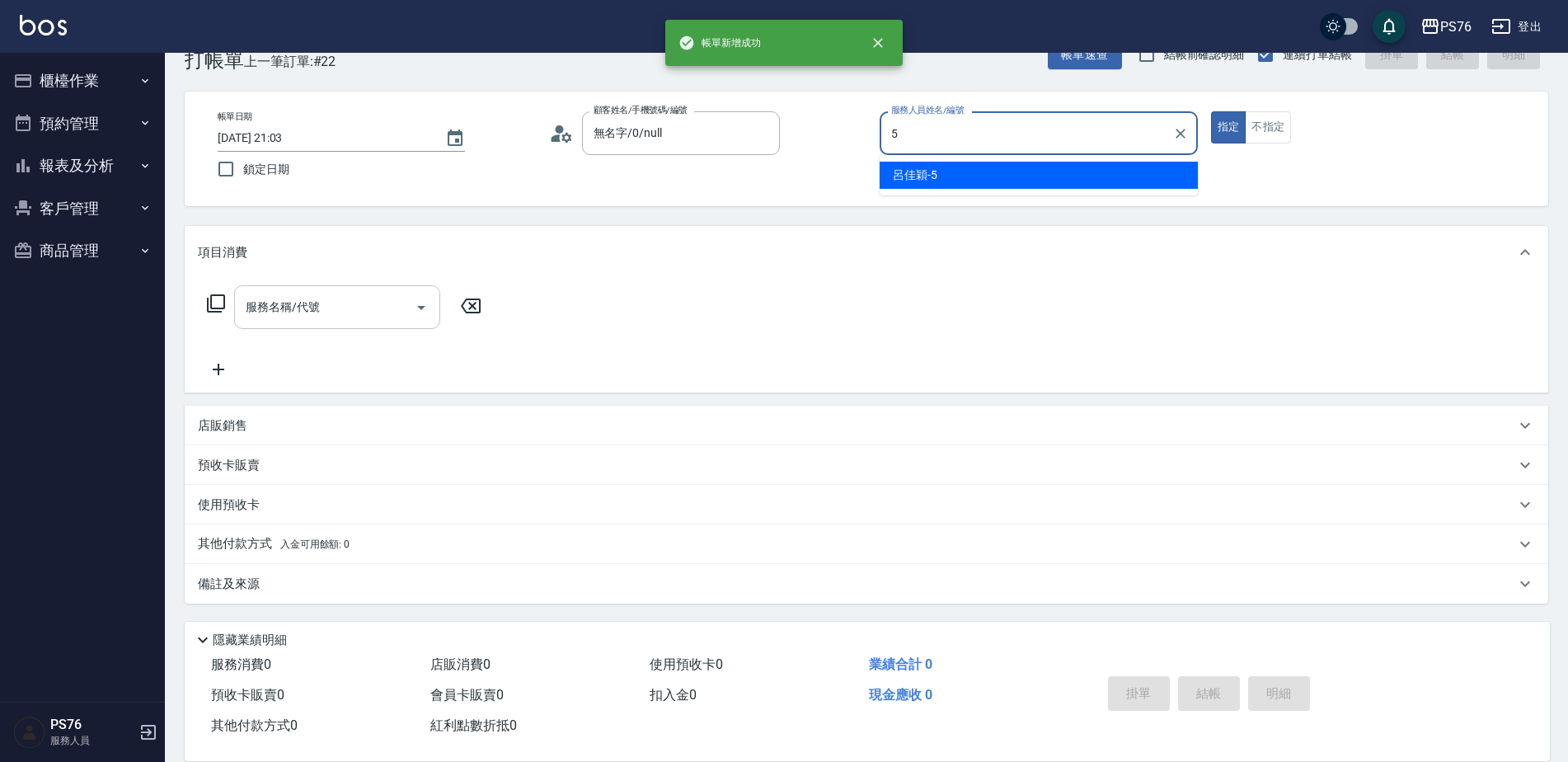
type input "呂佳穎-5"
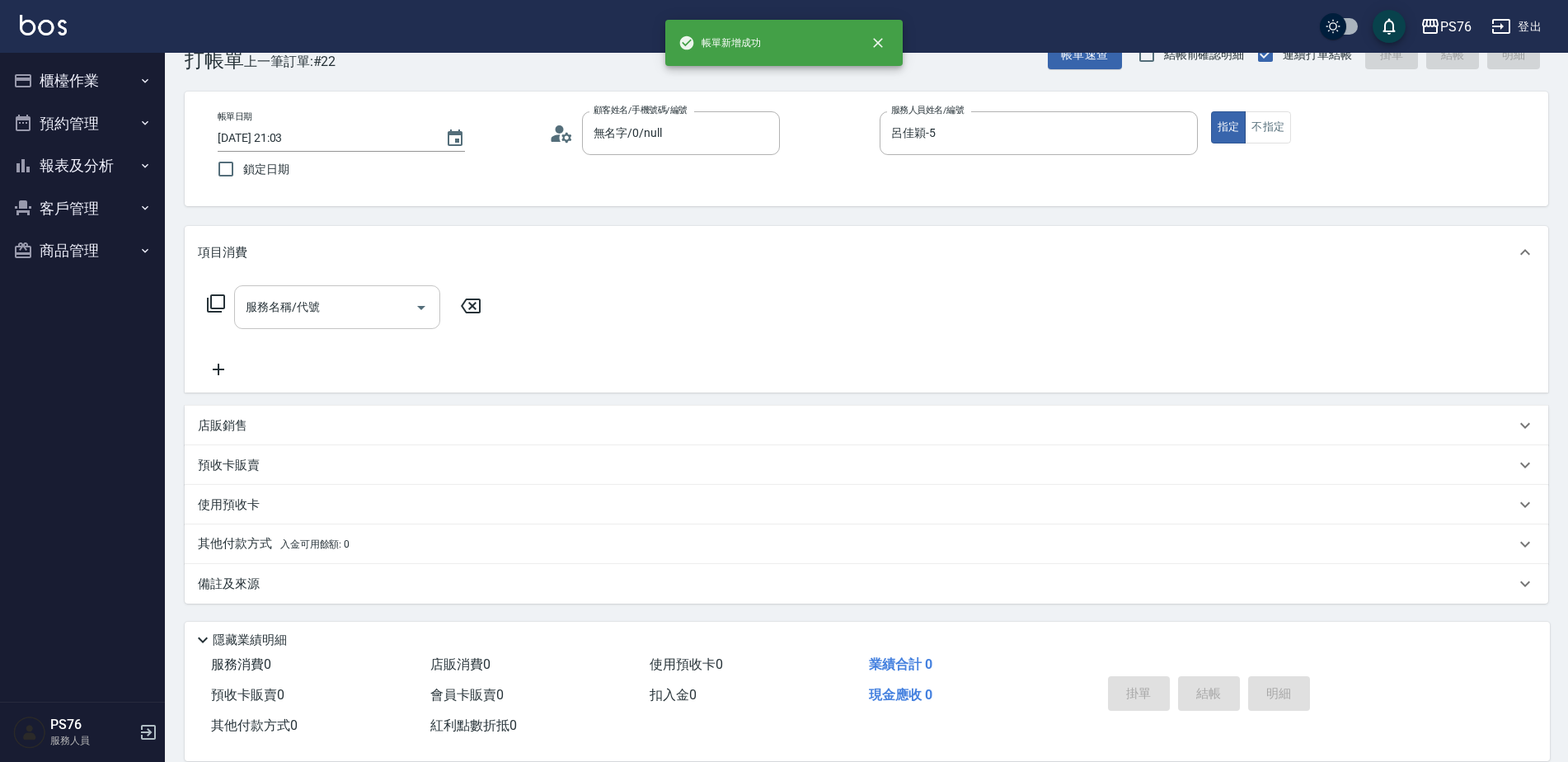
click at [327, 325] on div "服務名稱/代號" at bounding box center [336, 308] width 206 height 44
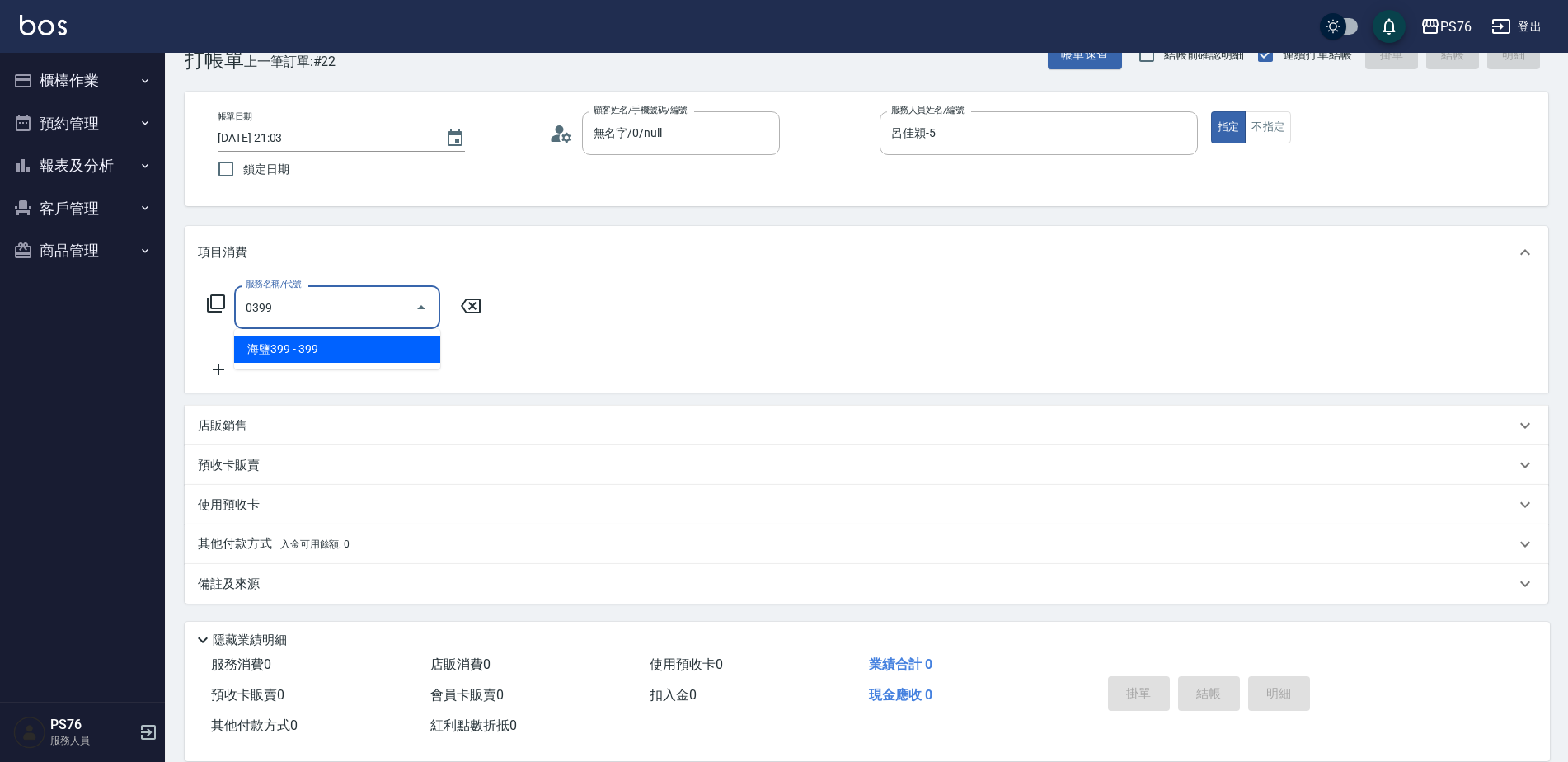
type input "海鹽399(0399)"
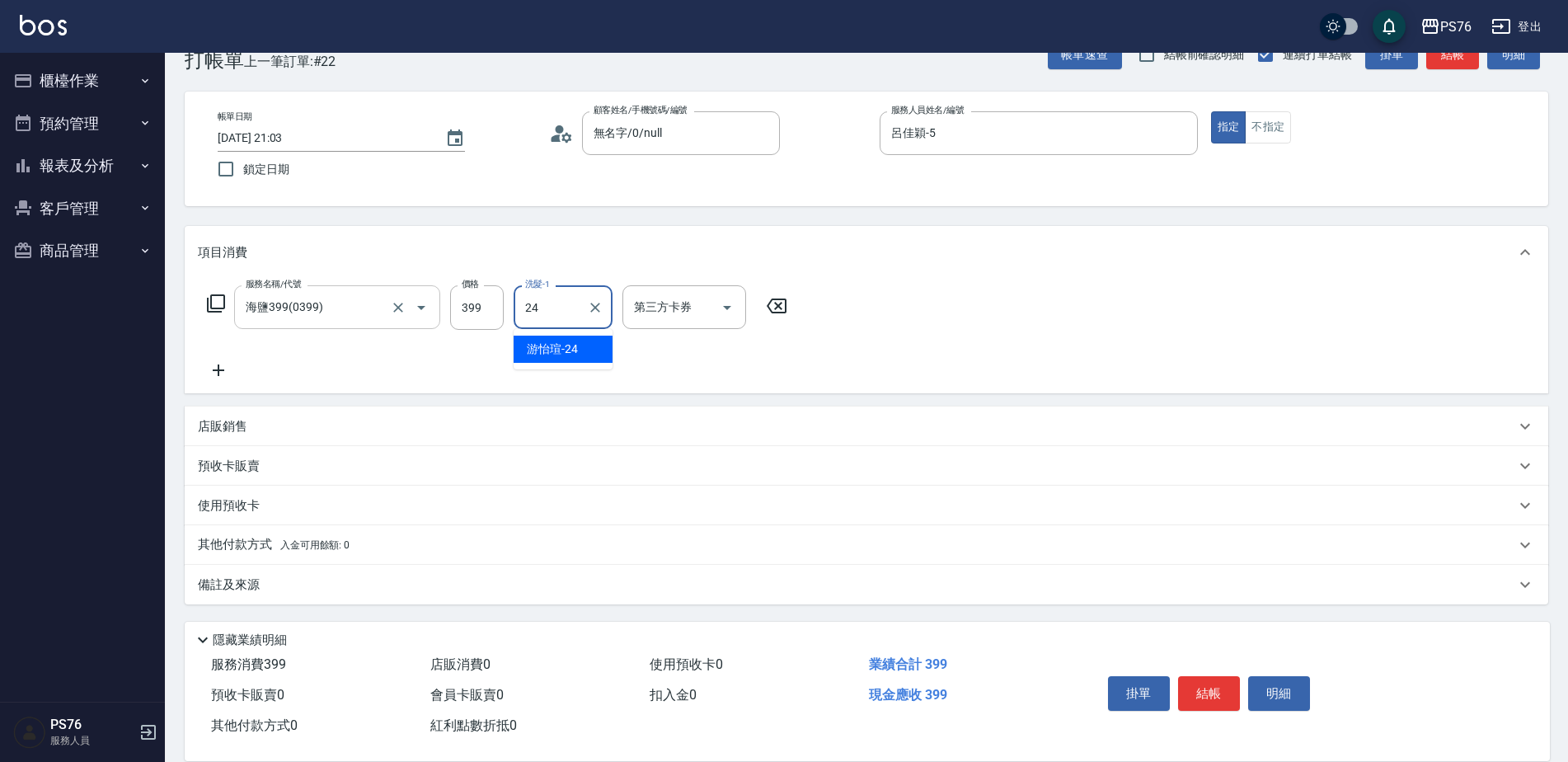
type input "游怡瑄-24"
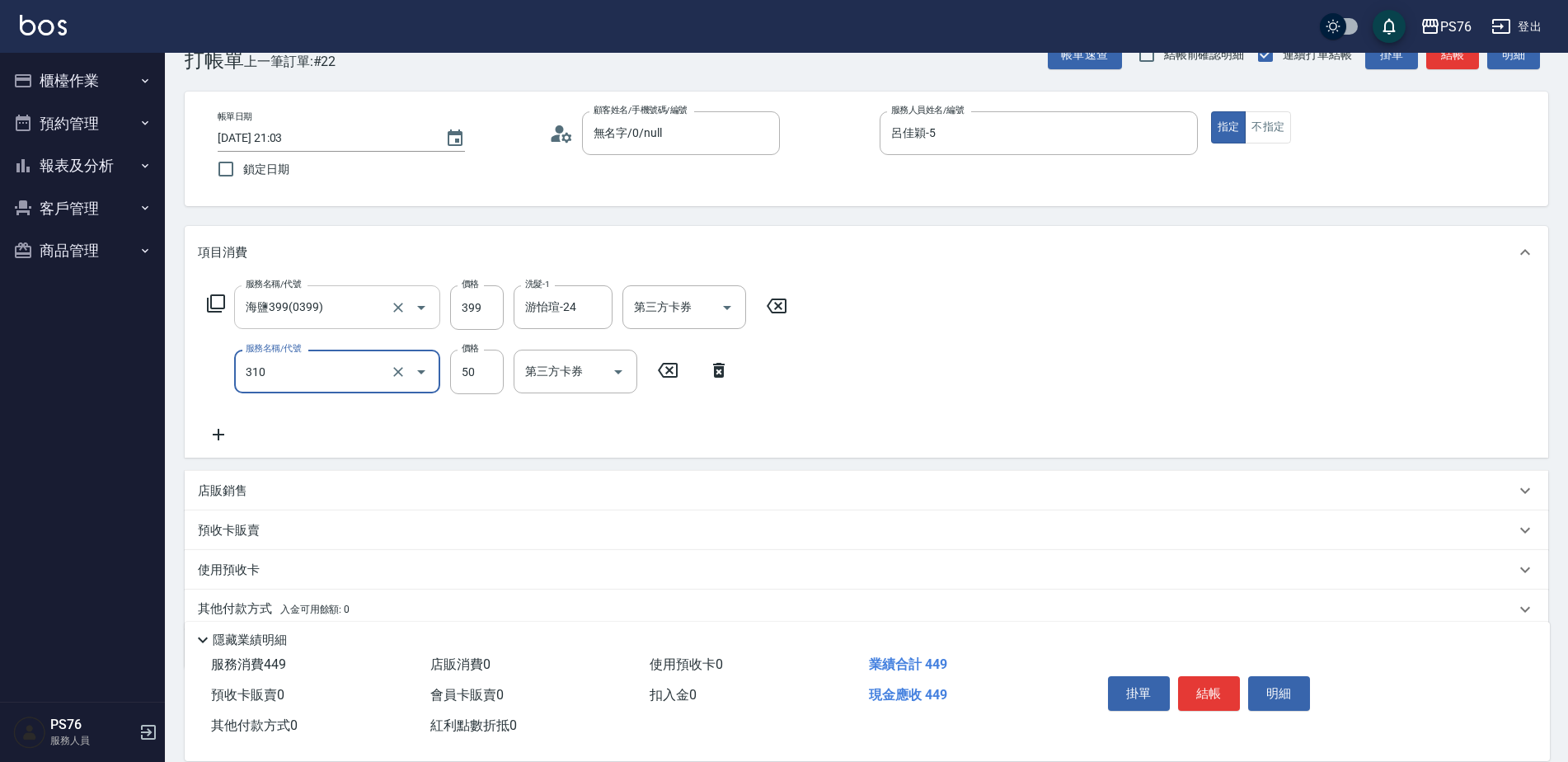
type input "剪瀏海(310)"
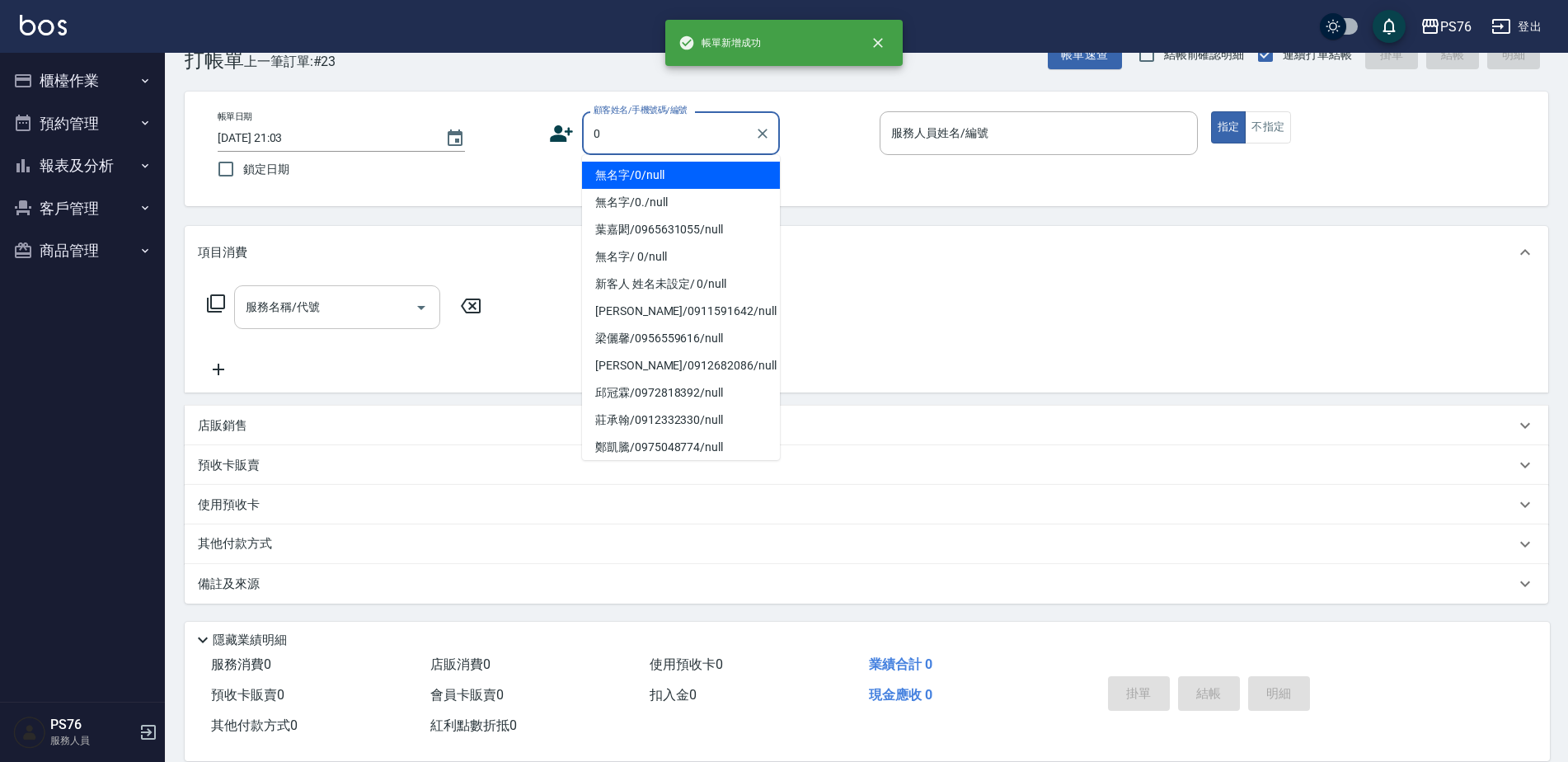
type input "無名字/0/null"
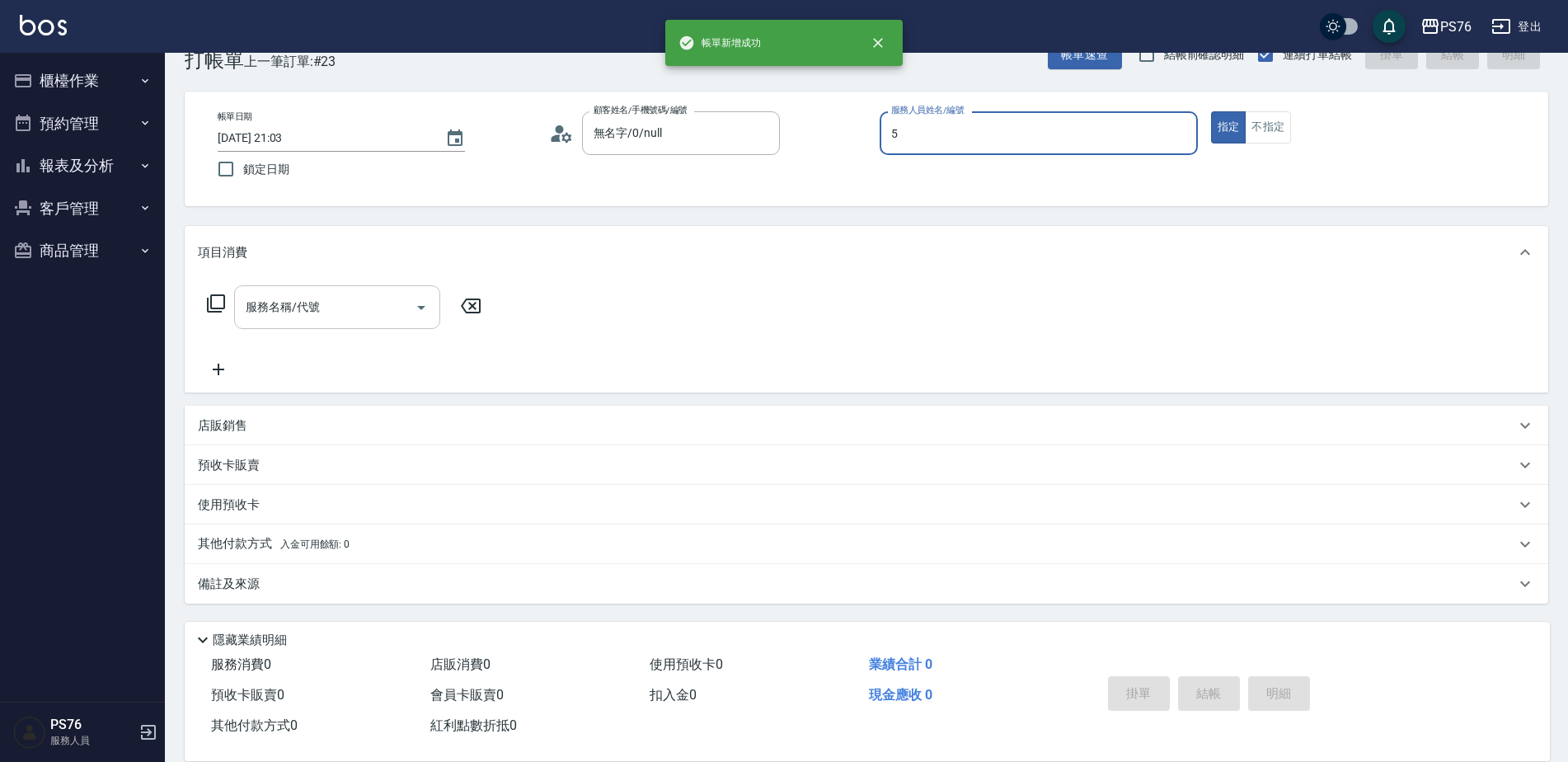
type input "呂佳穎-5"
click at [327, 325] on div "服務名稱/代號" at bounding box center [336, 308] width 206 height 44
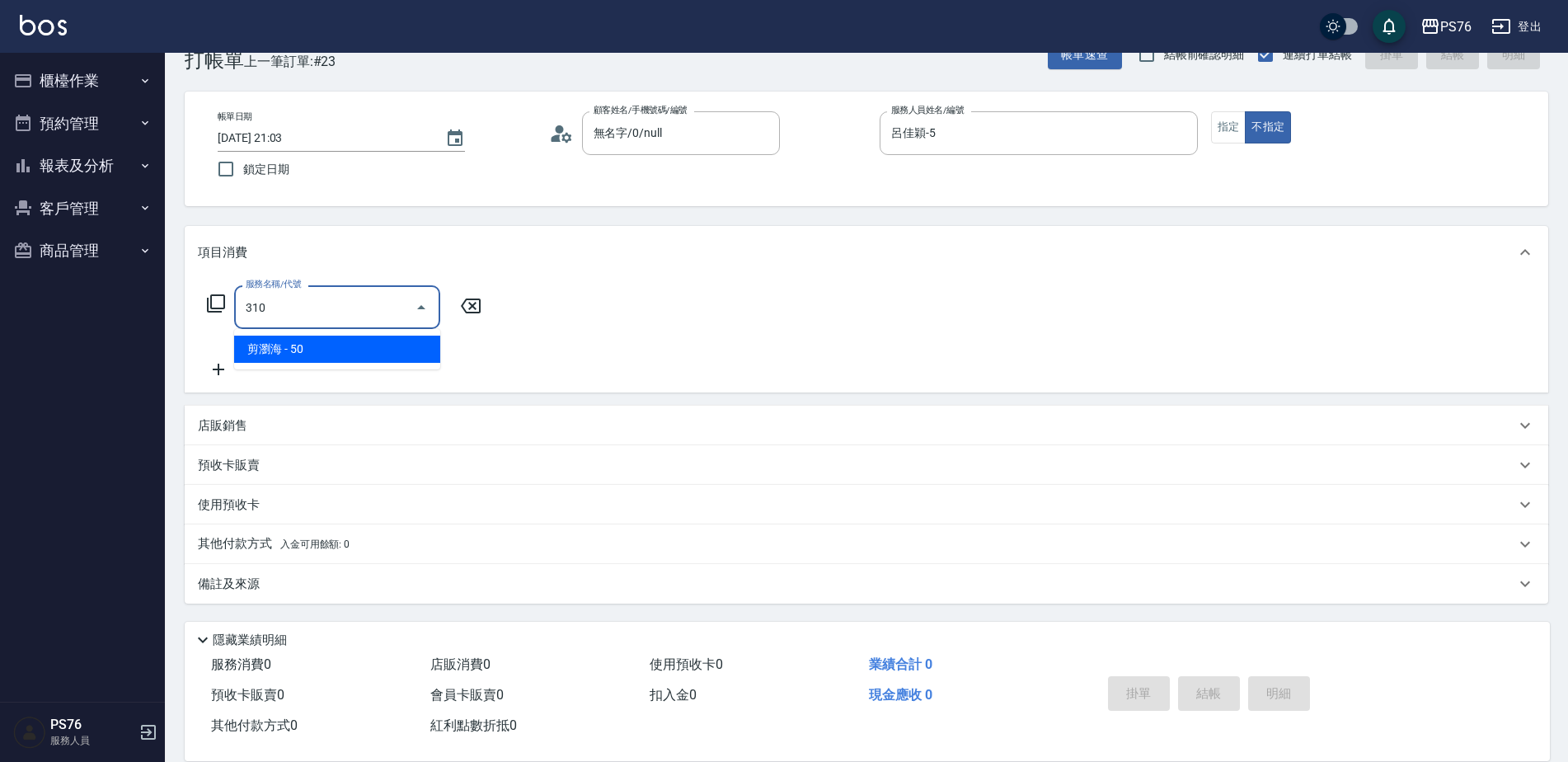
type input "剪瀏海(310)"
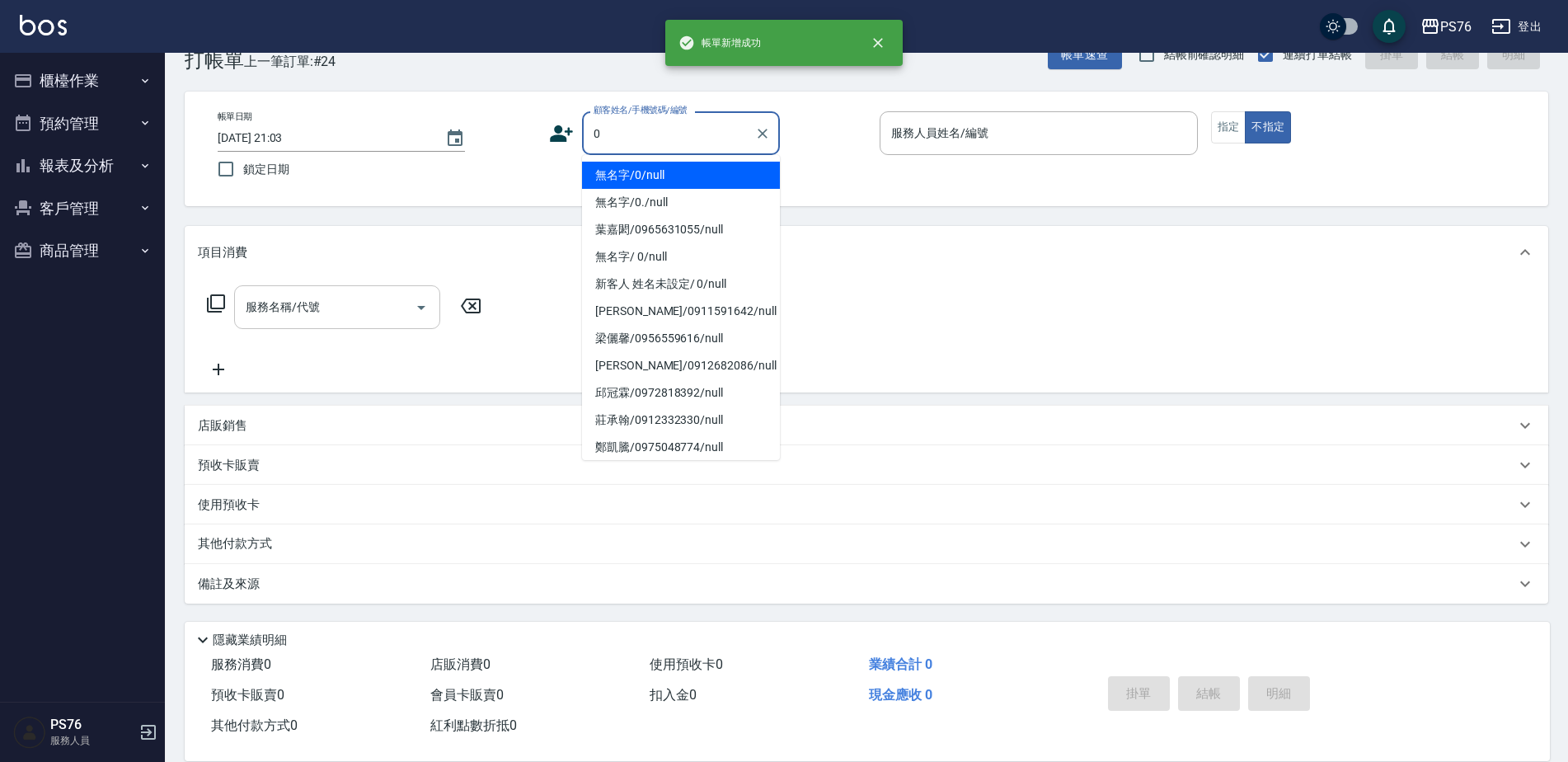
type input "無名字/0/null"
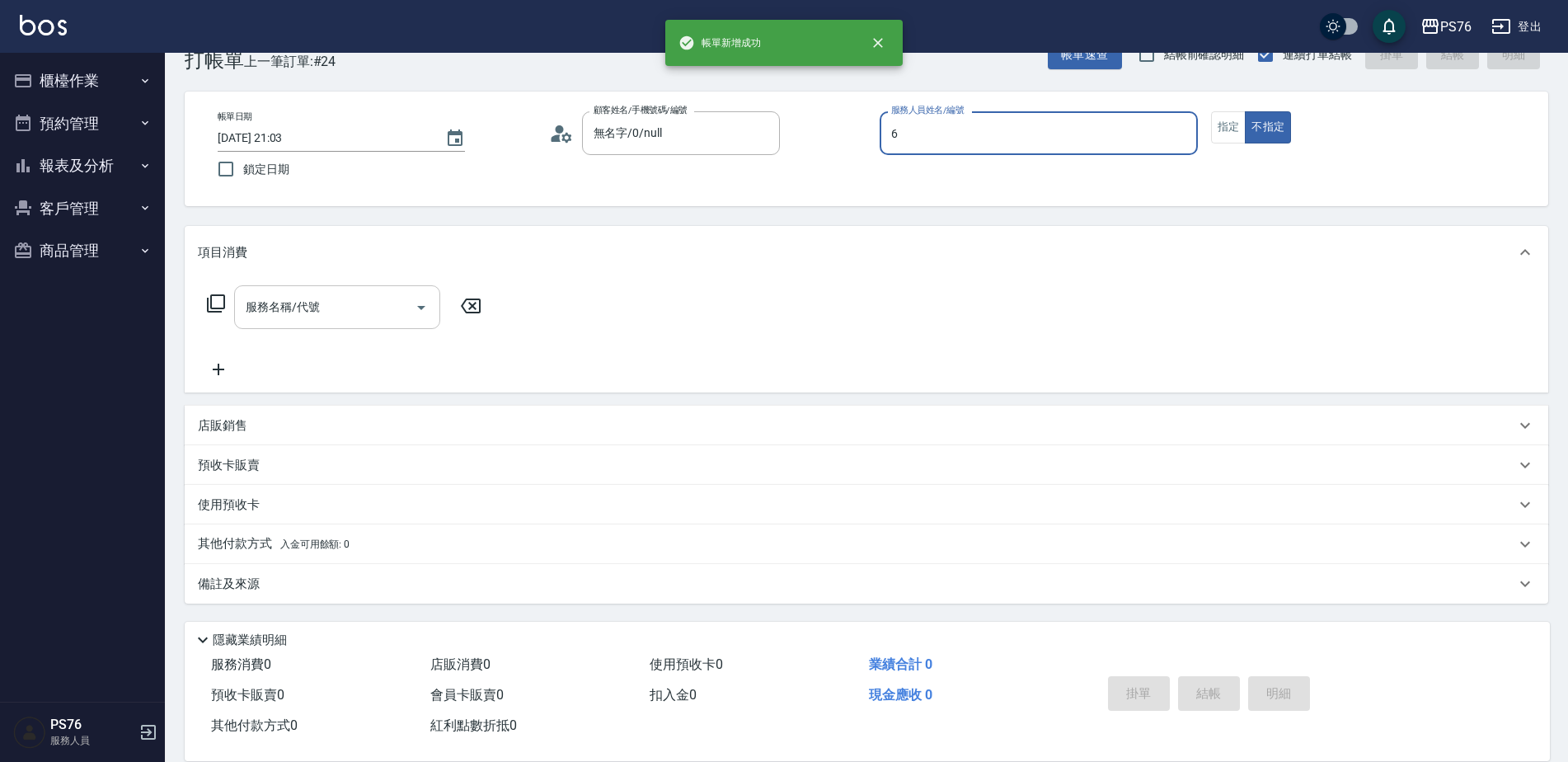
type input "洪彩娟-6"
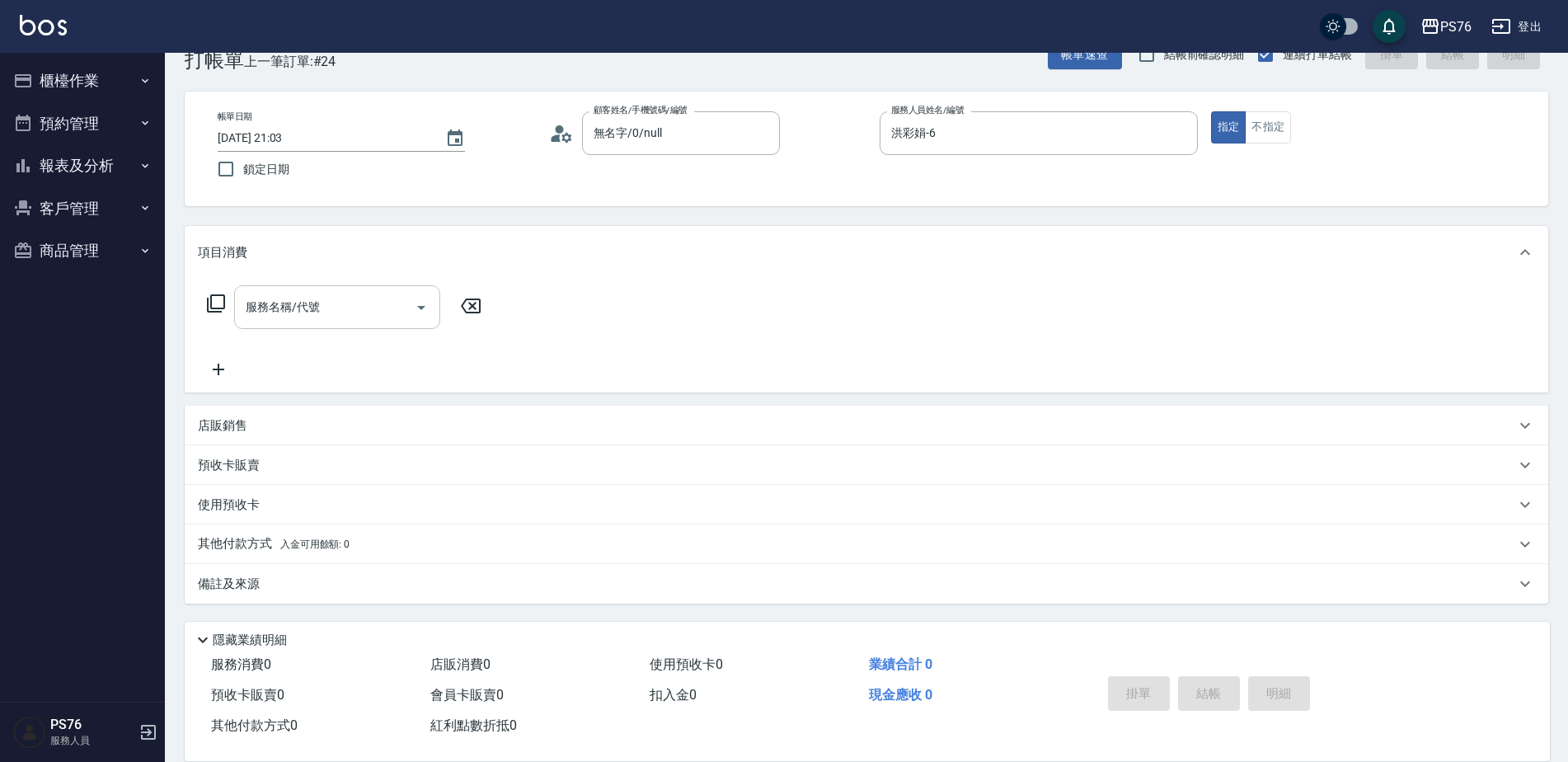
click at [327, 325] on div "服務名稱/代號" at bounding box center [336, 308] width 206 height 44
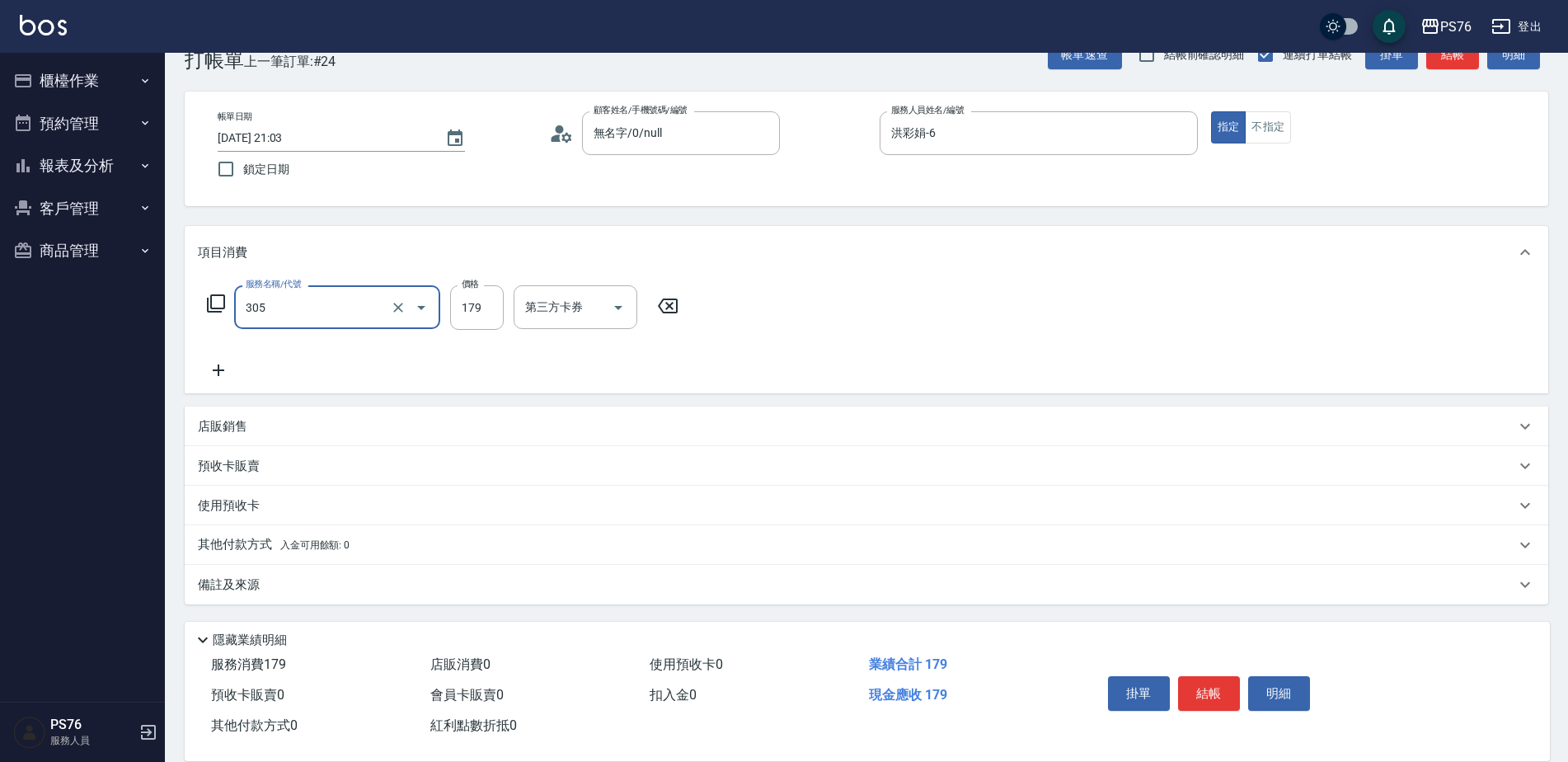
type input "剪髮(305)"
click at [308, 422] on div "店販銷售" at bounding box center [857, 427] width 1318 height 17
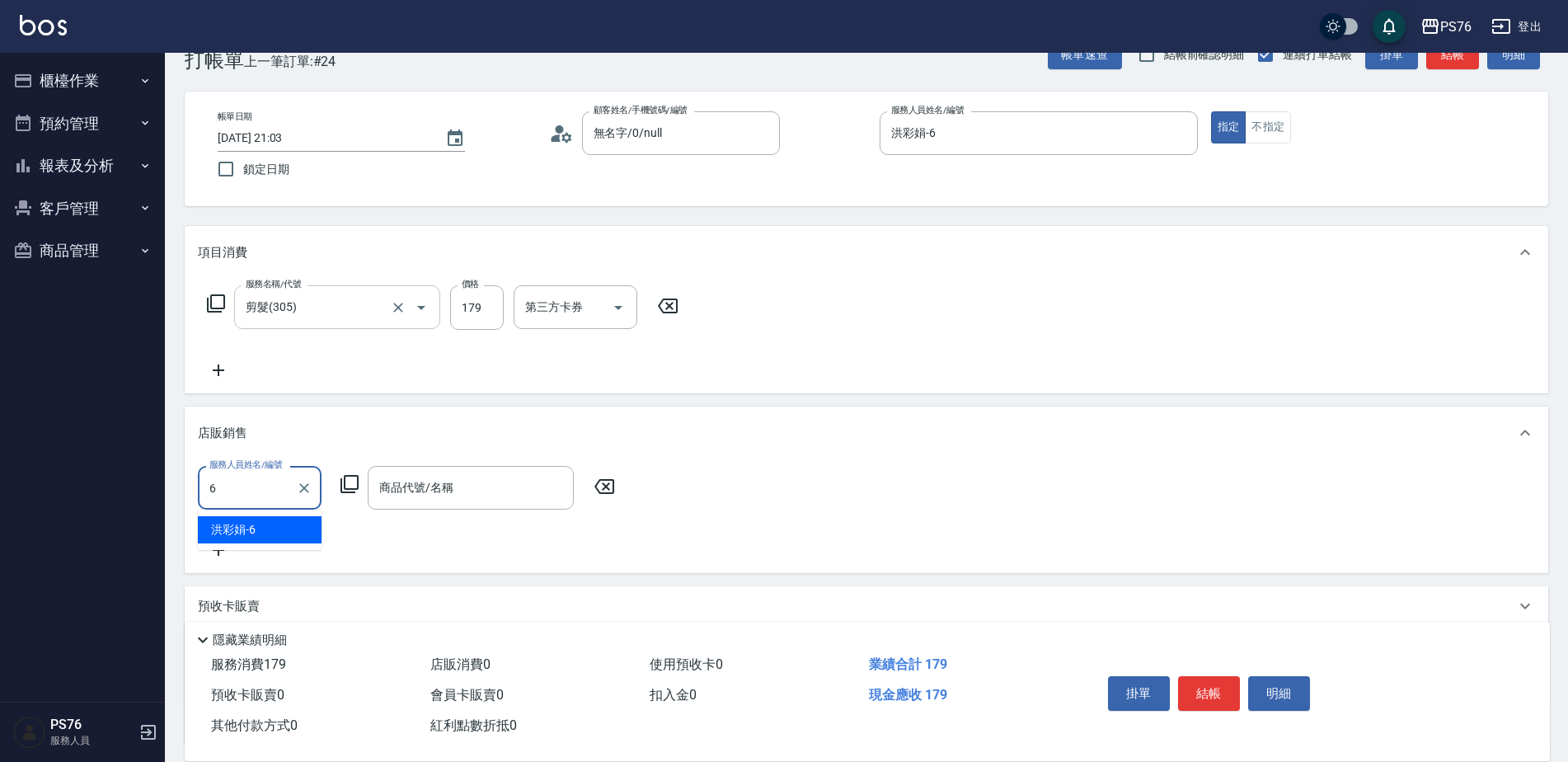
type input "洪彩娟-6"
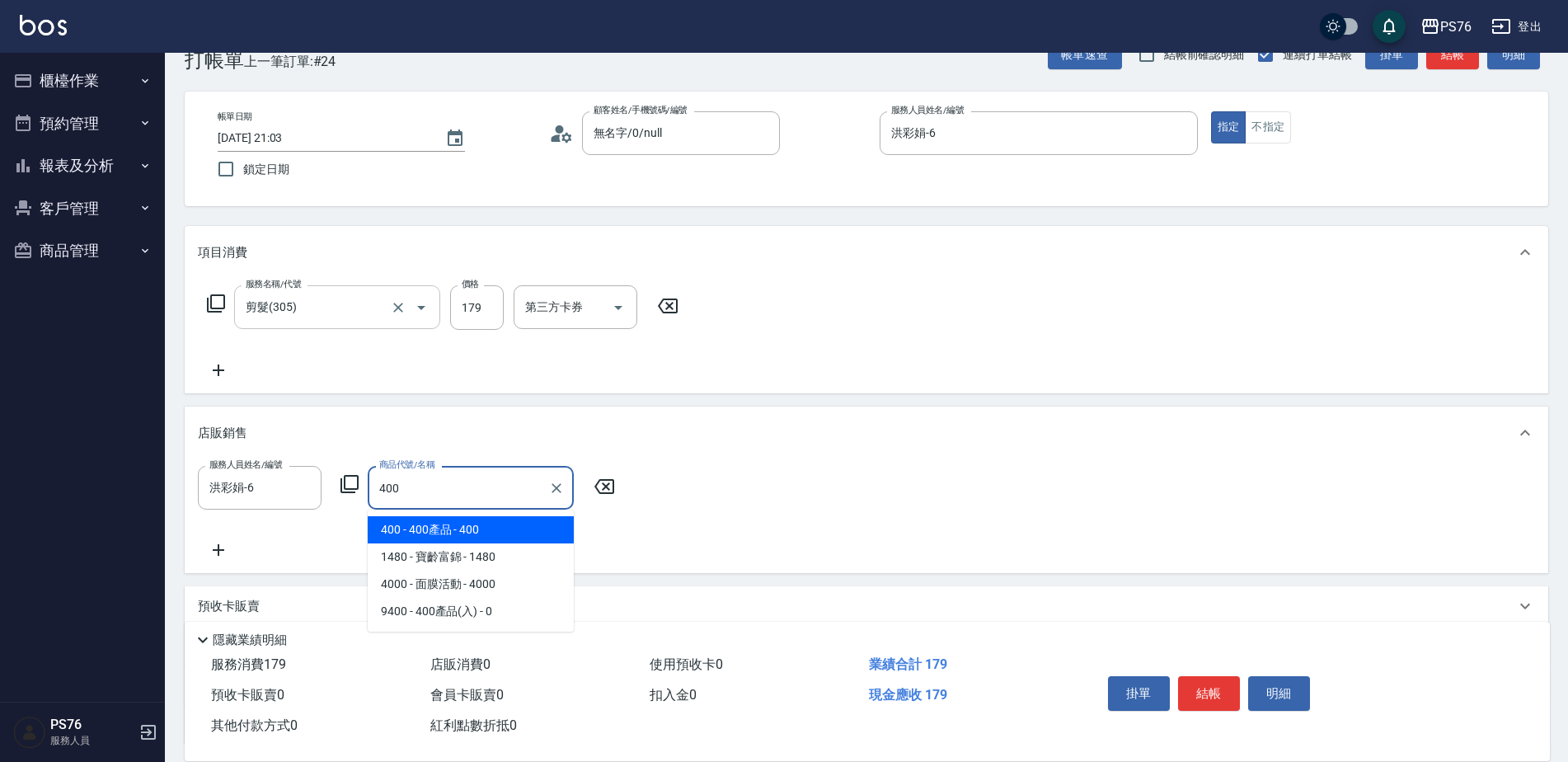
type input "400產品"
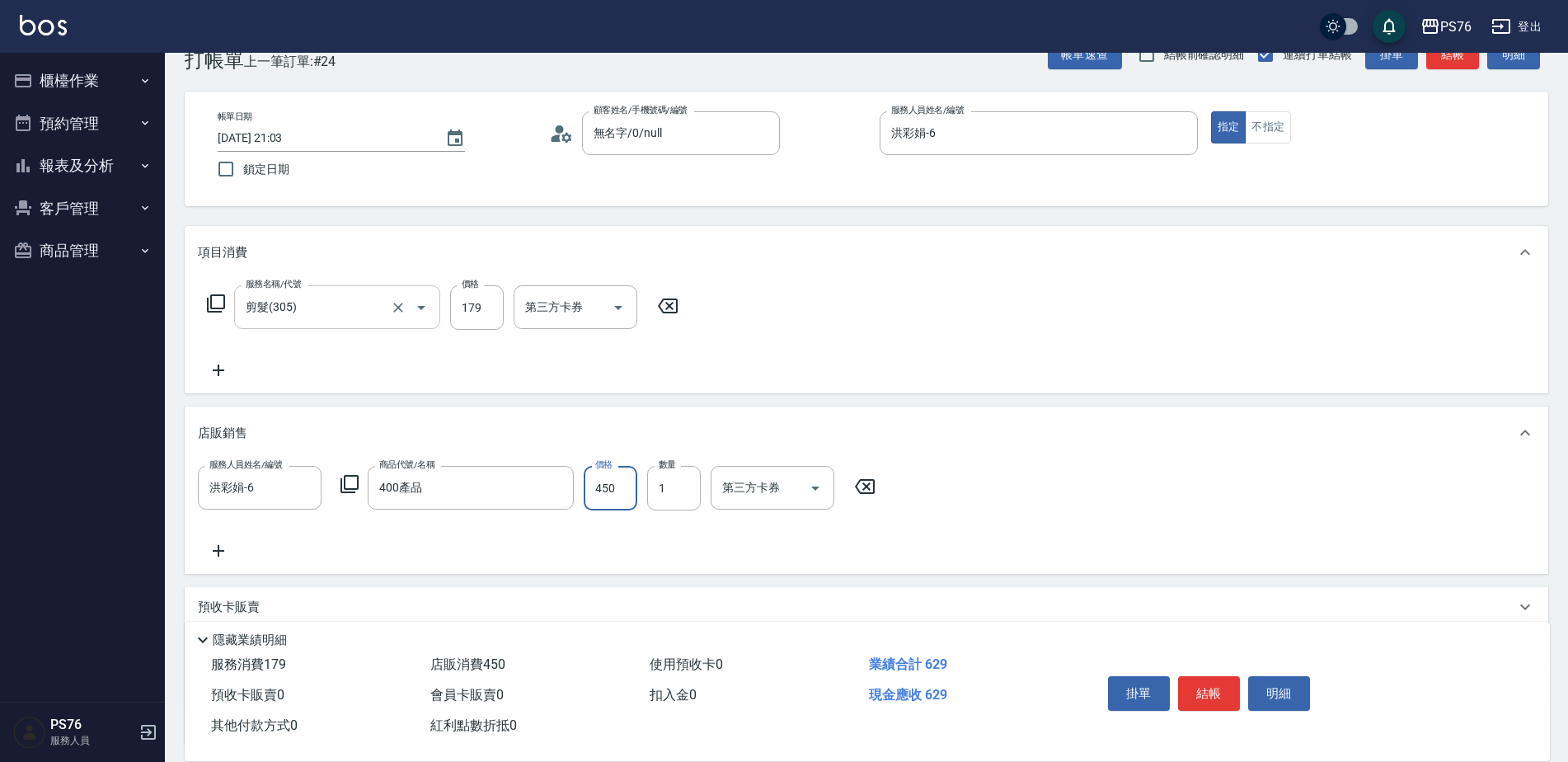
type input "450"
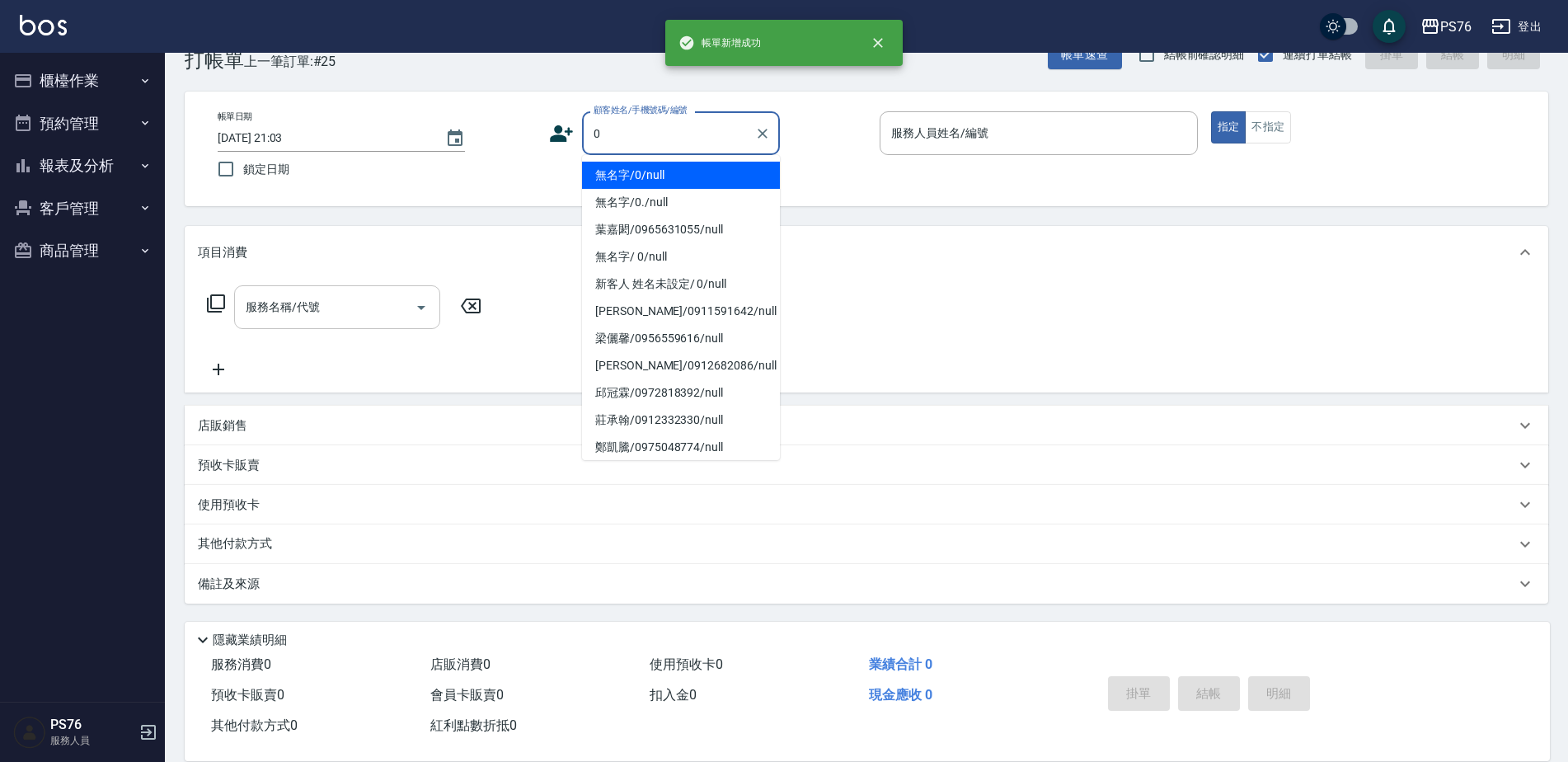
type input "無名字/0/null"
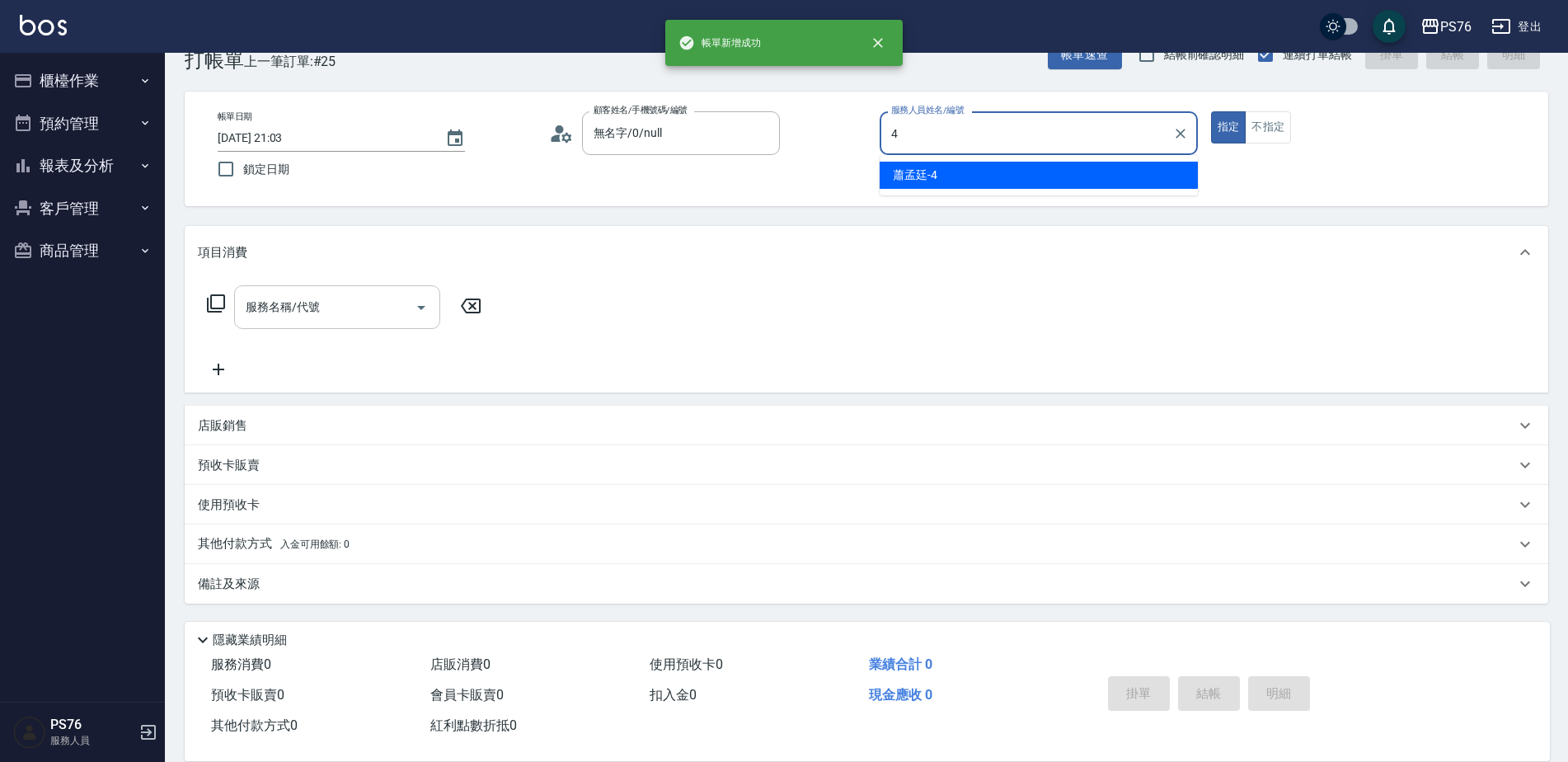
type input "蕭孟廷-4"
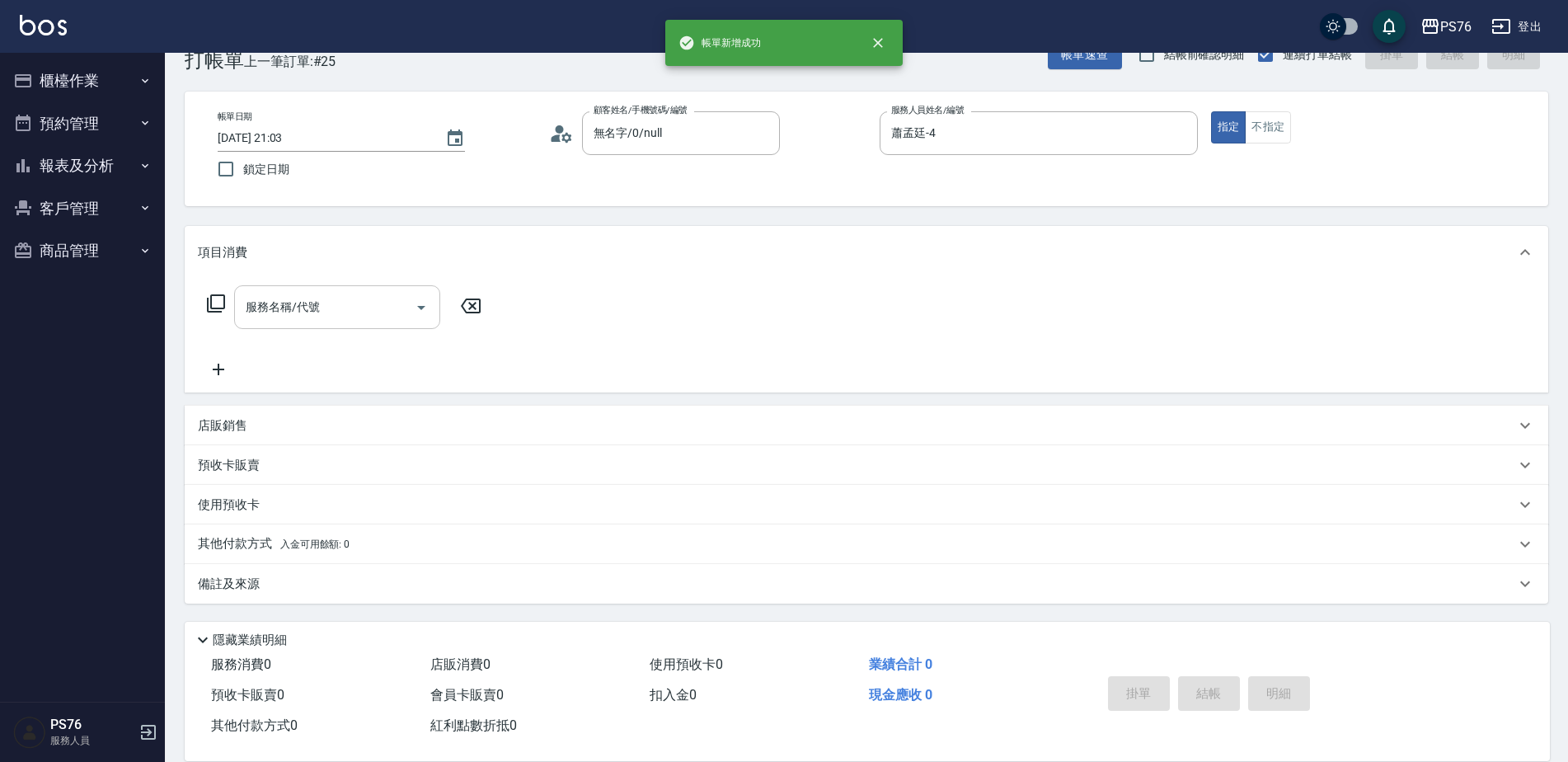
click at [317, 299] on input "服務名稱/代號" at bounding box center [324, 308] width 167 height 29
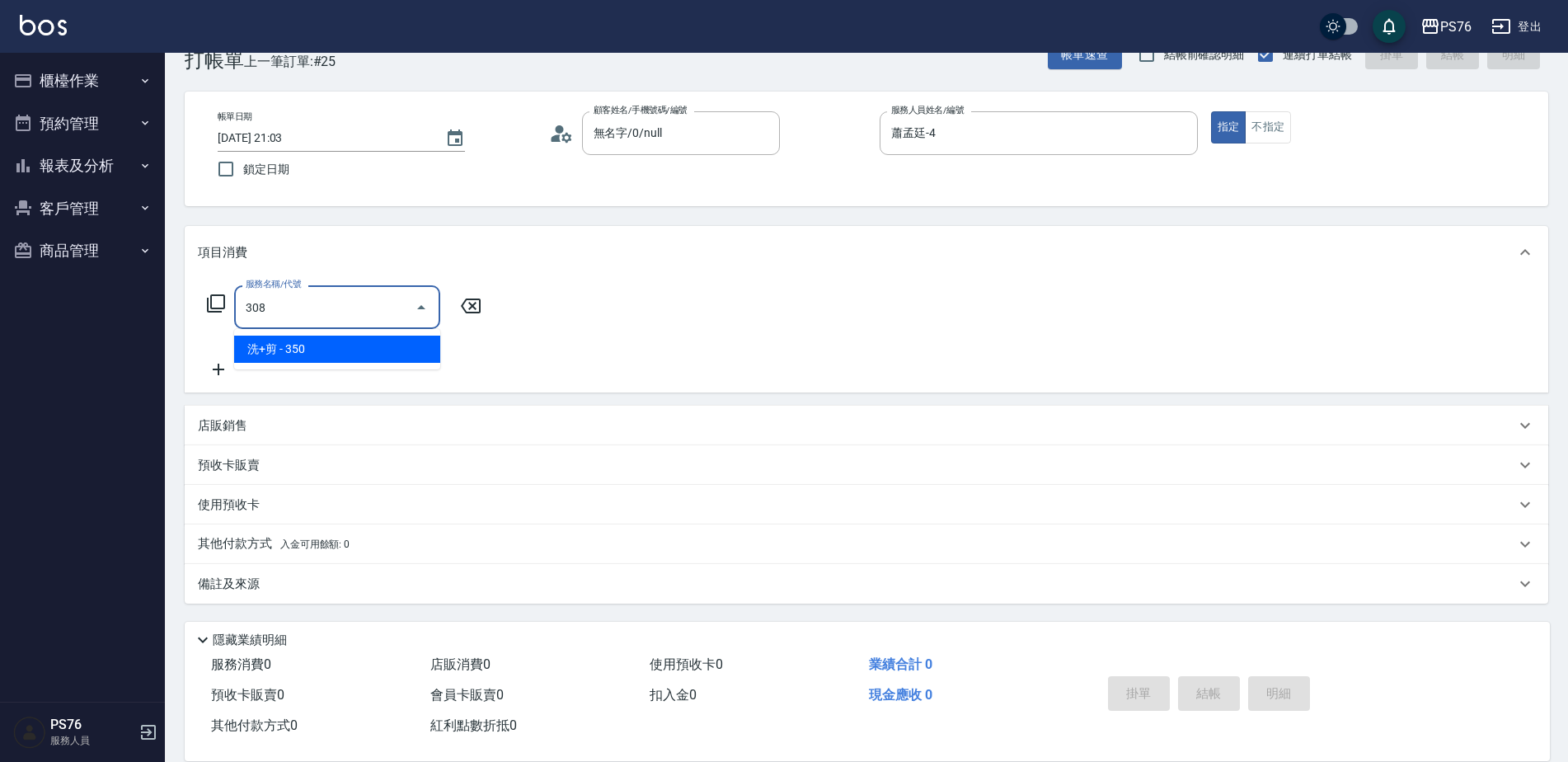
type input "洗+剪(308)"
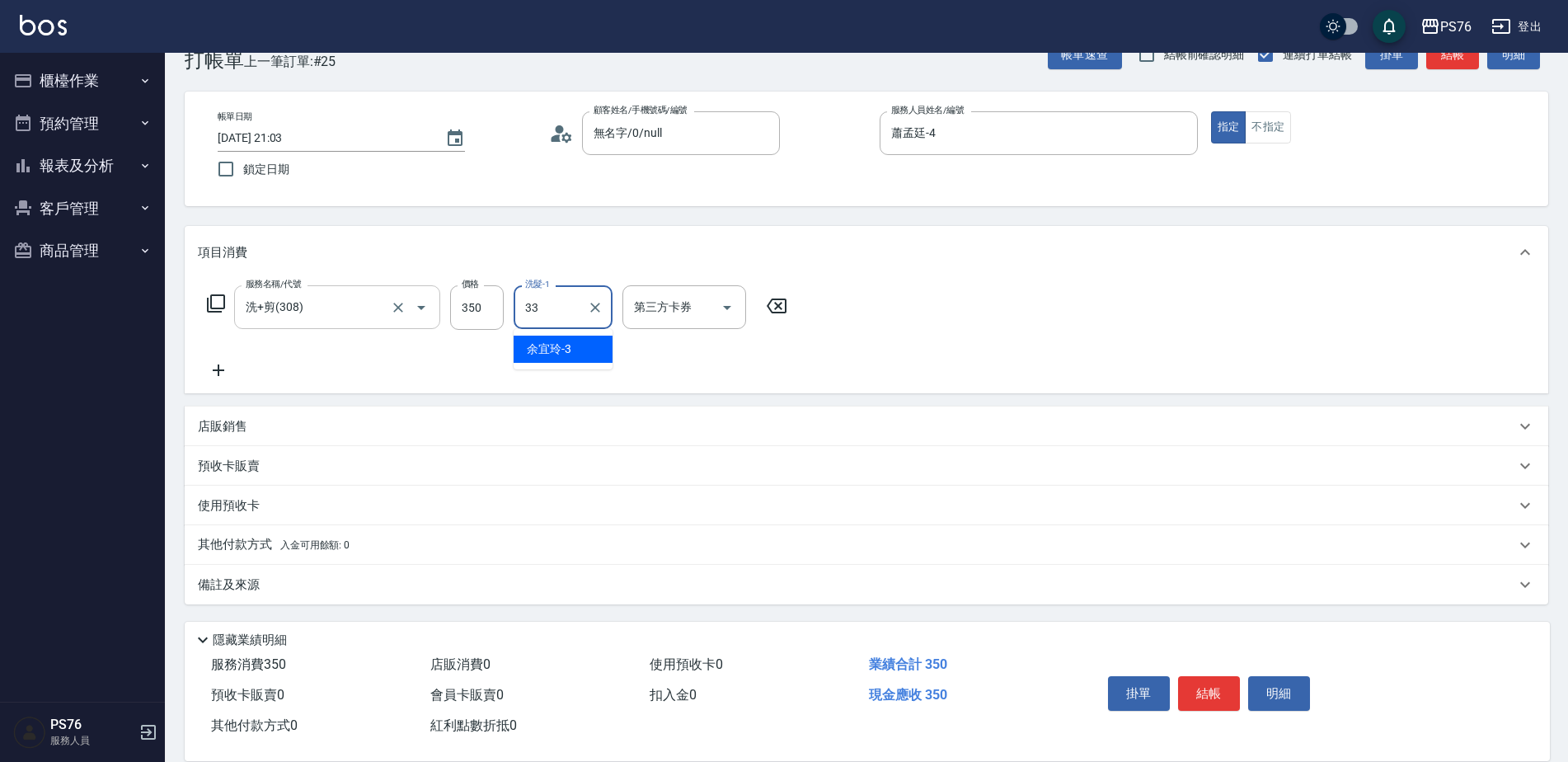
type input "[PERSON_NAME]33"
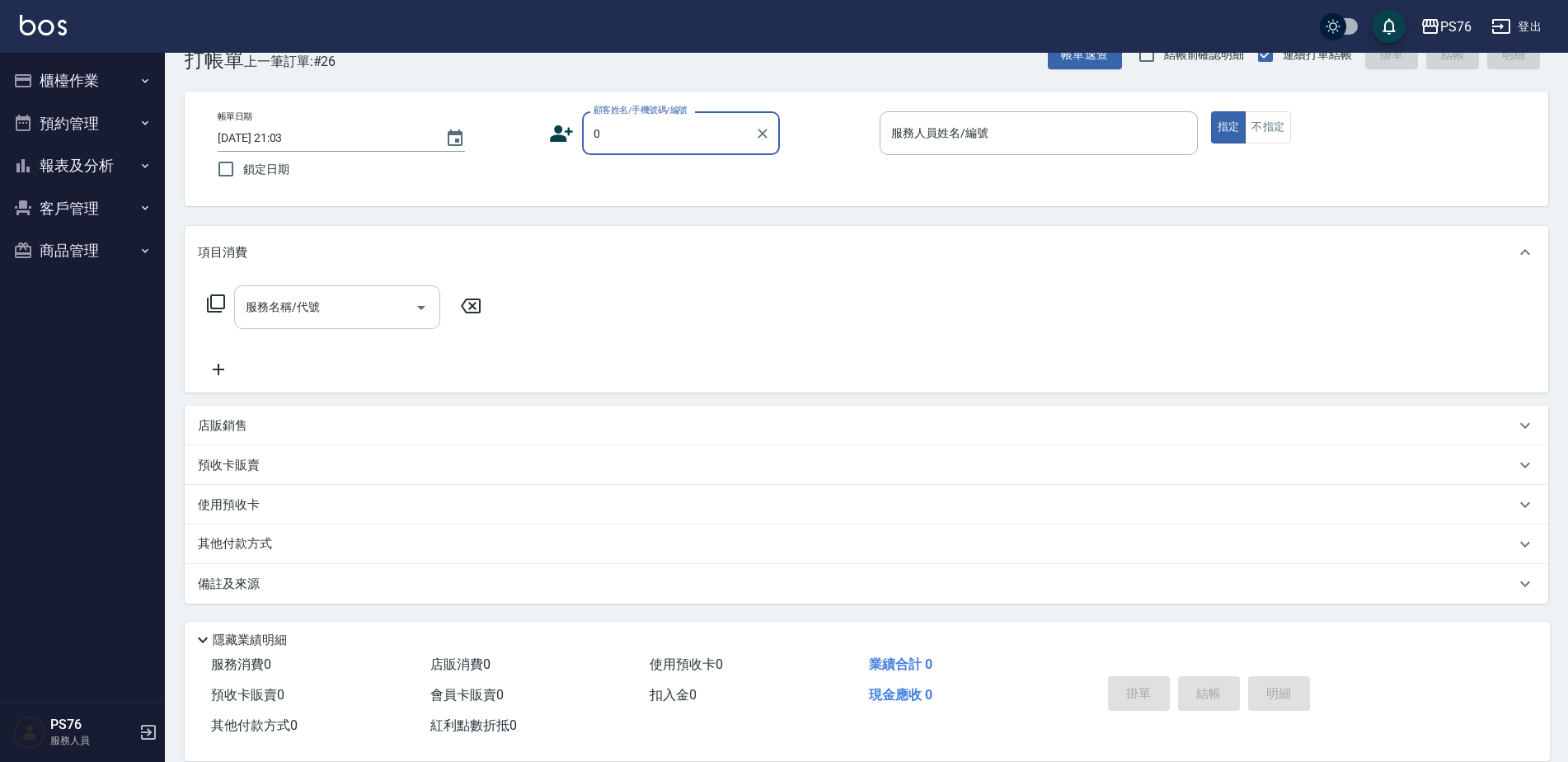
type input "無名字/0/null"
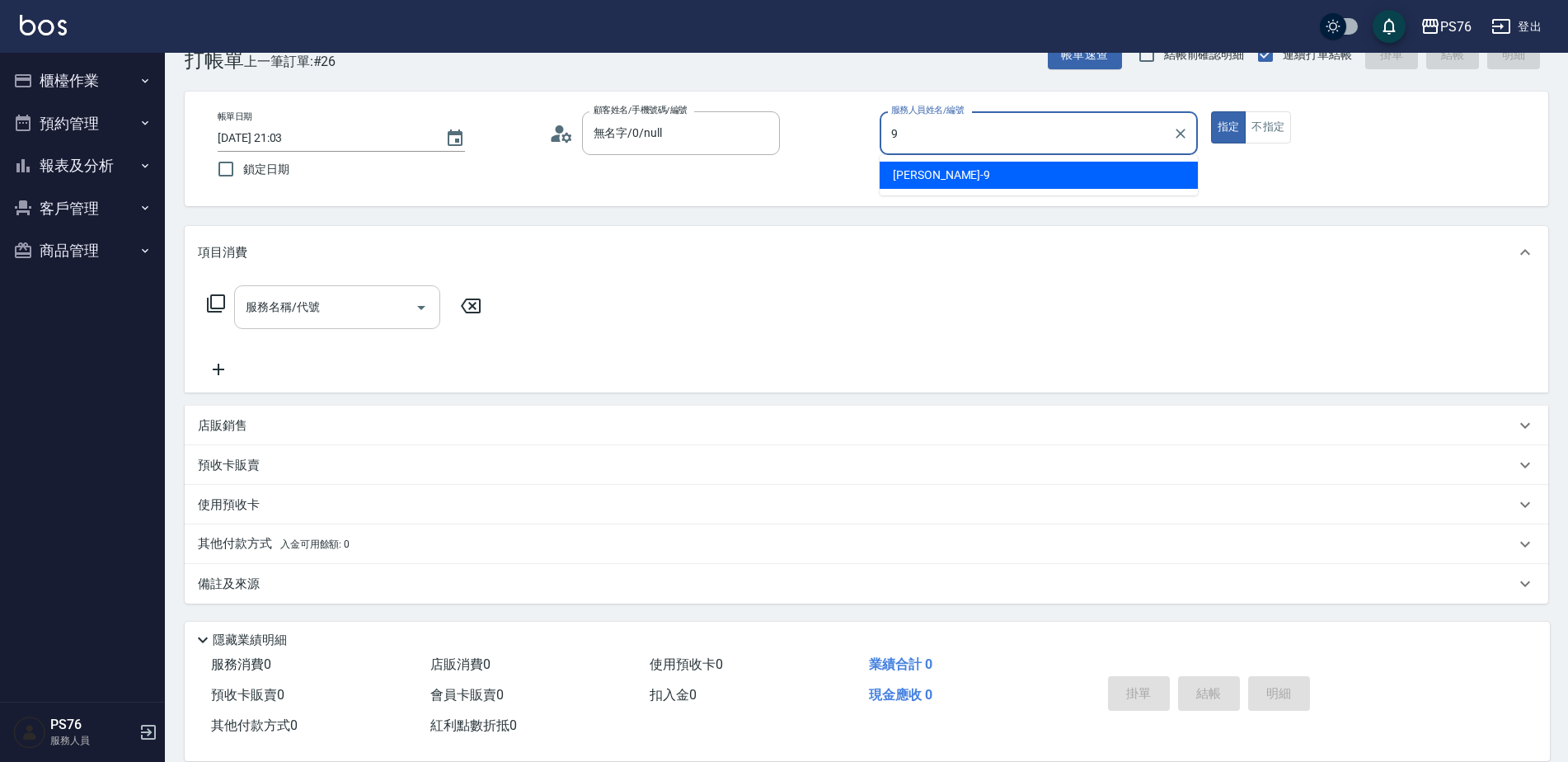
type input "[PERSON_NAME]-9"
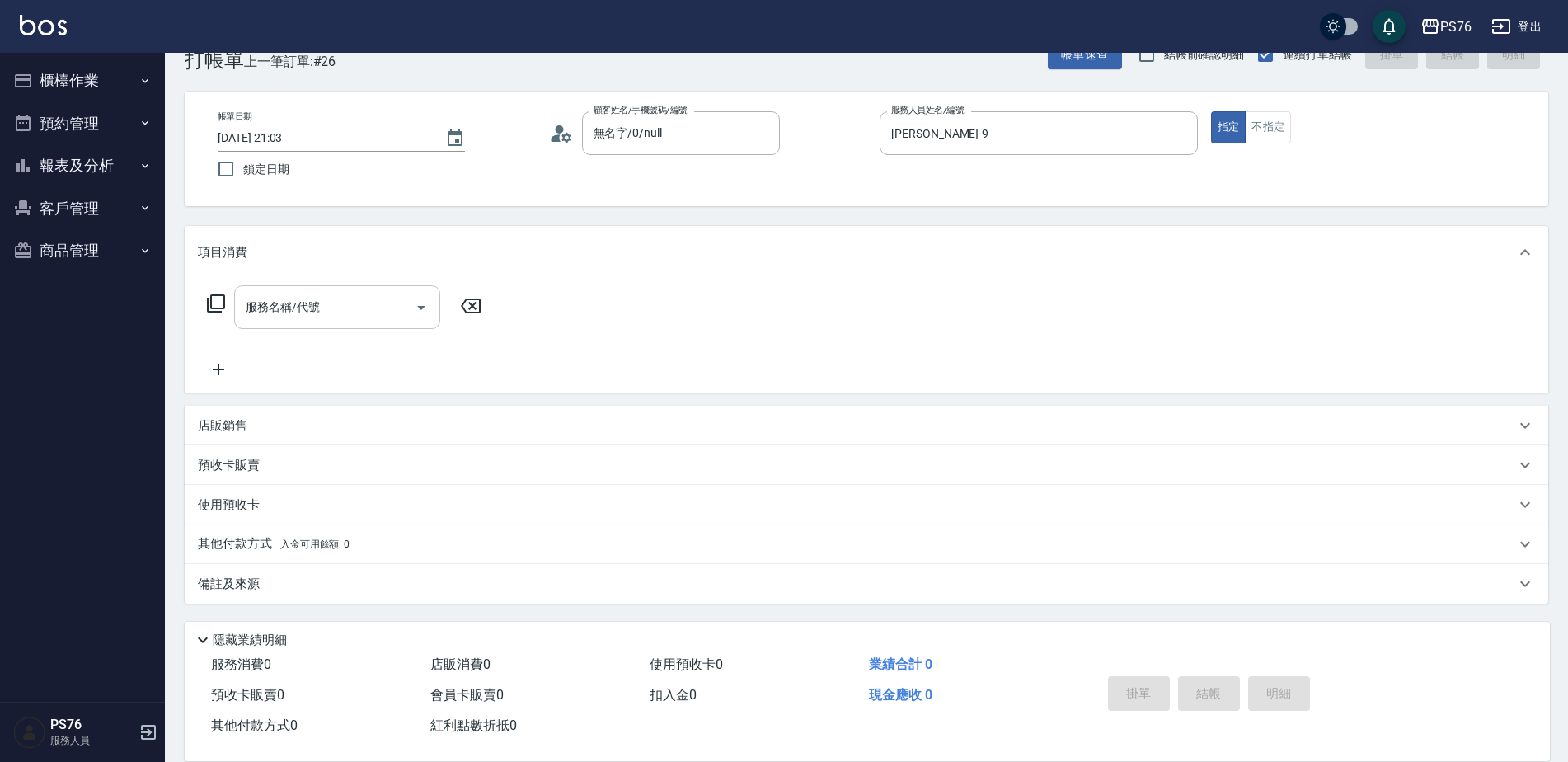
click at [317, 299] on input "服務名稱/代號" at bounding box center [324, 308] width 167 height 29
type input "[PERSON_NAME]499(0499)"
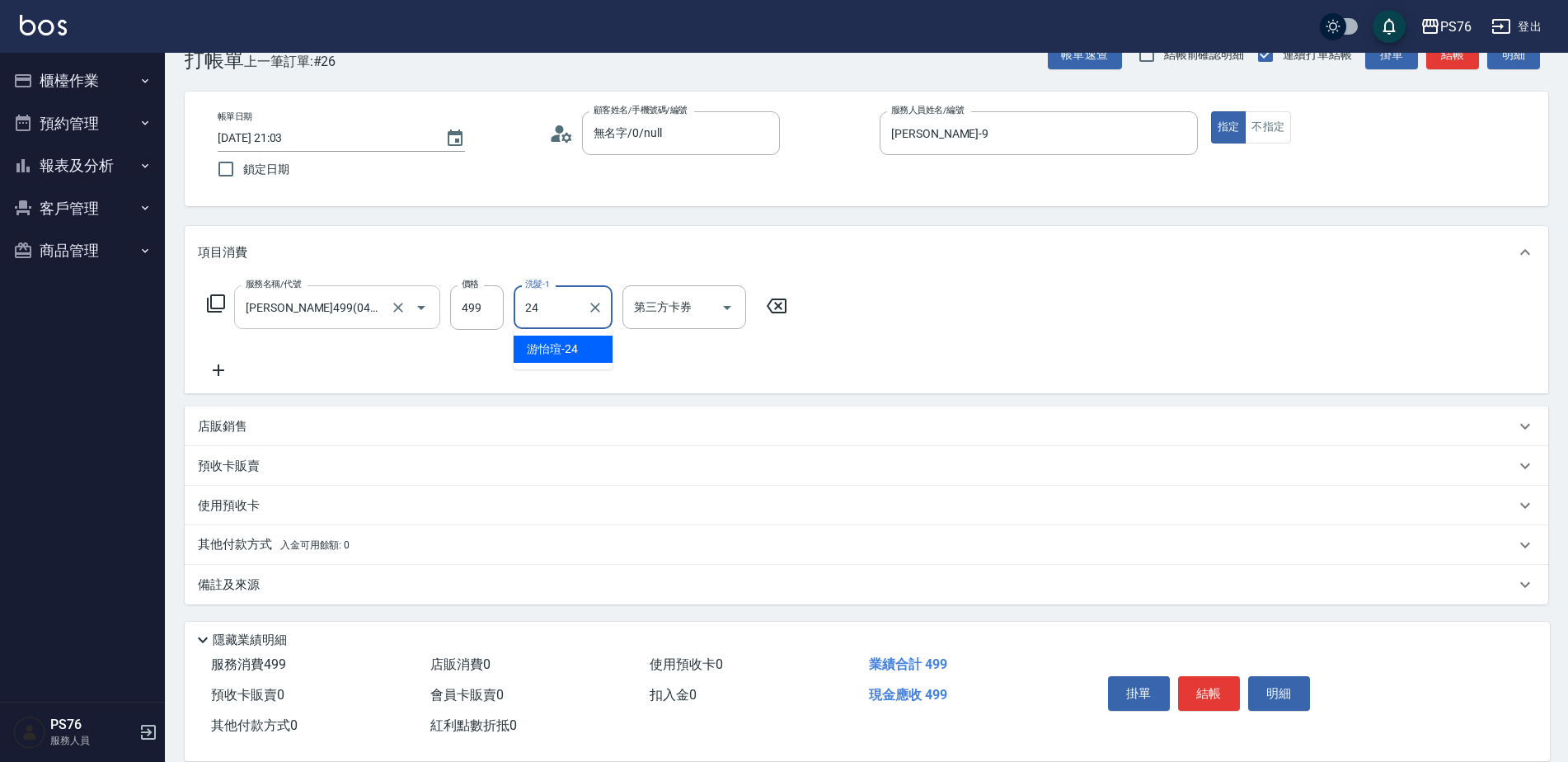
type input "游怡瑄-24"
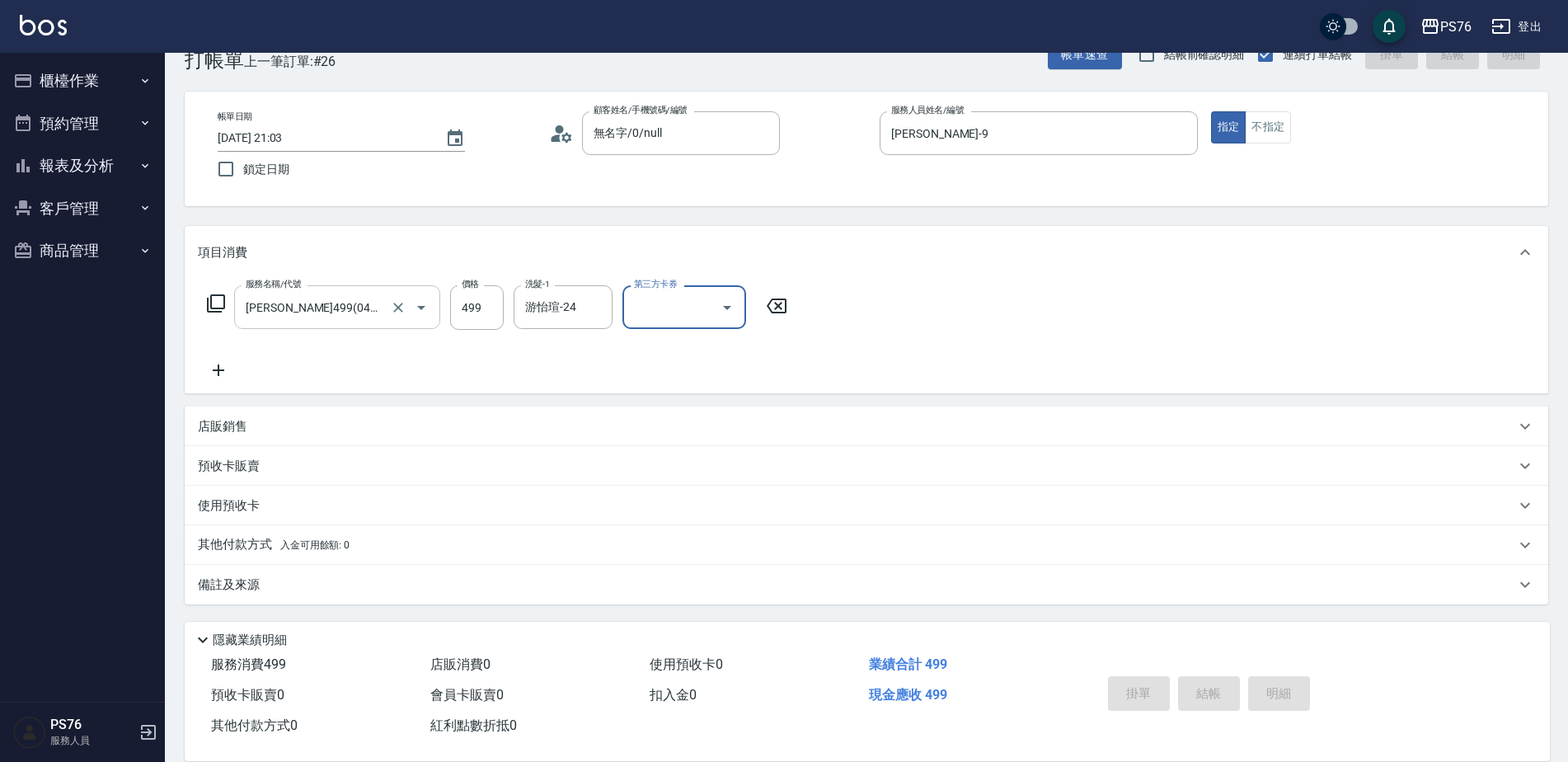
type input "[DATE] 21:04"
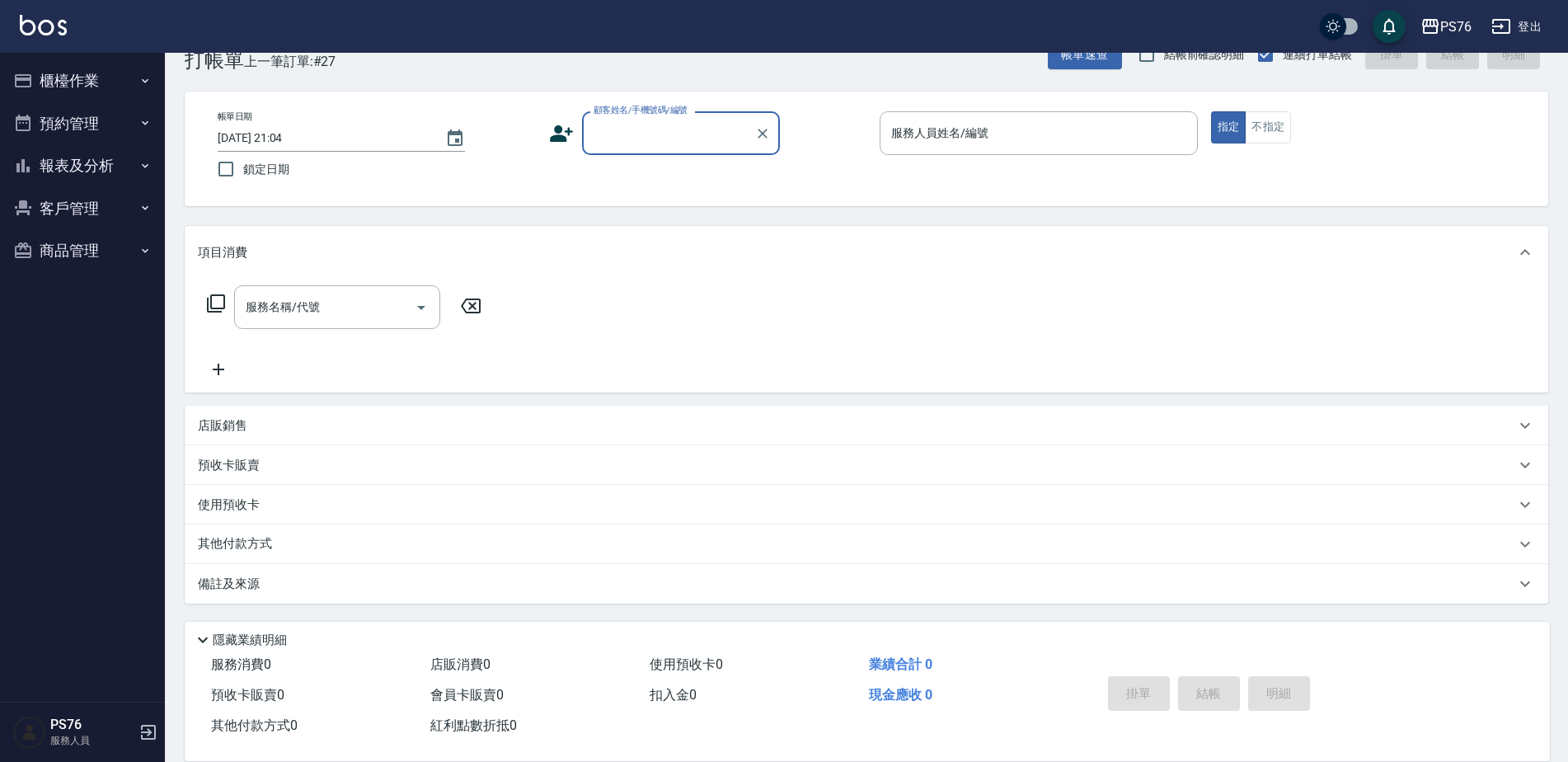
click at [114, 81] on button "櫃檯作業" at bounding box center [82, 81] width 152 height 43
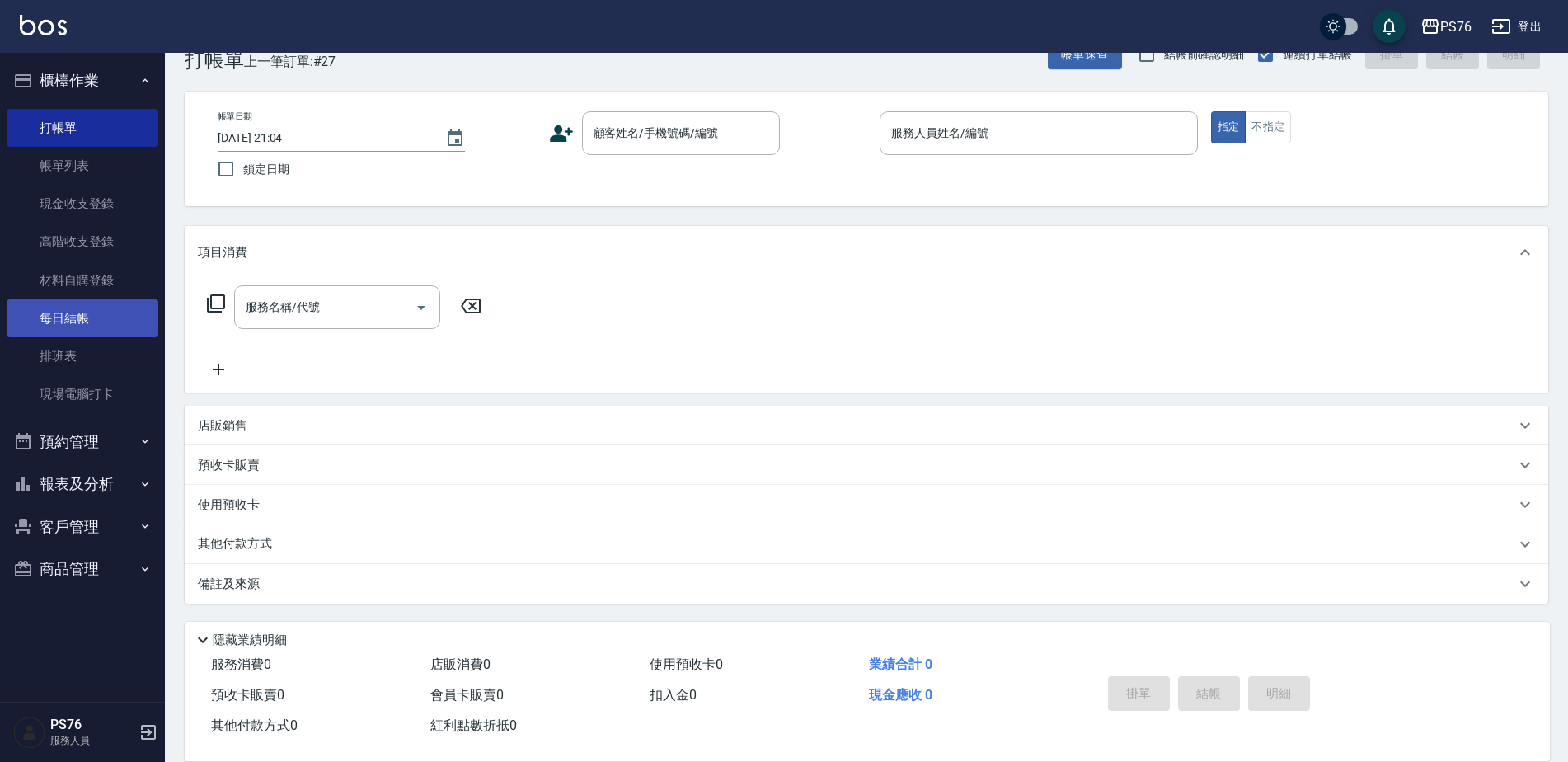
click at [87, 314] on link "每日結帳" at bounding box center [82, 318] width 152 height 38
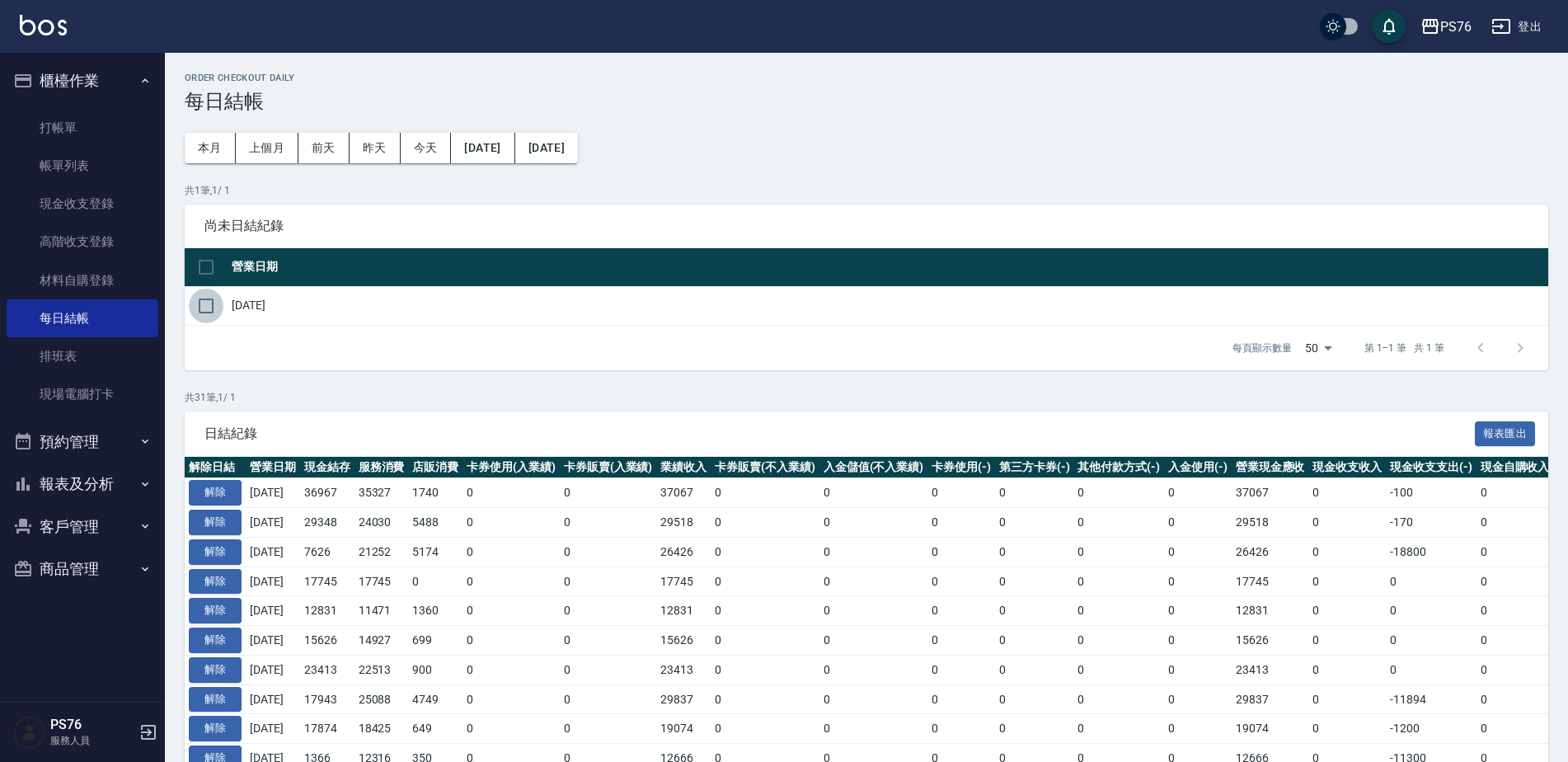
click at [209, 297] on input "checkbox" at bounding box center [206, 306] width 35 height 35
checkbox input "true"
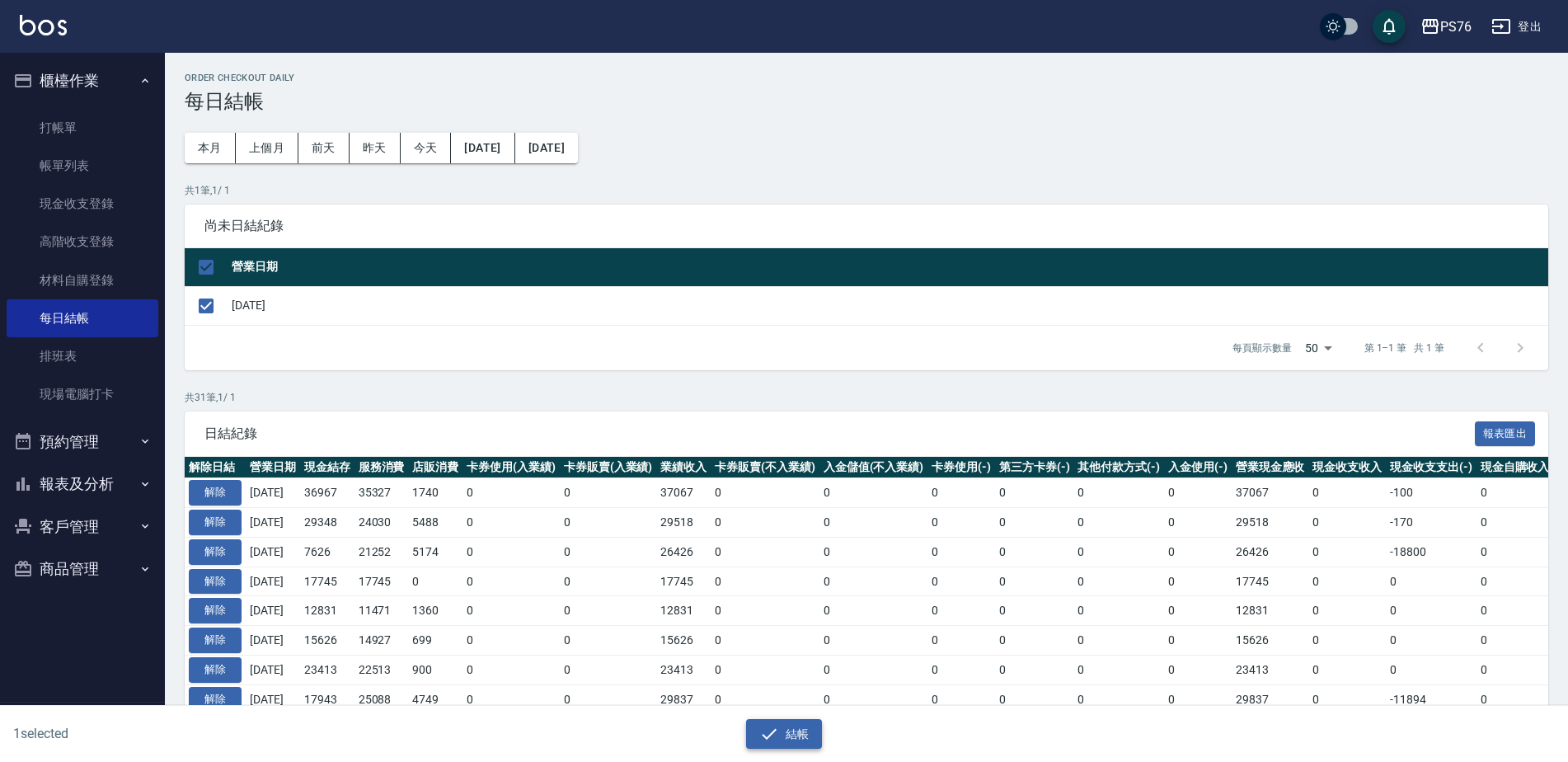
click at [791, 734] on button "結帳" at bounding box center [784, 735] width 77 height 31
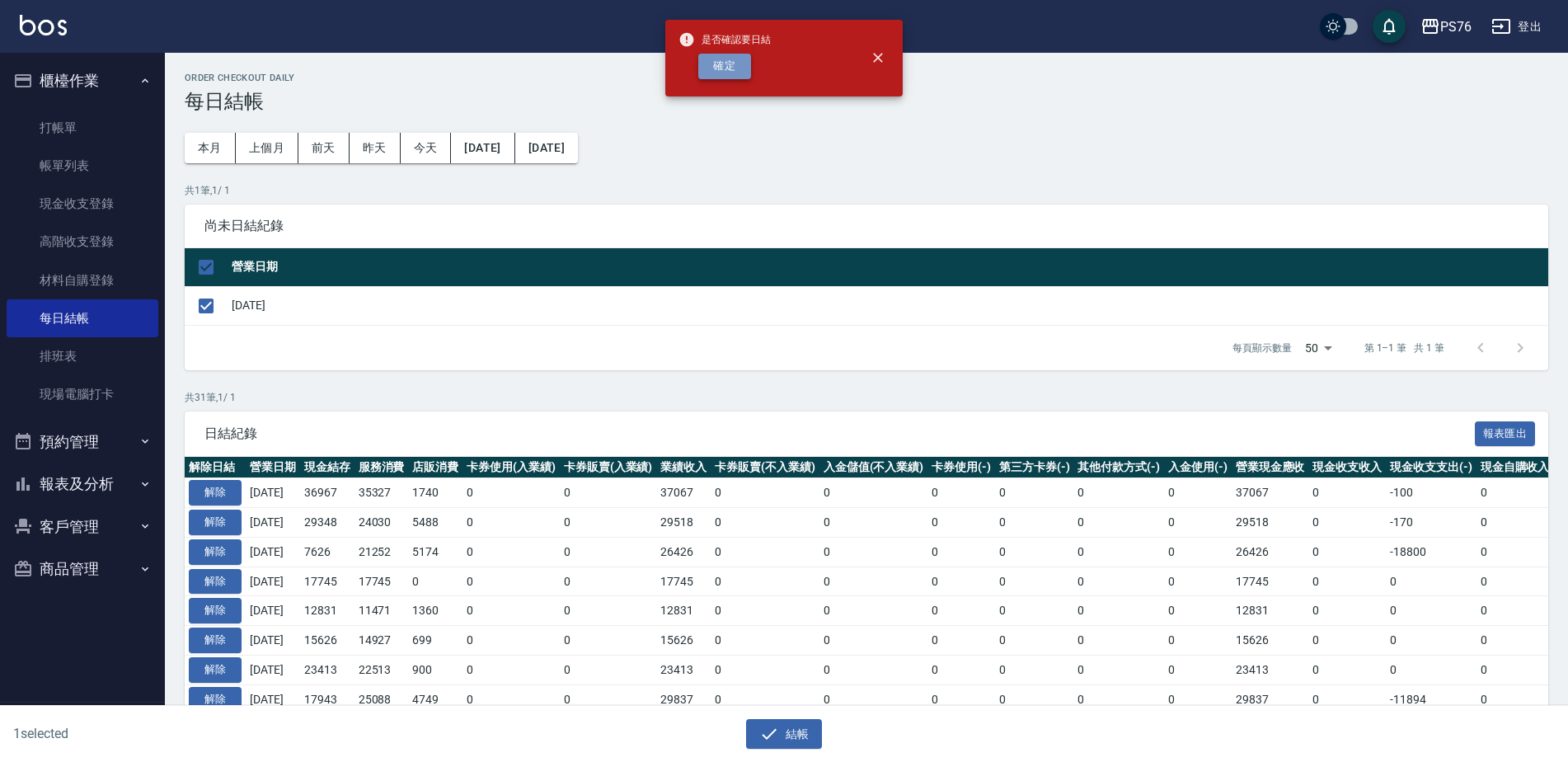
click at [729, 62] on button "確定" at bounding box center [724, 66] width 53 height 25
checkbox input "false"
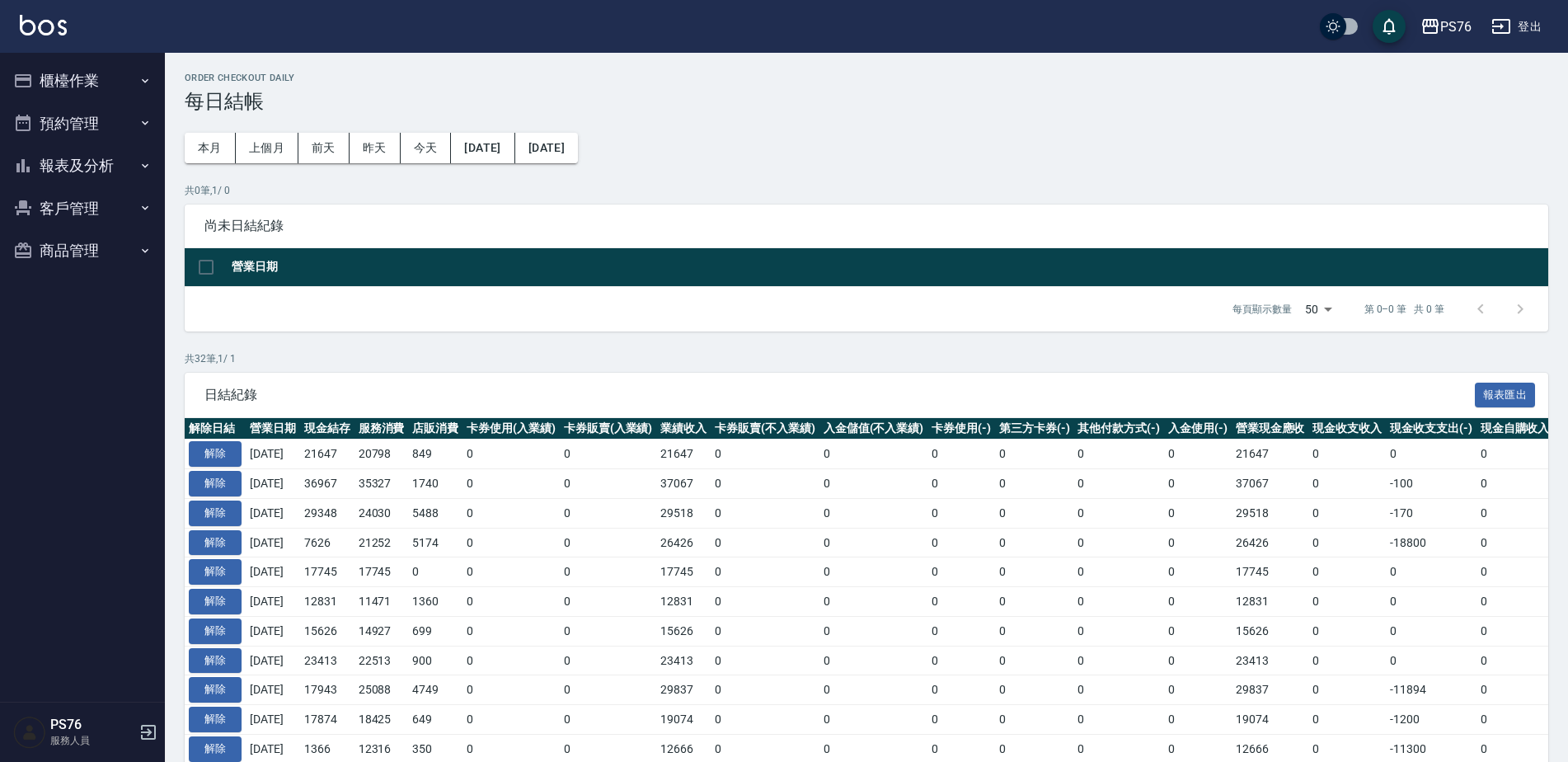
click at [111, 159] on button "報表及分析" at bounding box center [82, 165] width 152 height 43
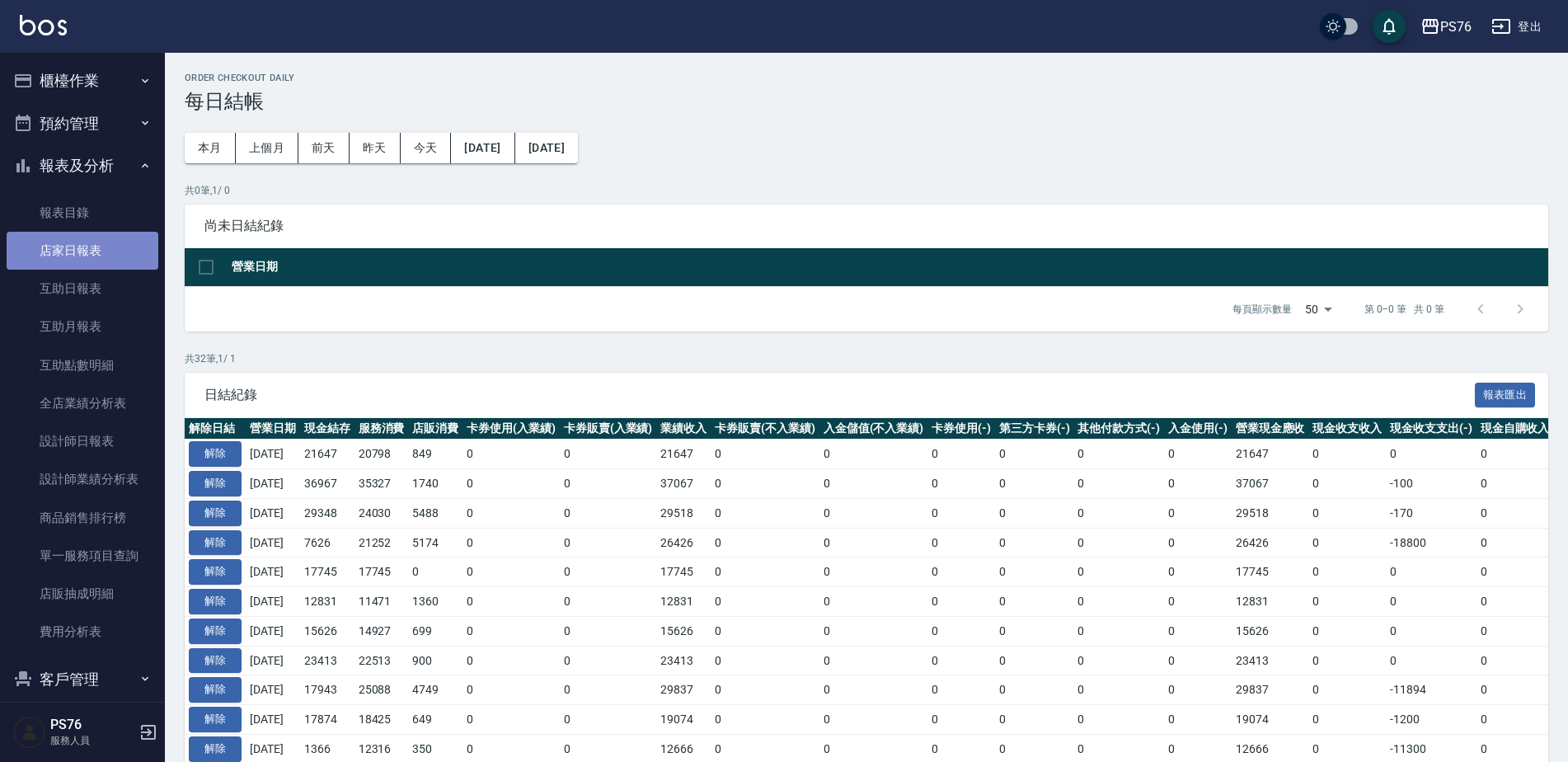
click at [95, 251] on link "店家日報表" at bounding box center [82, 251] width 152 height 38
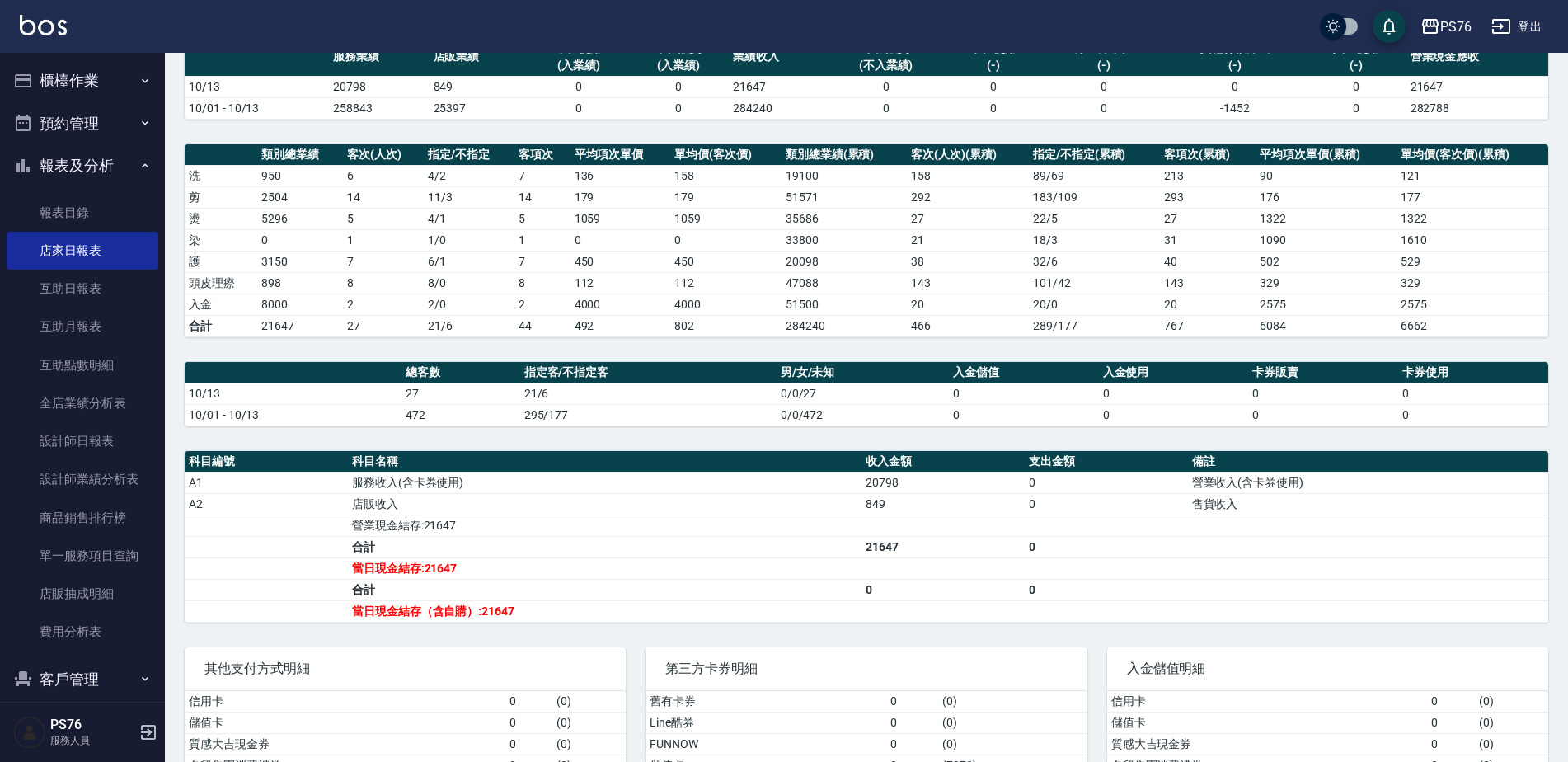
scroll to position [126, 0]
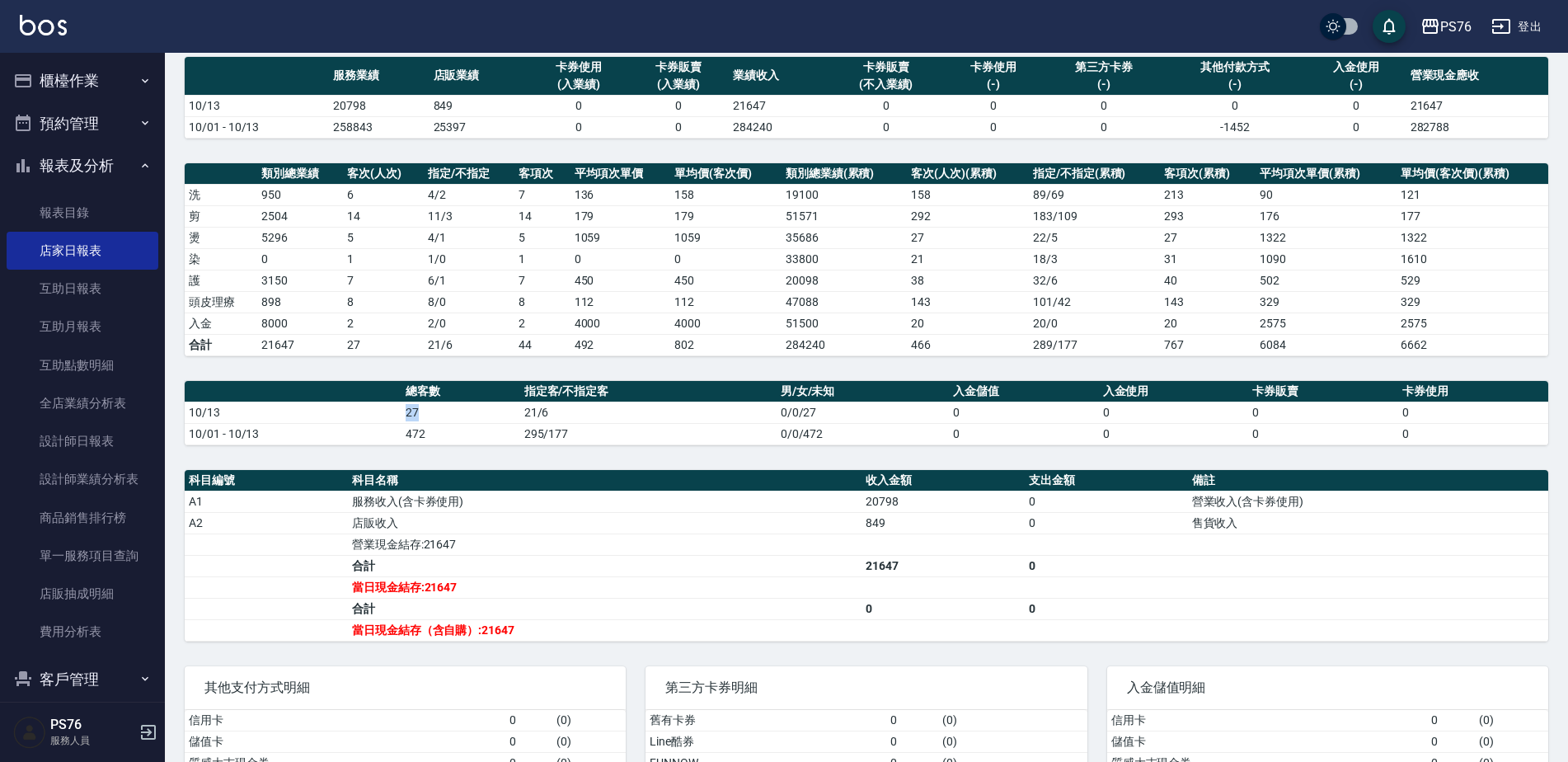
drag, startPoint x: 400, startPoint y: 414, endPoint x: 415, endPoint y: 415, distance: 15.0
click at [415, 415] on td "27" at bounding box center [460, 412] width 118 height 21
drag, startPoint x: 415, startPoint y: 415, endPoint x: 332, endPoint y: 340, distance: 111.9
click at [358, 400] on th "a dense table" at bounding box center [293, 392] width 217 height 21
drag, startPoint x: 328, startPoint y: 104, endPoint x: 372, endPoint y: 108, distance: 44.2
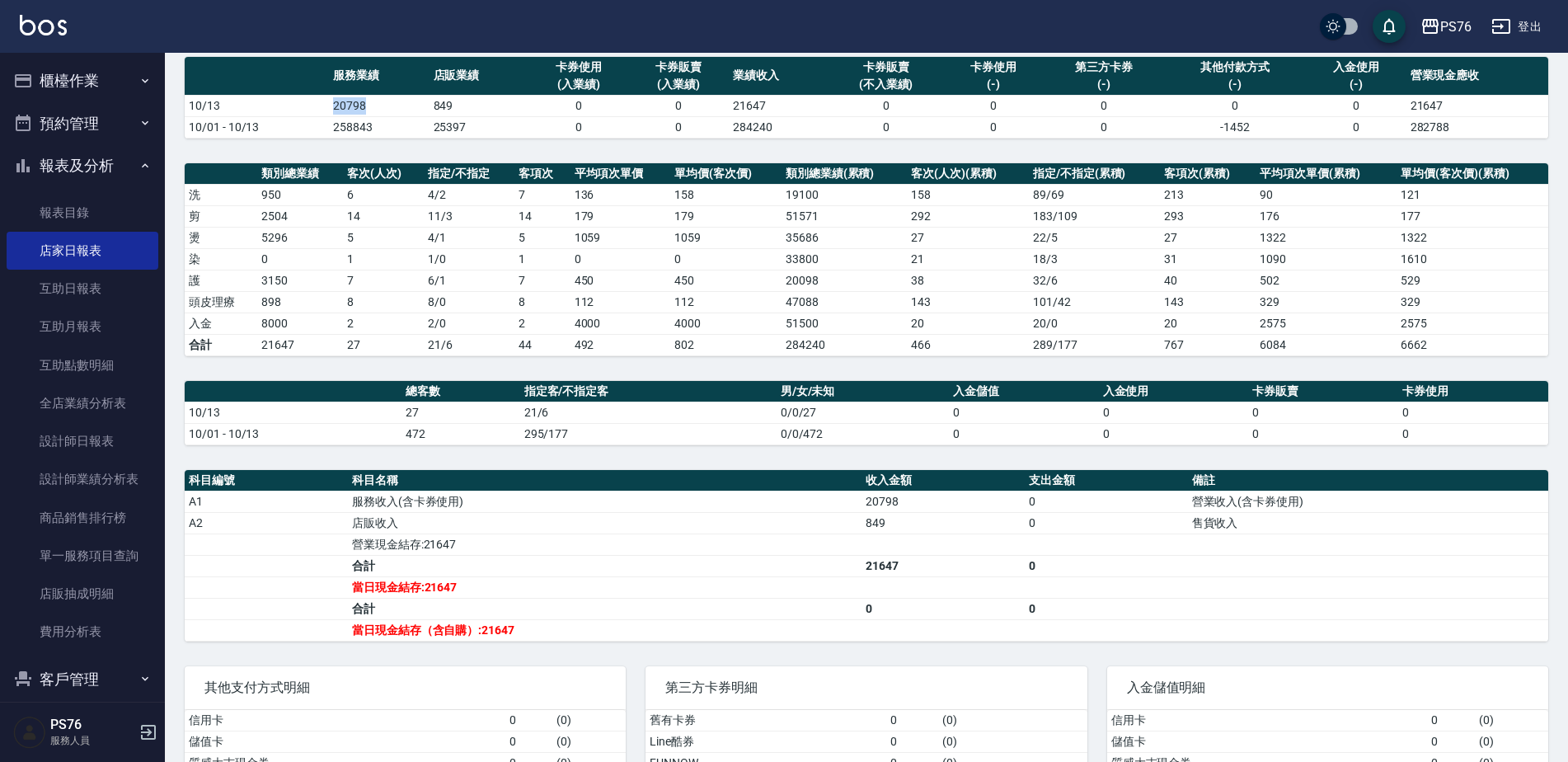
click at [372, 108] on td "20798" at bounding box center [379, 105] width 100 height 21
drag, startPoint x: 372, startPoint y: 108, endPoint x: 343, endPoint y: 192, distance: 88.9
click at [343, 192] on td "6" at bounding box center [383, 194] width 80 height 21
drag, startPoint x: 433, startPoint y: 108, endPoint x: 450, endPoint y: 113, distance: 17.7
click at [450, 113] on td "849" at bounding box center [479, 105] width 100 height 21
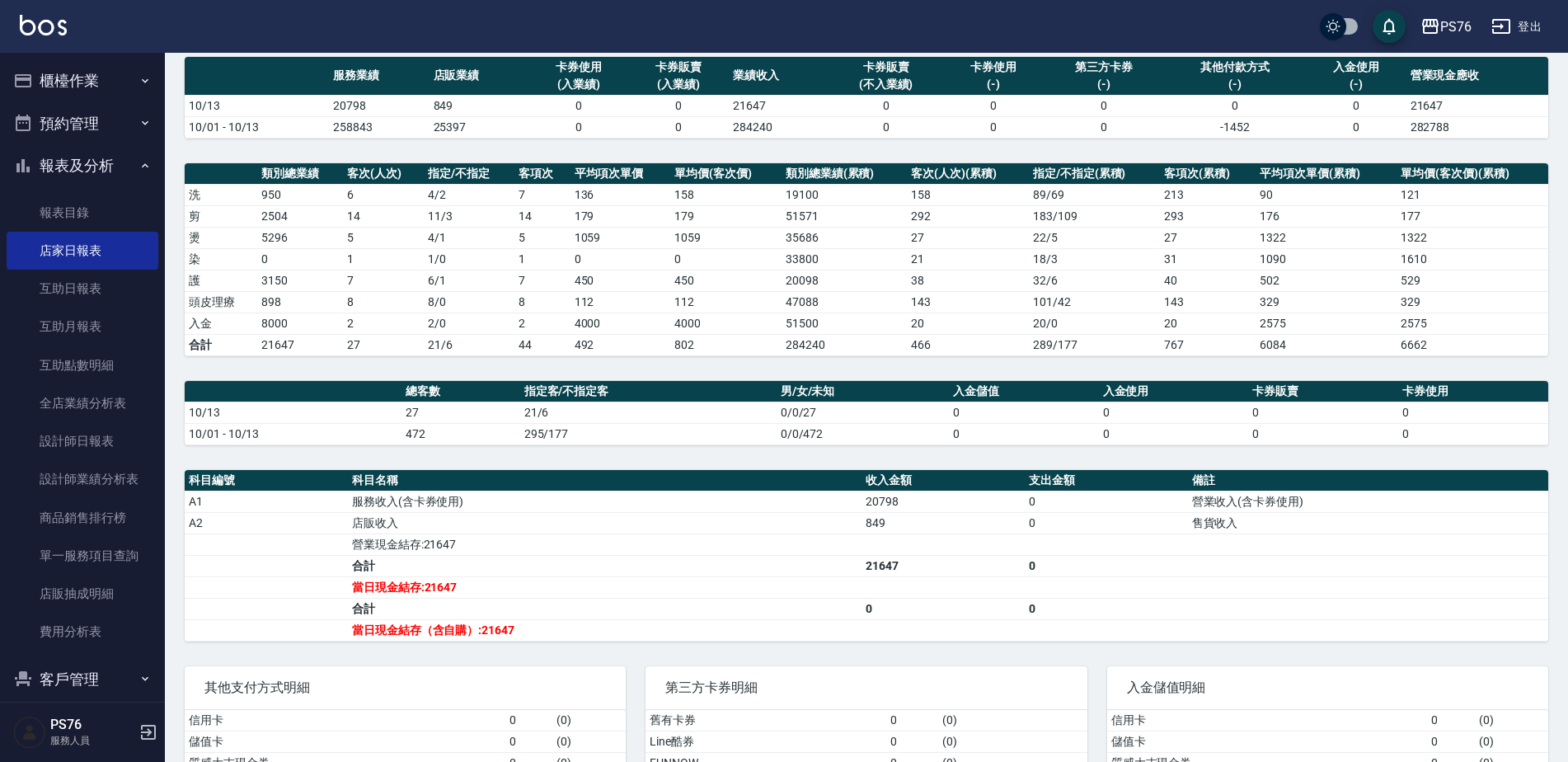
drag, startPoint x: 450, startPoint y: 113, endPoint x: 363, endPoint y: 310, distance: 215.4
click at [376, 283] on td "7" at bounding box center [383, 280] width 80 height 21
drag, startPoint x: 338, startPoint y: 298, endPoint x: 372, endPoint y: 308, distance: 35.4
click at [372, 308] on tr "頭皮理療 898 8 8 / 0 8 112 112 47088 143 101 / 42 143 329 329" at bounding box center [867, 302] width 1364 height 21
drag, startPoint x: 372, startPoint y: 308, endPoint x: 363, endPoint y: 343, distance: 36.1
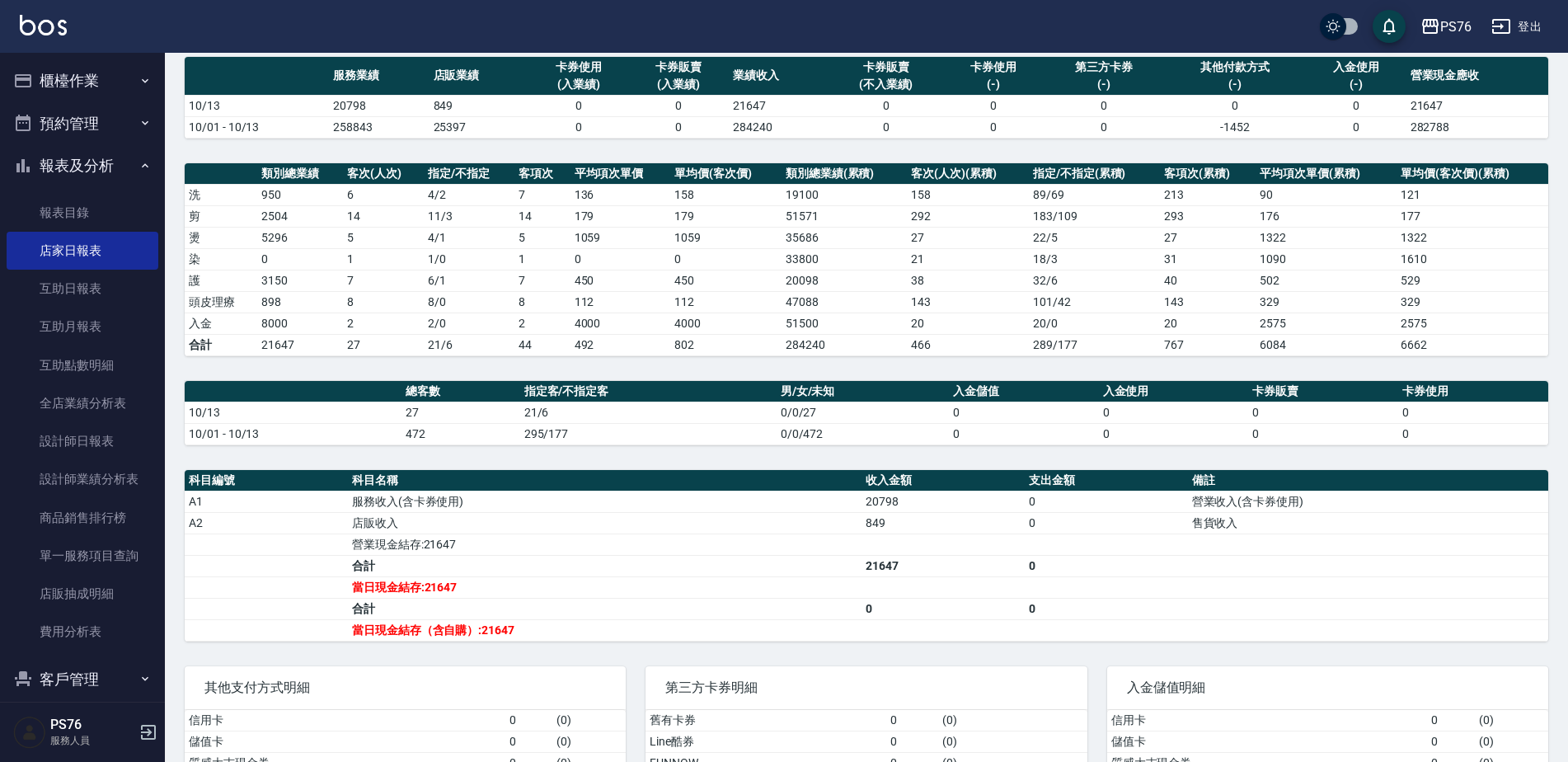
click at [365, 343] on td "27" at bounding box center [383, 344] width 80 height 21
drag, startPoint x: 258, startPoint y: 323, endPoint x: 302, endPoint y: 329, distance: 44.4
click at [302, 329] on td "8000" at bounding box center [300, 323] width 86 height 21
drag, startPoint x: 302, startPoint y: 329, endPoint x: 485, endPoint y: 420, distance: 204.4
click at [484, 420] on td "27" at bounding box center [460, 412] width 118 height 21
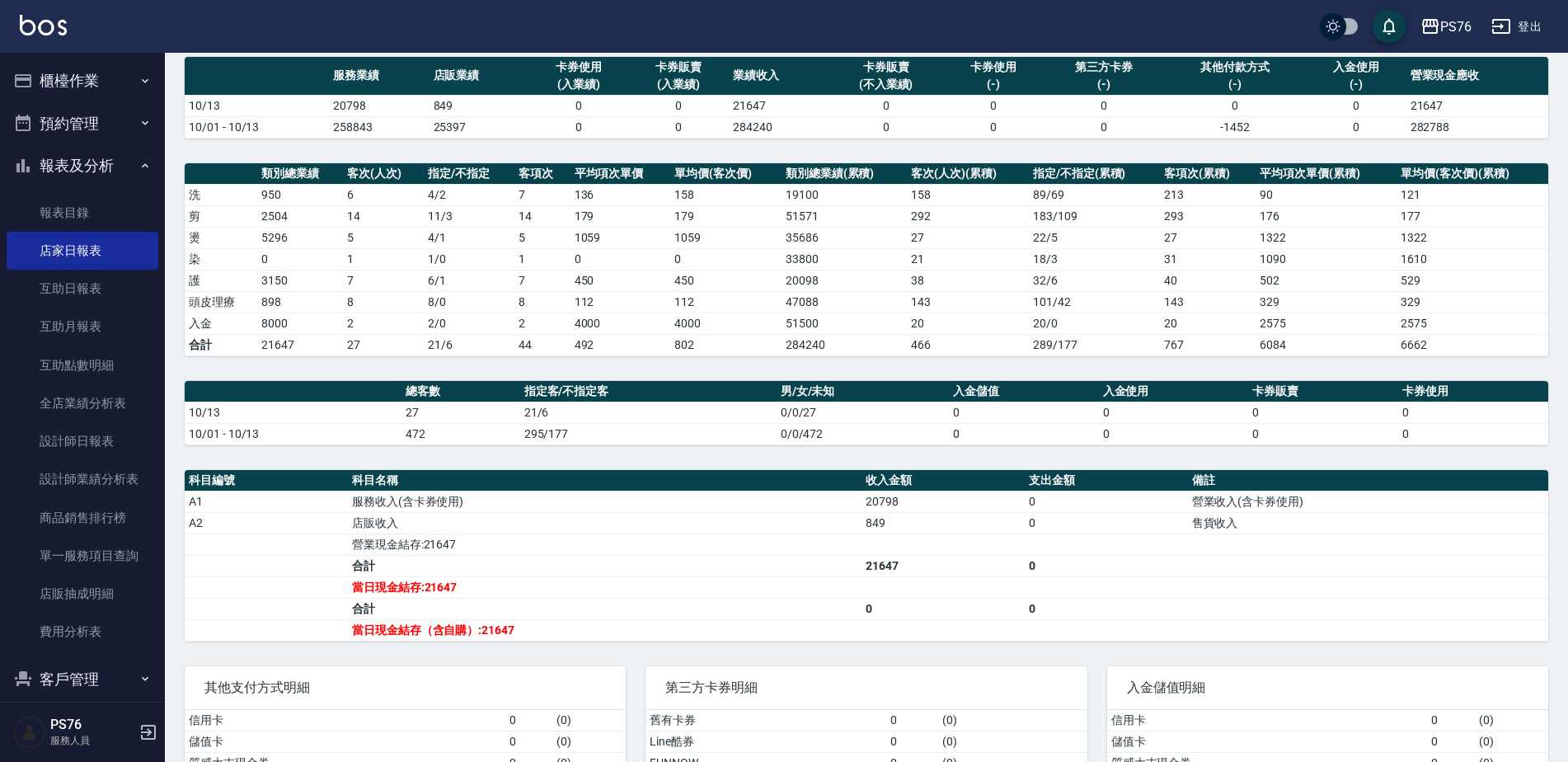
click at [813, 420] on td "0/0/27" at bounding box center [862, 412] width 172 height 21
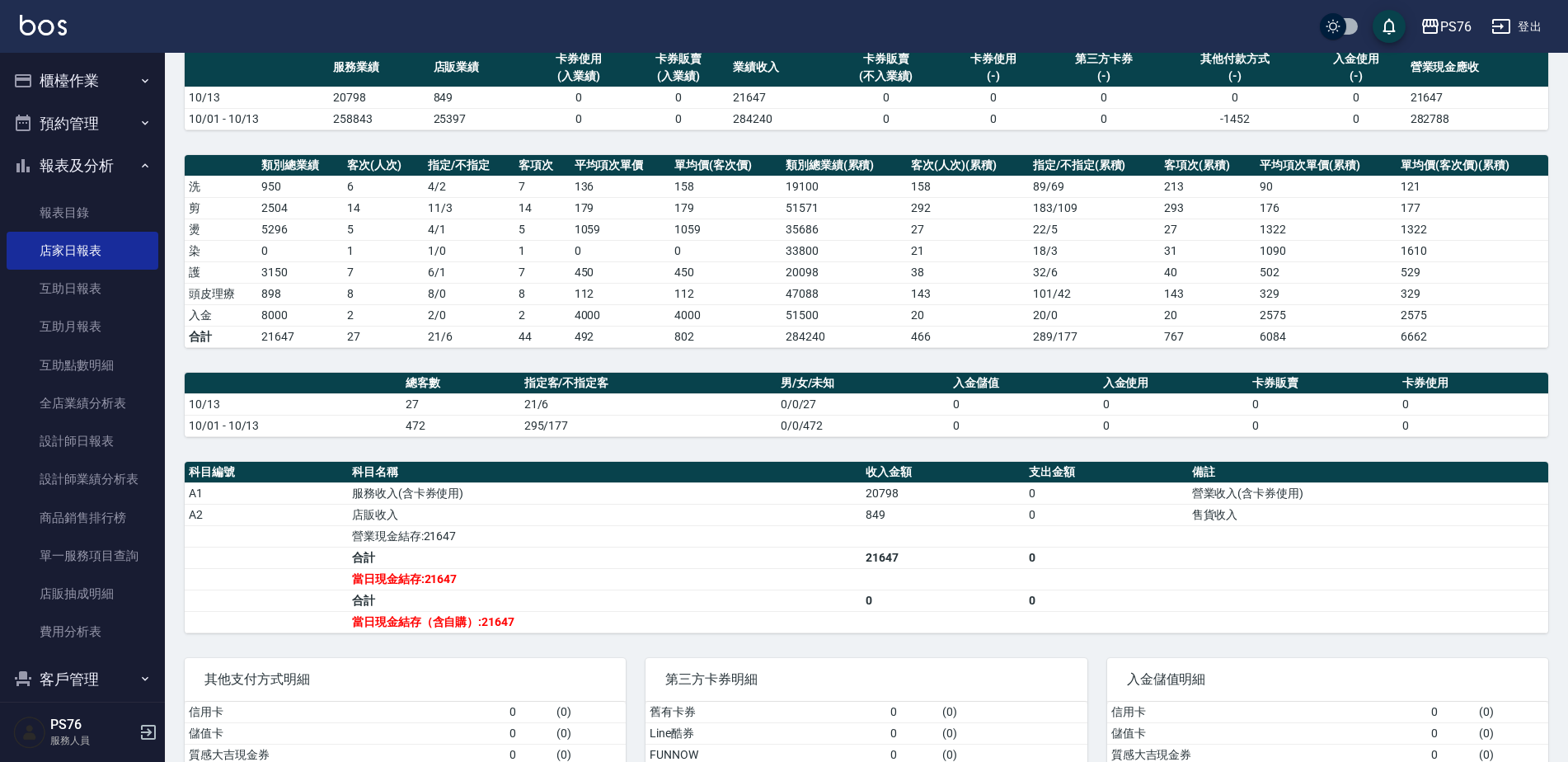
scroll to position [130, 0]
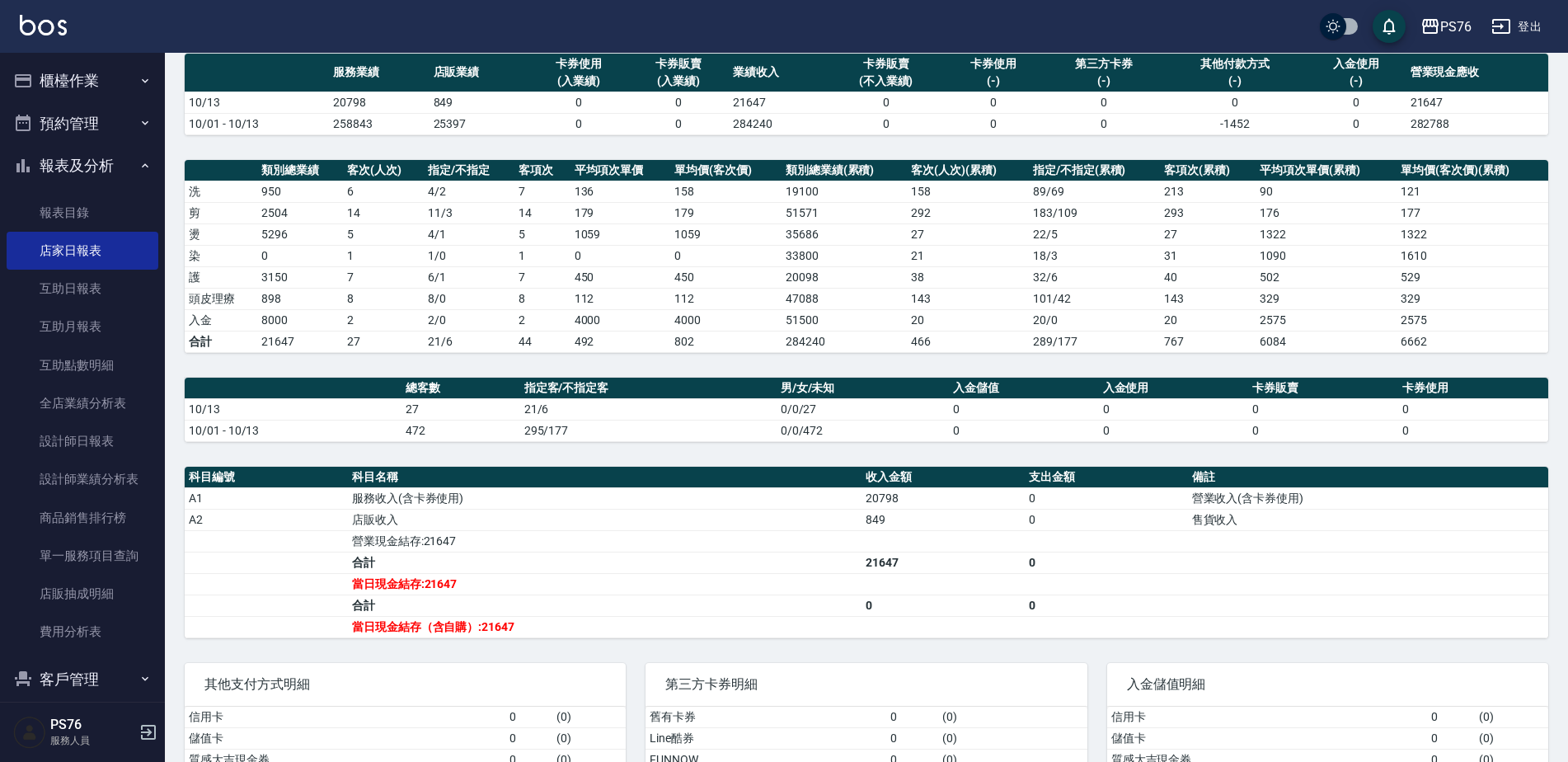
click at [347, 233] on td "5" at bounding box center [383, 234] width 80 height 21
click at [336, 276] on td "3150" at bounding box center [300, 276] width 86 height 21
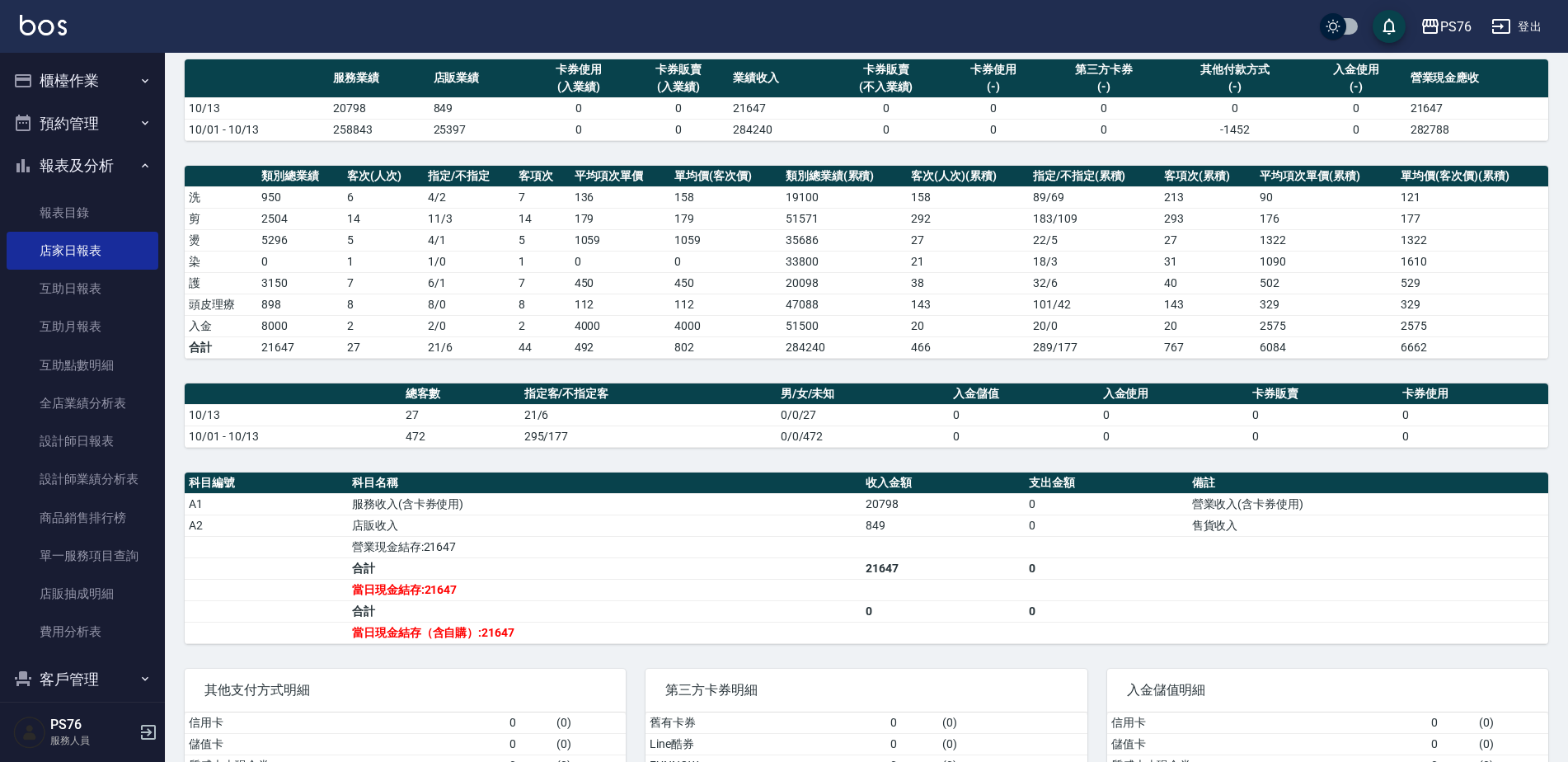
scroll to position [122, 0]
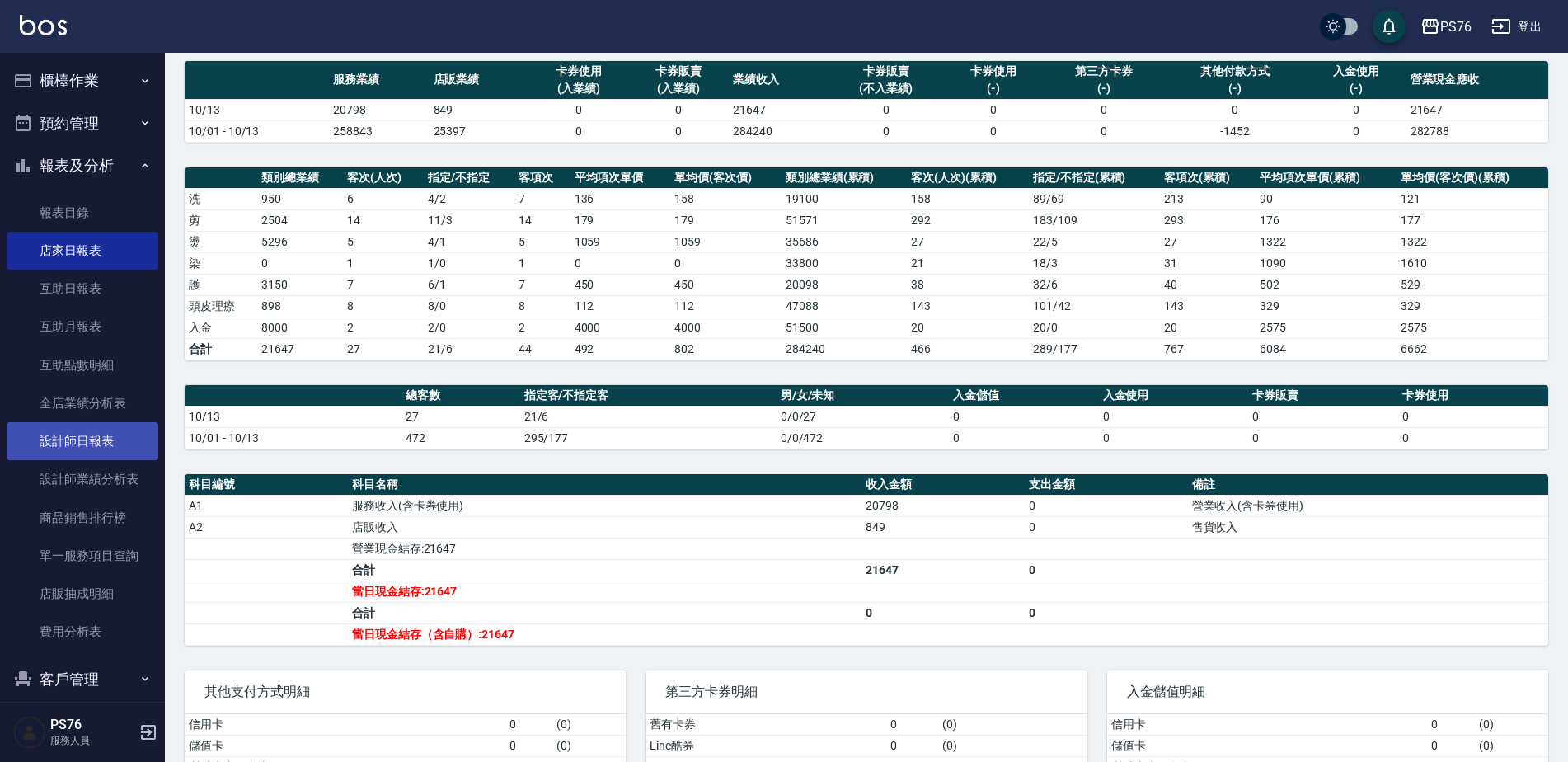
click at [102, 444] on link "設計師日報表" at bounding box center [82, 441] width 152 height 38
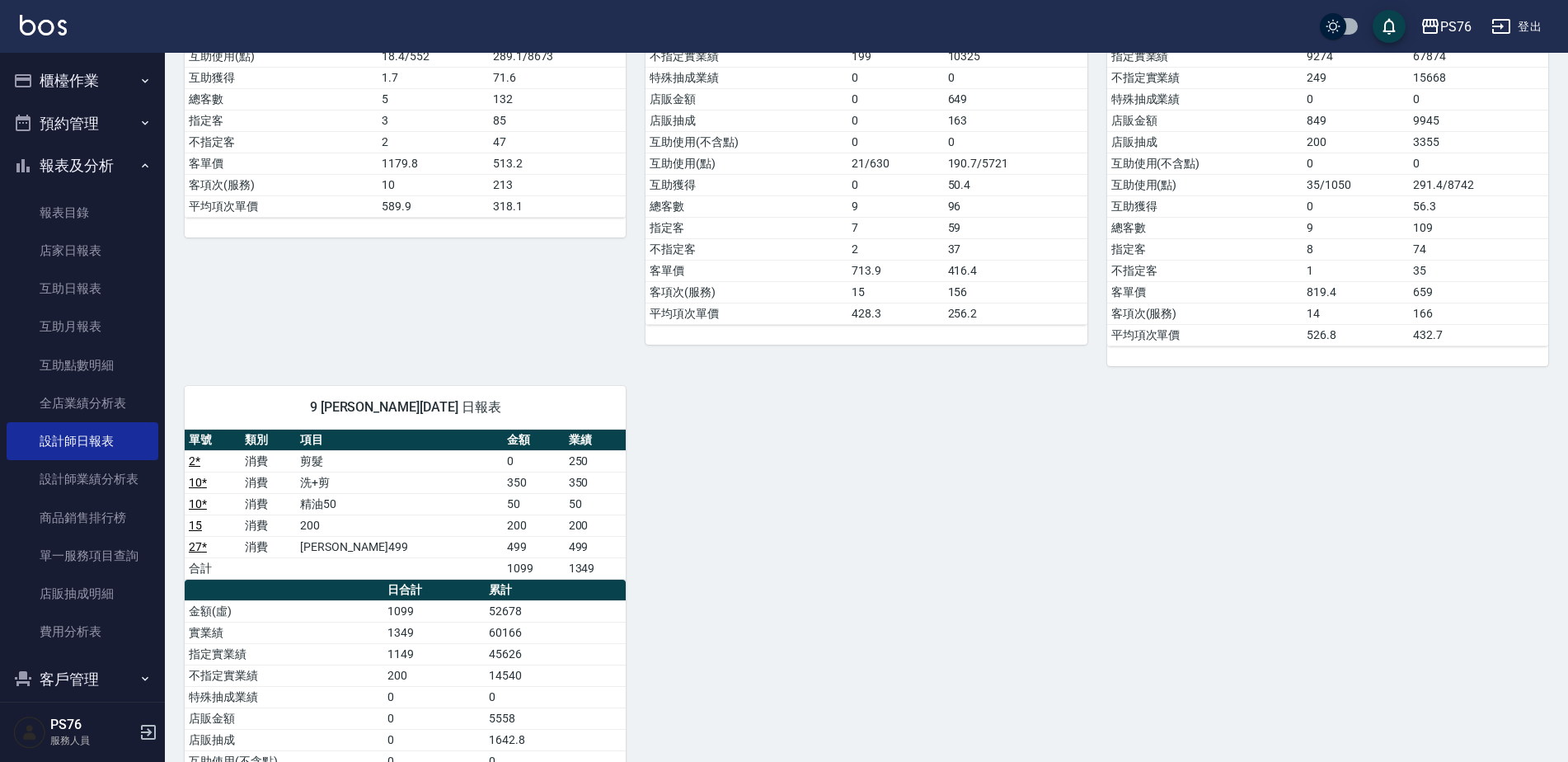
scroll to position [854, 0]
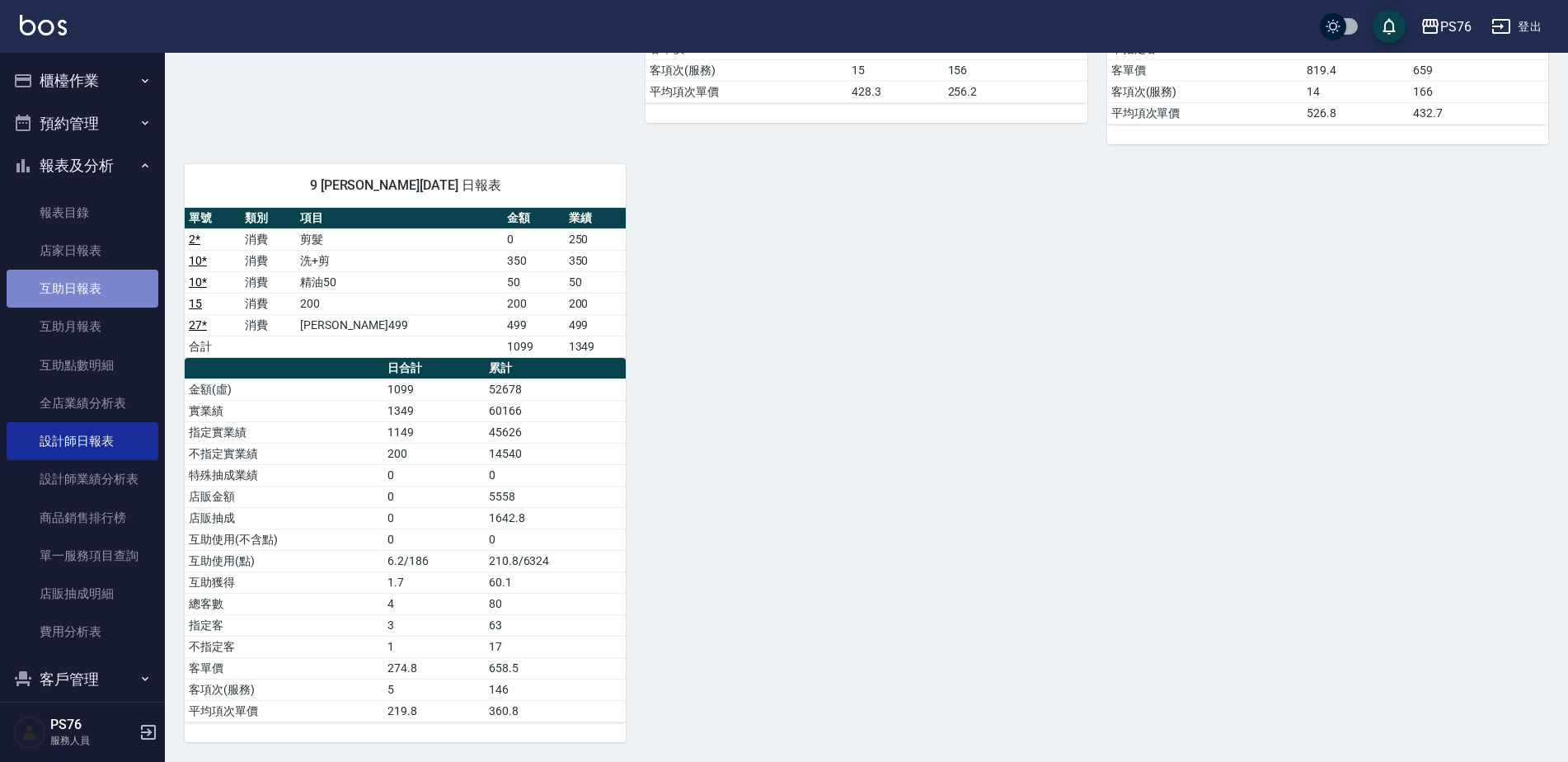
click at [82, 283] on link "互助日報表" at bounding box center [82, 288] width 152 height 38
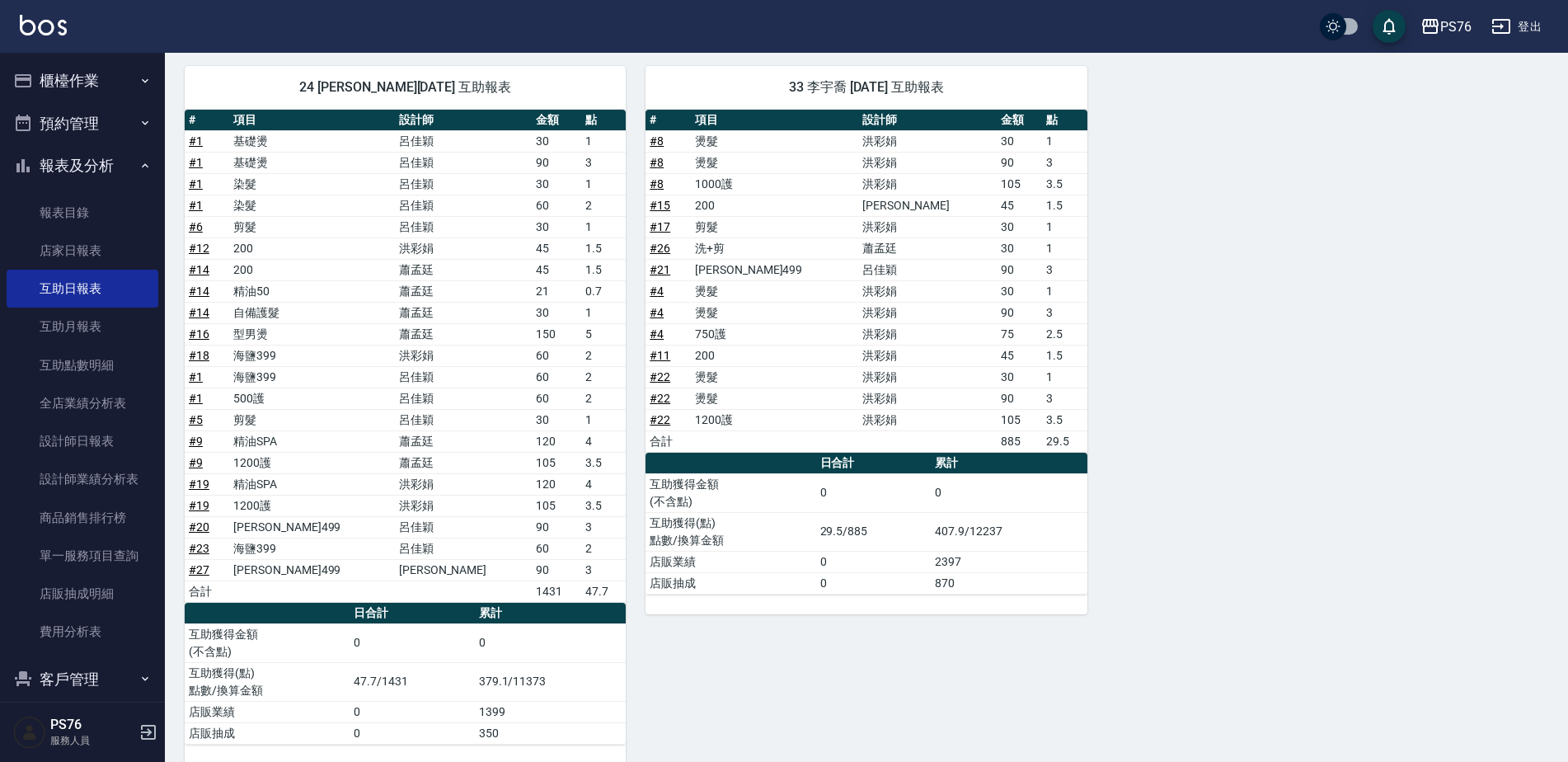
scroll to position [511, 0]
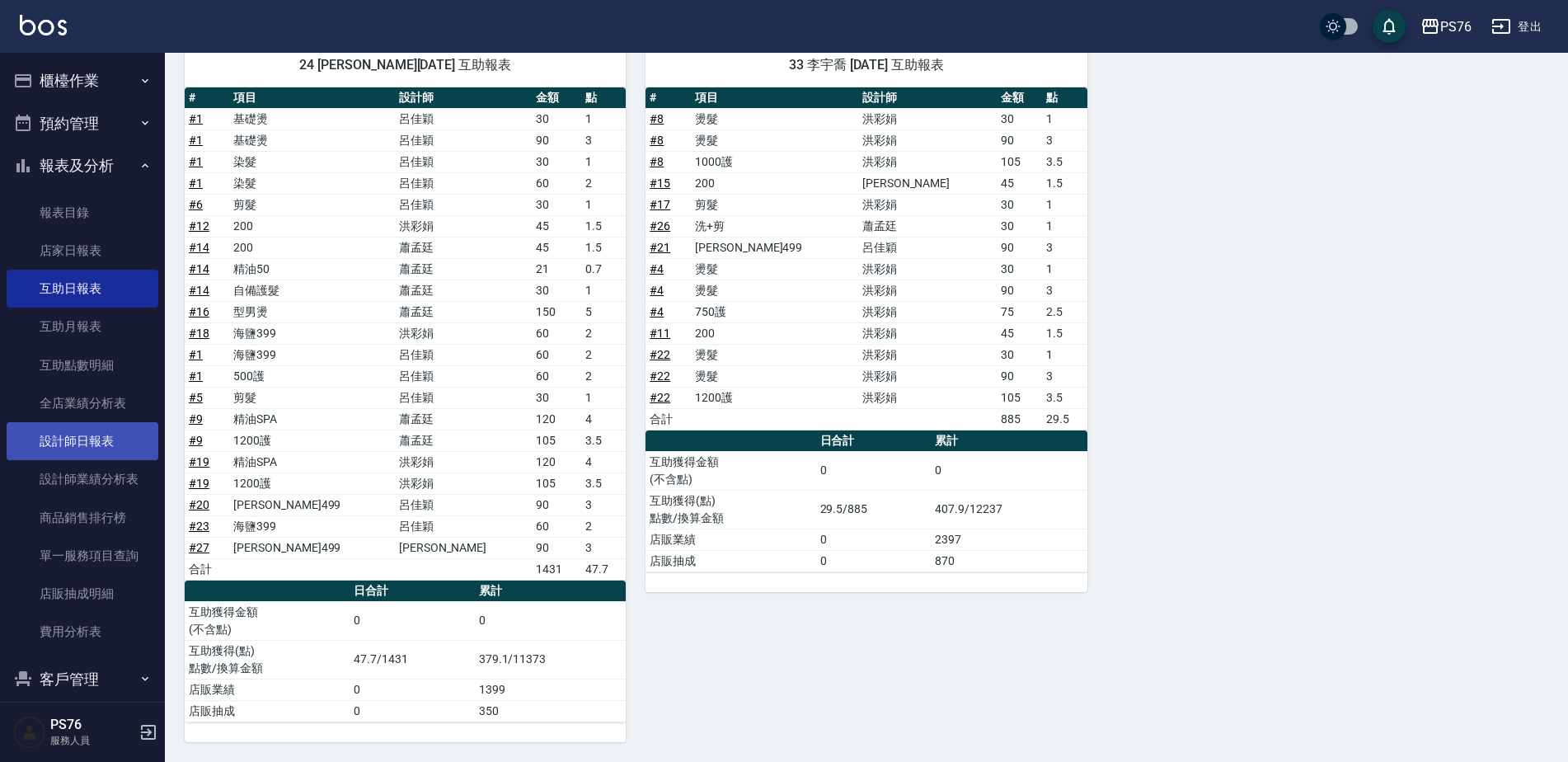
click at [84, 441] on link "設計師日報表" at bounding box center [82, 441] width 152 height 38
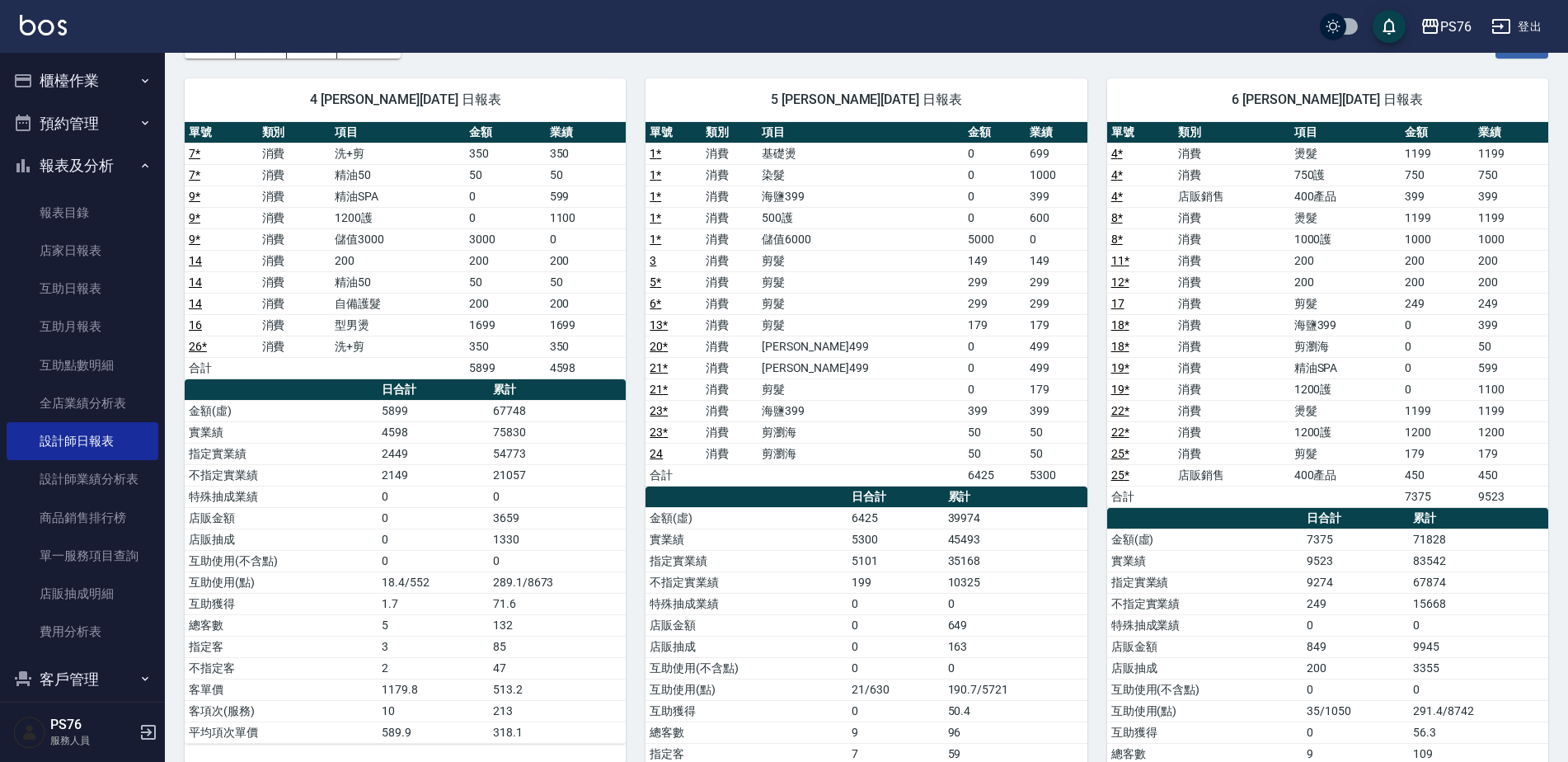
scroll to position [115, 0]
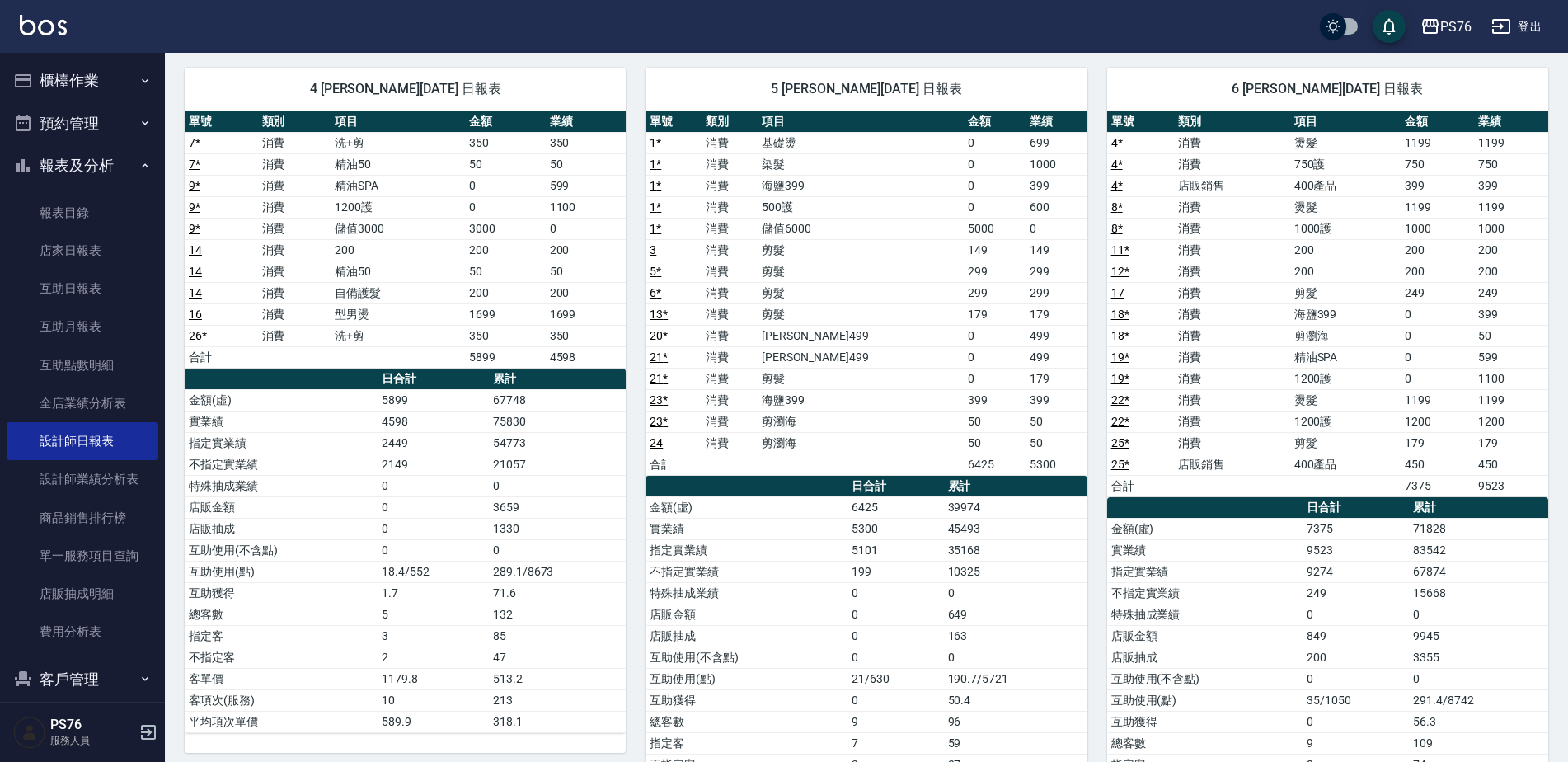
click at [1524, 29] on button "登出" at bounding box center [1516, 27] width 64 height 31
